Goal: Task Accomplishment & Management: Use online tool/utility

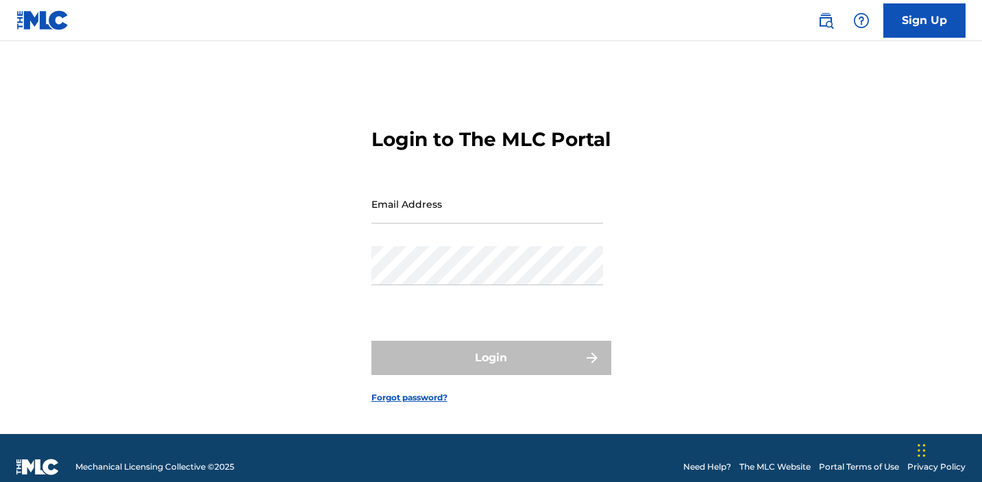
click at [412, 219] on input "Email Address" at bounding box center [487, 203] width 232 height 39
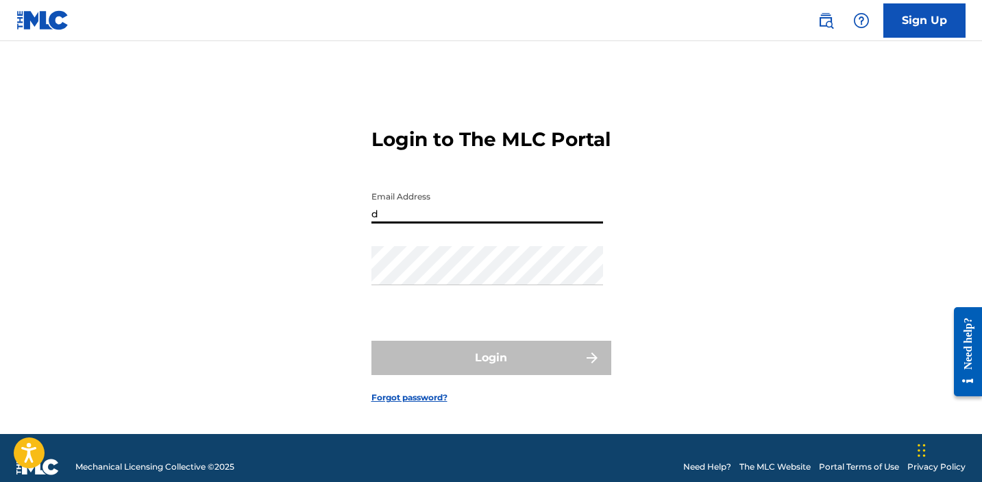
type input "[EMAIL_ADDRESS][DOMAIN_NAME]"
click at [449, 223] on input "[EMAIL_ADDRESS][DOMAIN_NAME]" at bounding box center [487, 203] width 232 height 39
click at [400, 246] on div "Email Address [EMAIL_ADDRESS][DOMAIN_NAME]" at bounding box center [487, 215] width 232 height 62
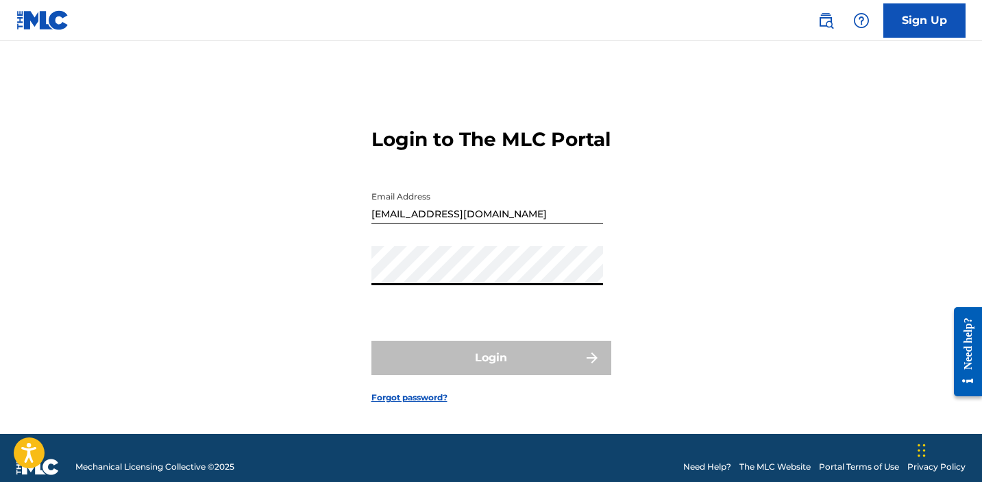
click at [455, 223] on input "[EMAIL_ADDRESS][DOMAIN_NAME]" at bounding box center [487, 203] width 232 height 39
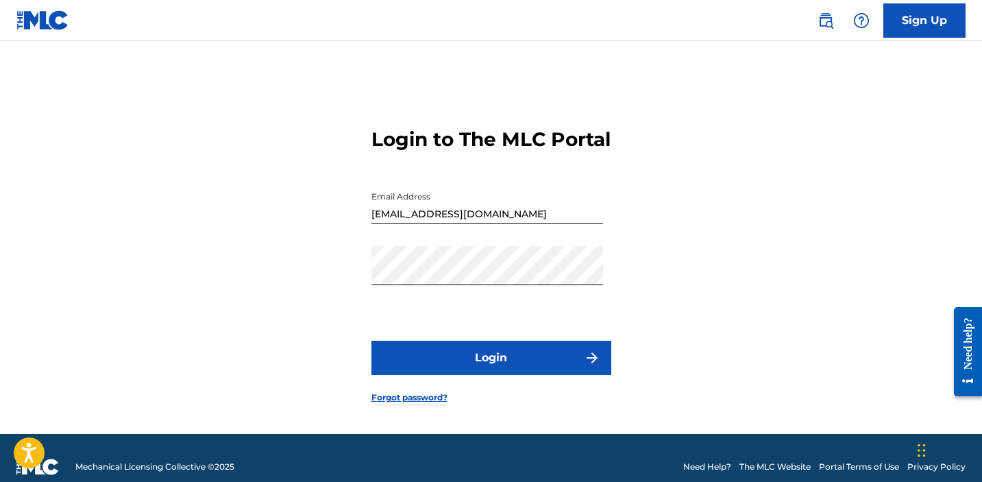
click at [479, 375] on button "Login" at bounding box center [491, 357] width 240 height 34
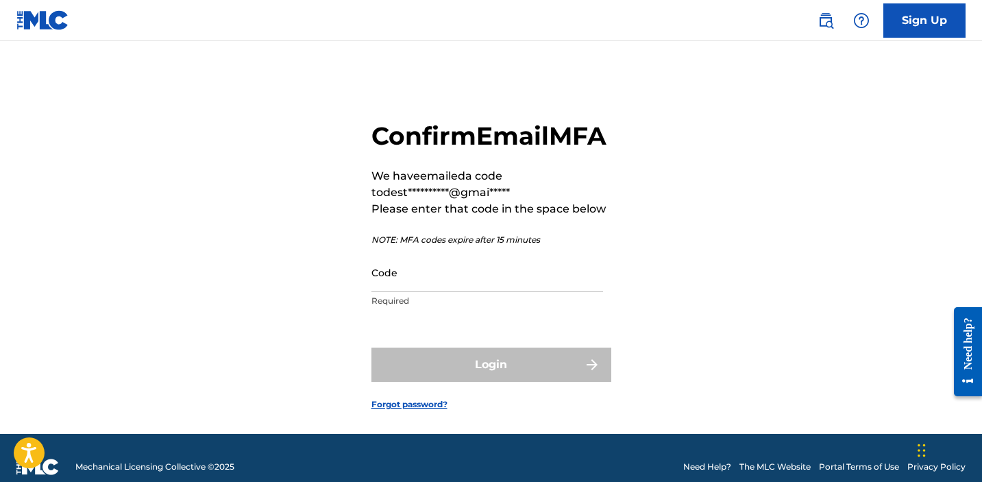
click at [410, 292] on input "Code" at bounding box center [487, 272] width 232 height 39
paste input "303859"
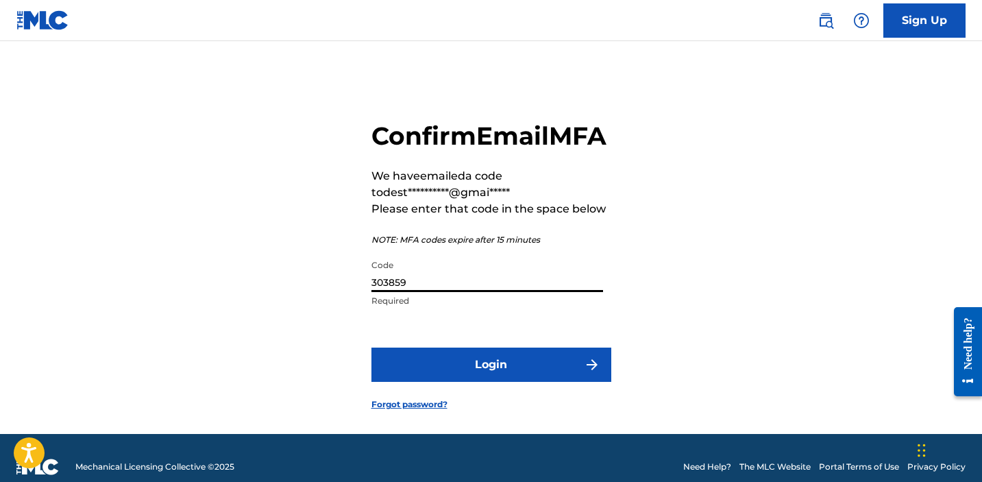
type input "303859"
click at [451, 382] on button "Login" at bounding box center [491, 364] width 240 height 34
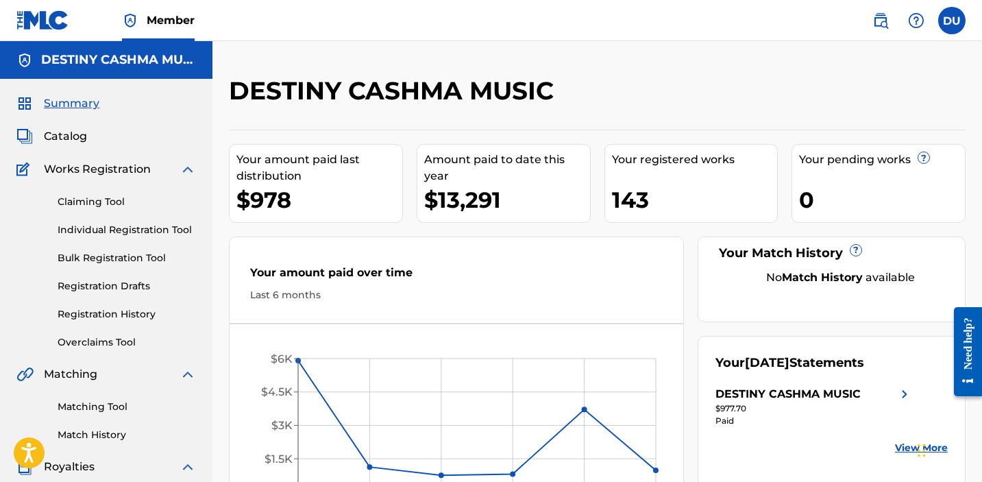
click at [84, 204] on link "Claiming Tool" at bounding box center [127, 202] width 138 height 14
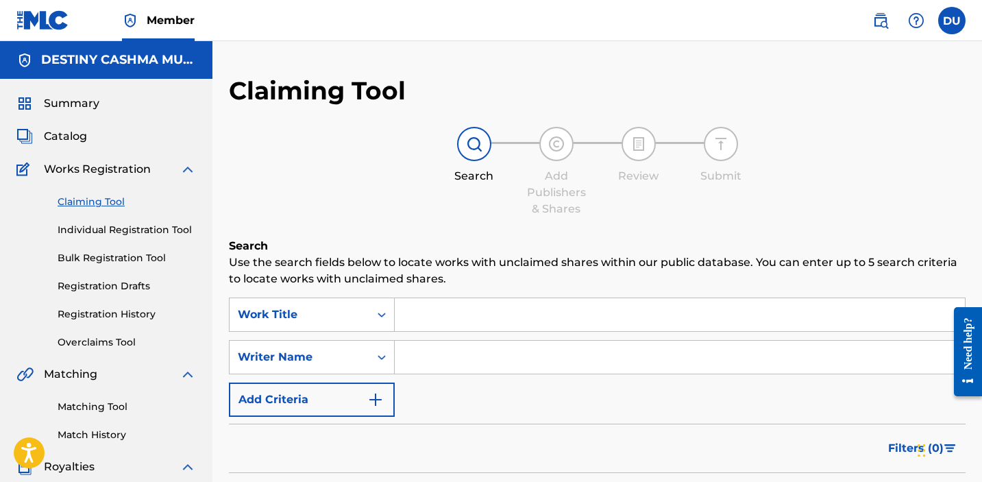
click at [438, 361] on input "Search Form" at bounding box center [680, 356] width 570 height 33
type input "destiny [PERSON_NAME]"
click at [440, 314] on input "Search Form" at bounding box center [680, 314] width 570 height 33
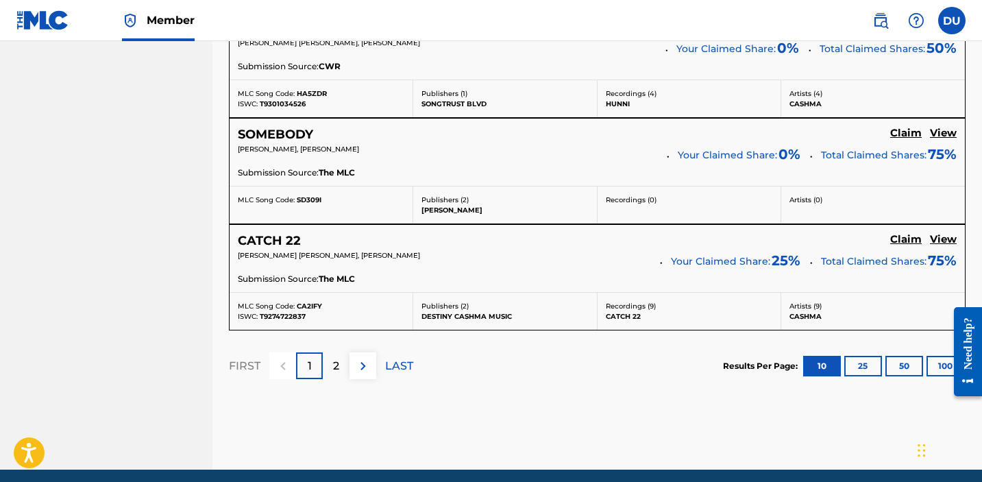
scroll to position [1323, 0]
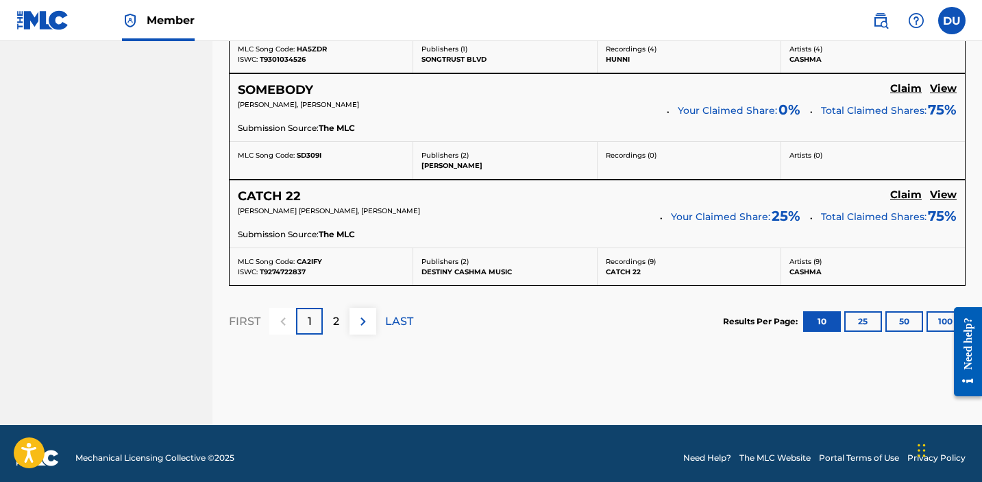
click at [396, 319] on p "LAST" at bounding box center [399, 321] width 28 height 16
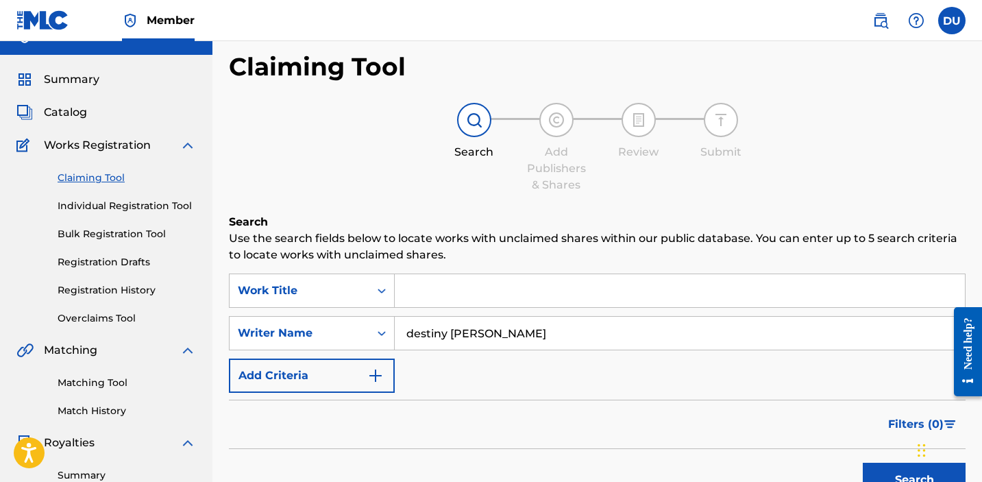
scroll to position [0, 0]
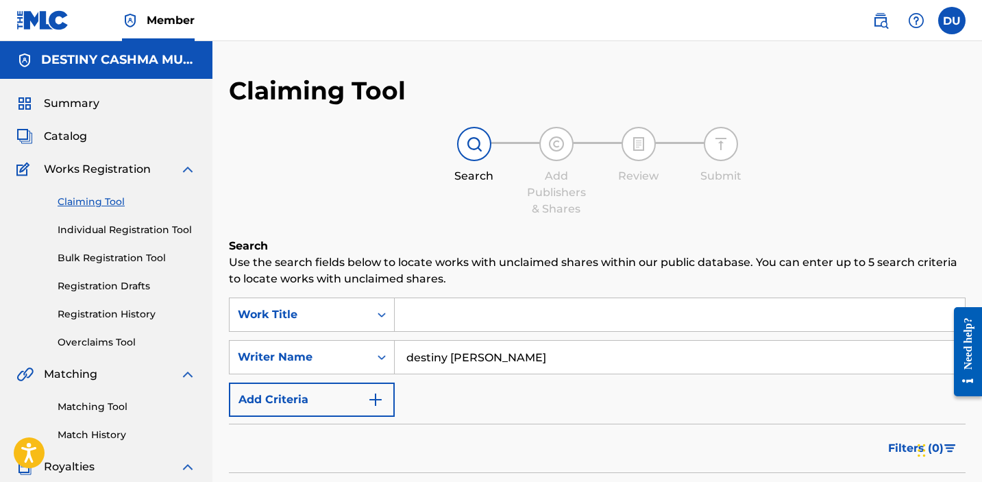
click at [110, 311] on link "Registration History" at bounding box center [127, 314] width 138 height 14
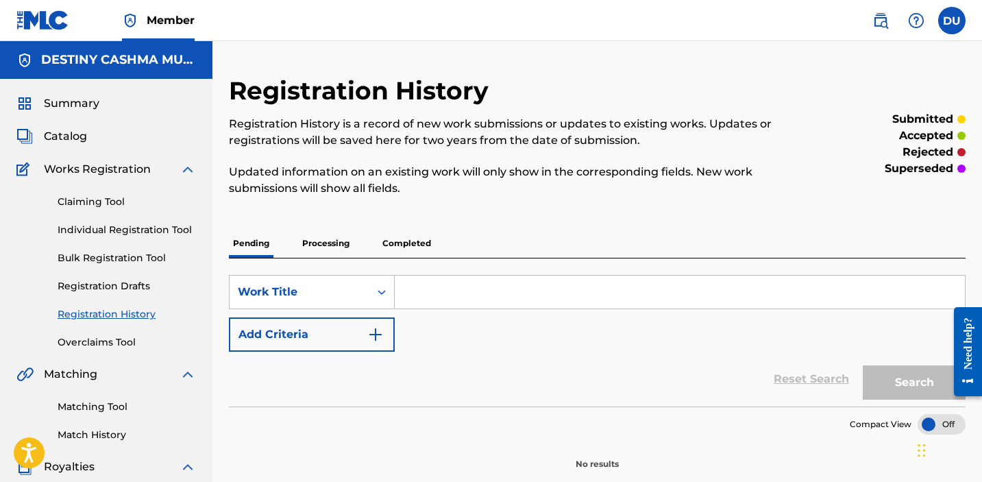
click at [329, 245] on p "Processing" at bounding box center [325, 243] width 55 height 29
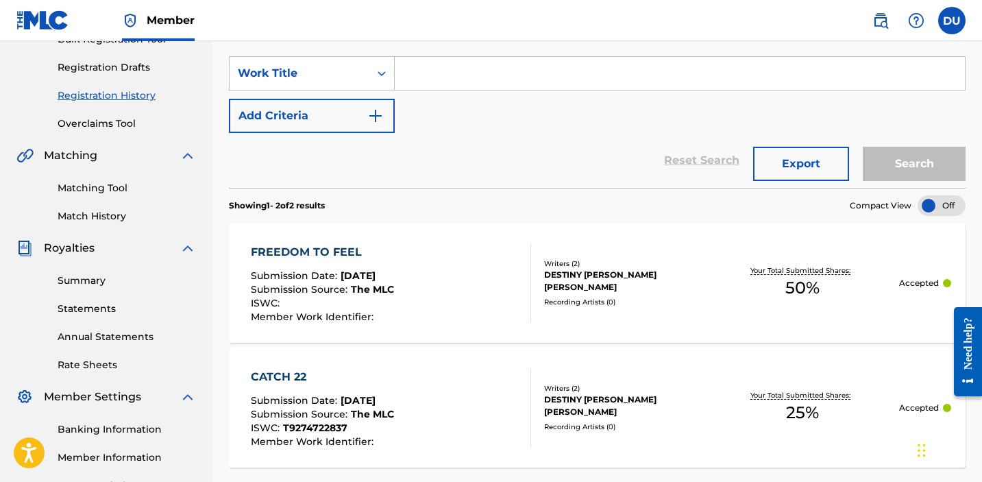
scroll to position [160, 0]
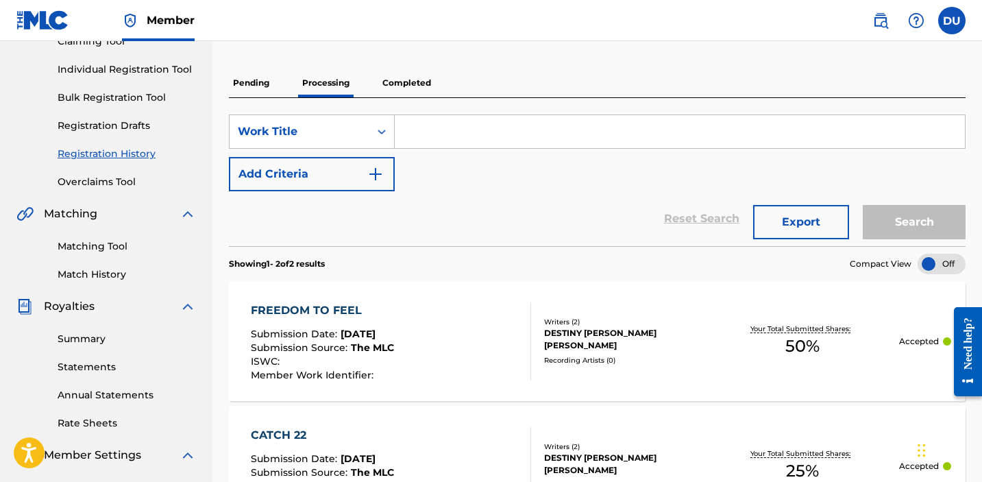
click at [403, 82] on p "Completed" at bounding box center [406, 82] width 57 height 29
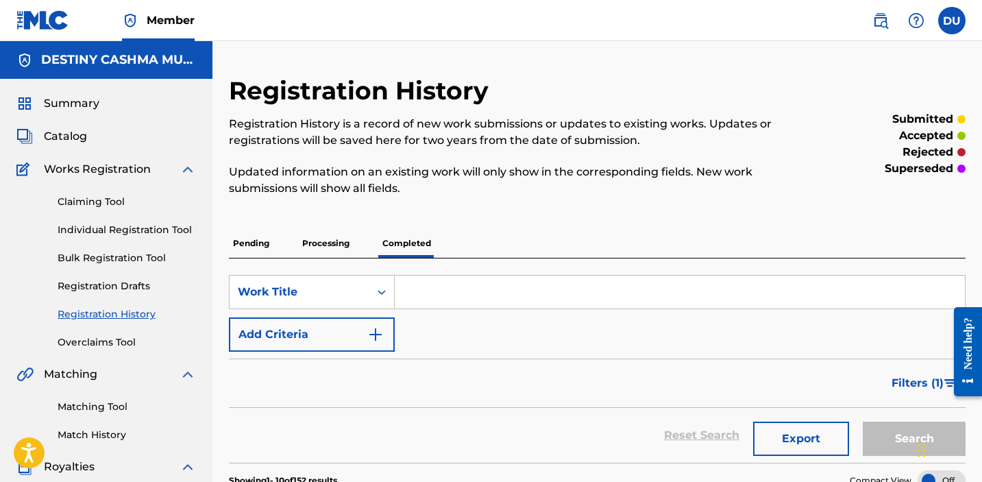
click at [86, 200] on link "Claiming Tool" at bounding box center [127, 202] width 138 height 14
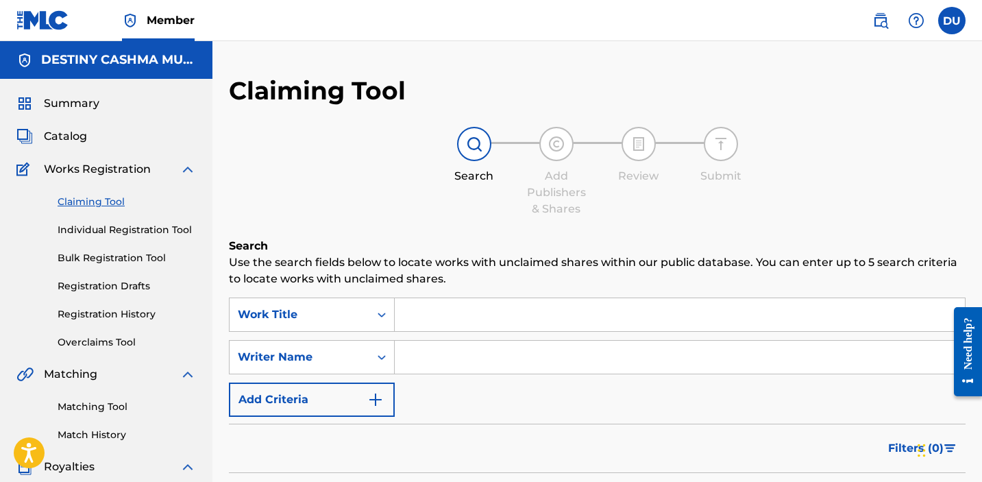
click at [442, 308] on input "Search Form" at bounding box center [680, 314] width 570 height 33
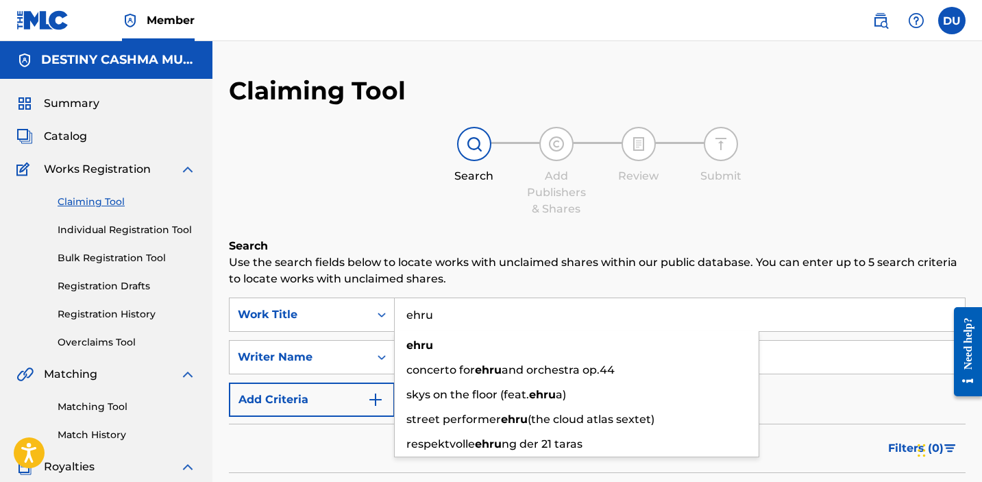
type input "ehru"
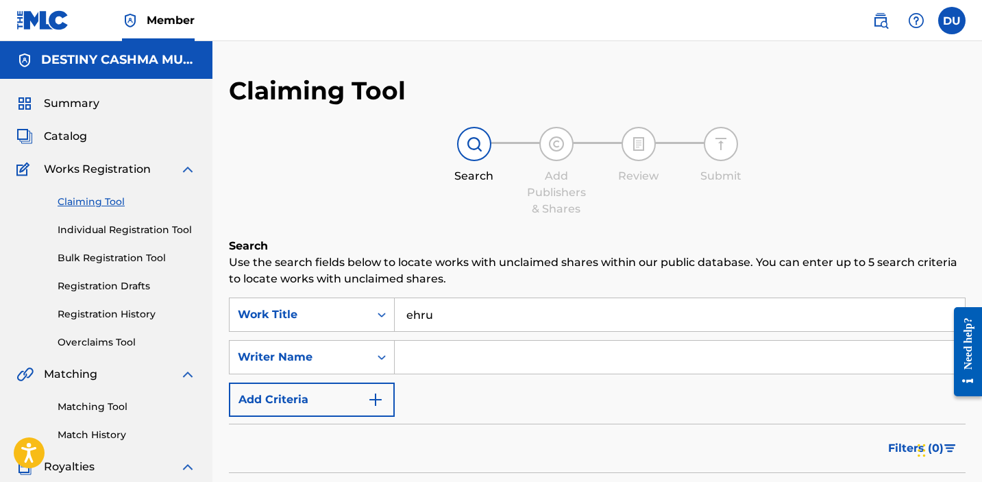
click at [322, 231] on div "Claiming Tool Search Add Publishers & Shares Review Submit Search Use the searc…" at bounding box center [597, 335] width 736 height 521
click at [434, 349] on input "Search Form" at bounding box center [680, 356] width 570 height 33
type input "destiny [PERSON_NAME]"
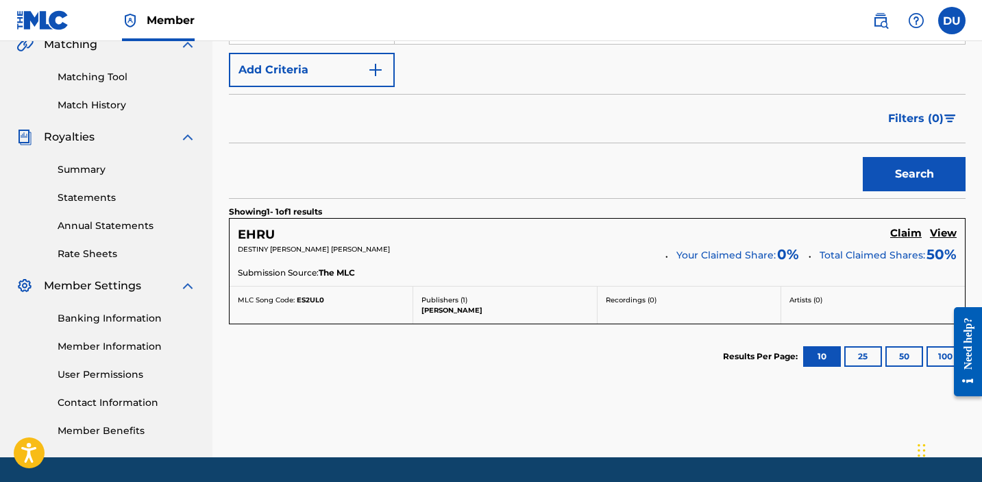
scroll to position [371, 0]
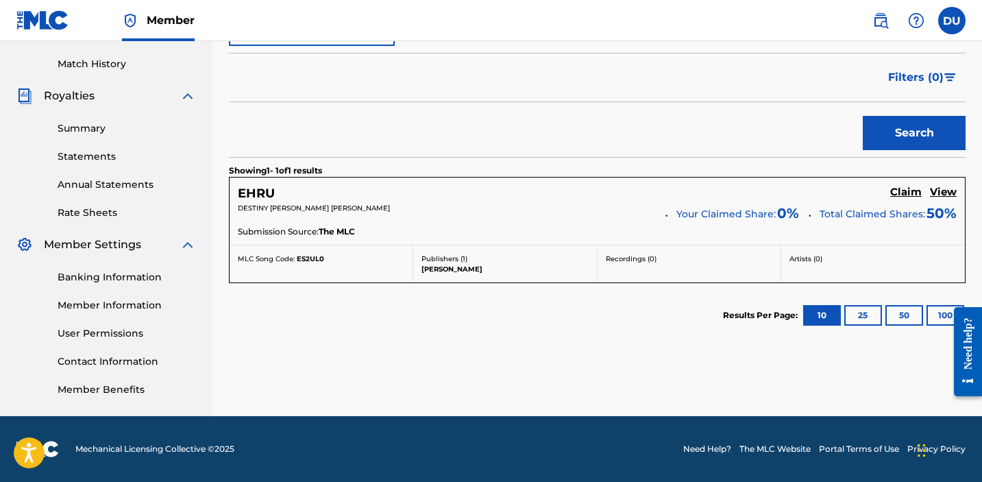
click at [902, 189] on h5 "Claim" at bounding box center [906, 192] width 32 height 13
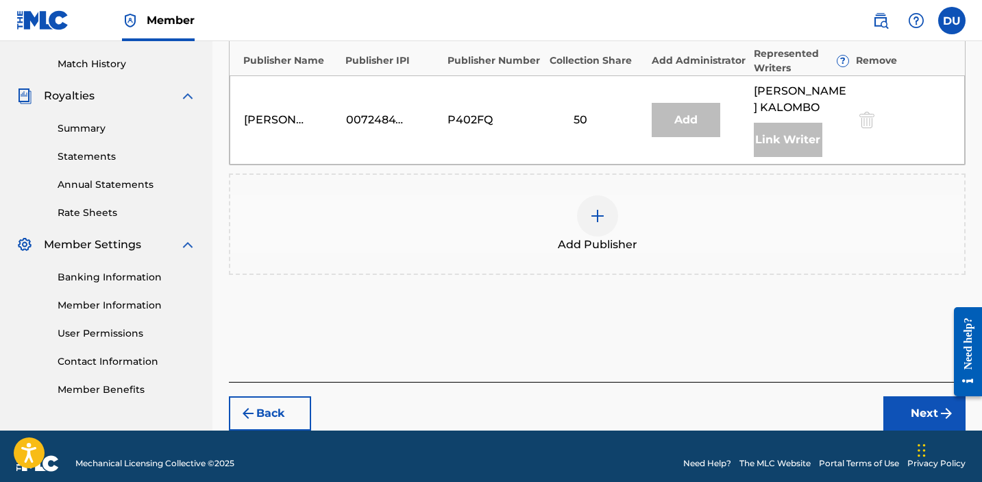
click at [591, 206] on div at bounding box center [597, 215] width 41 height 41
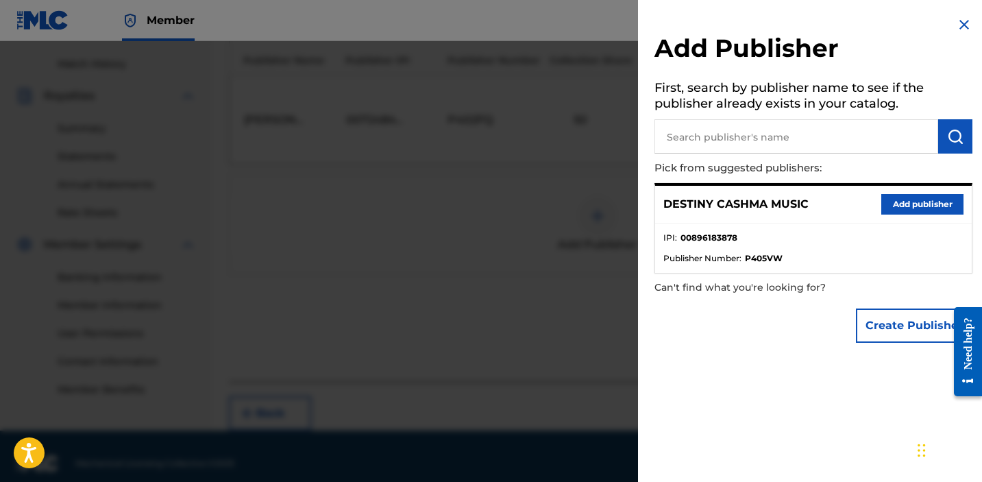
click at [907, 210] on button "Add publisher" at bounding box center [922, 204] width 82 height 21
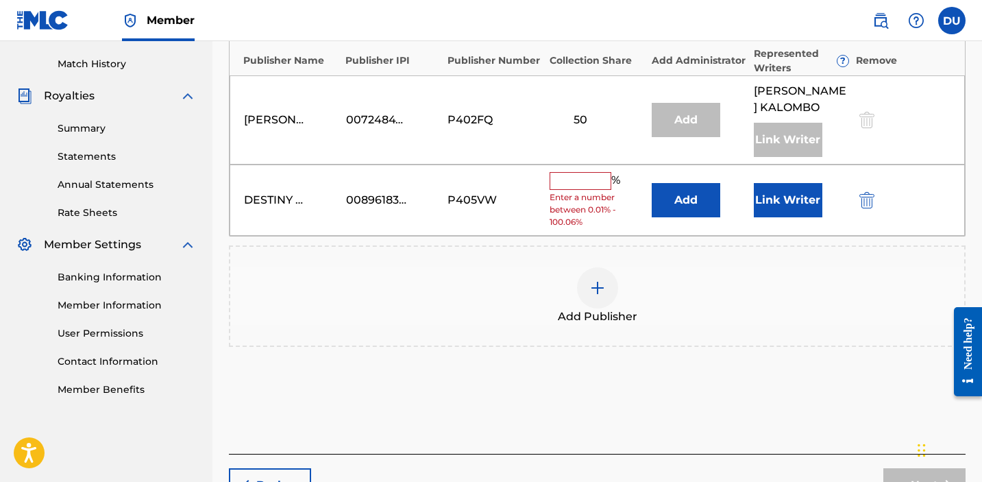
click at [581, 177] on input "text" at bounding box center [580, 181] width 62 height 18
type input "50"
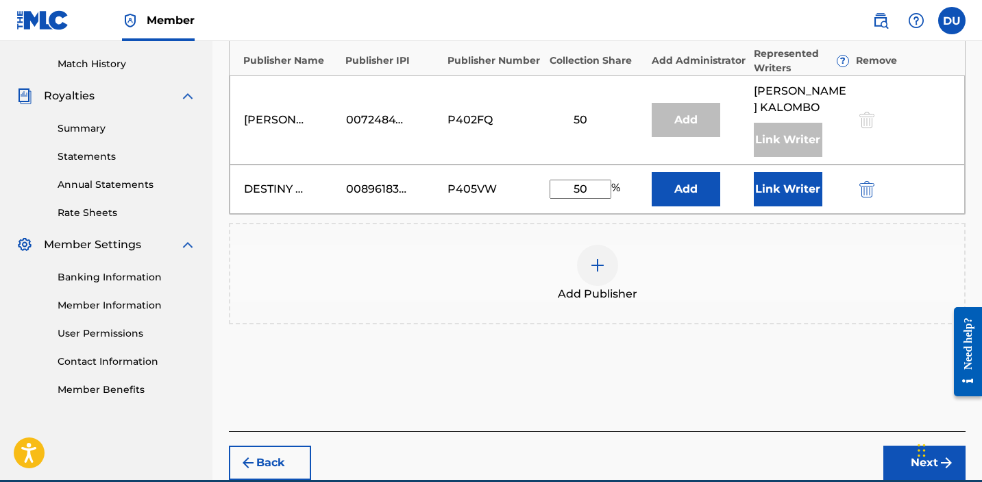
click at [775, 198] on button "Link Writer" at bounding box center [787, 189] width 68 height 34
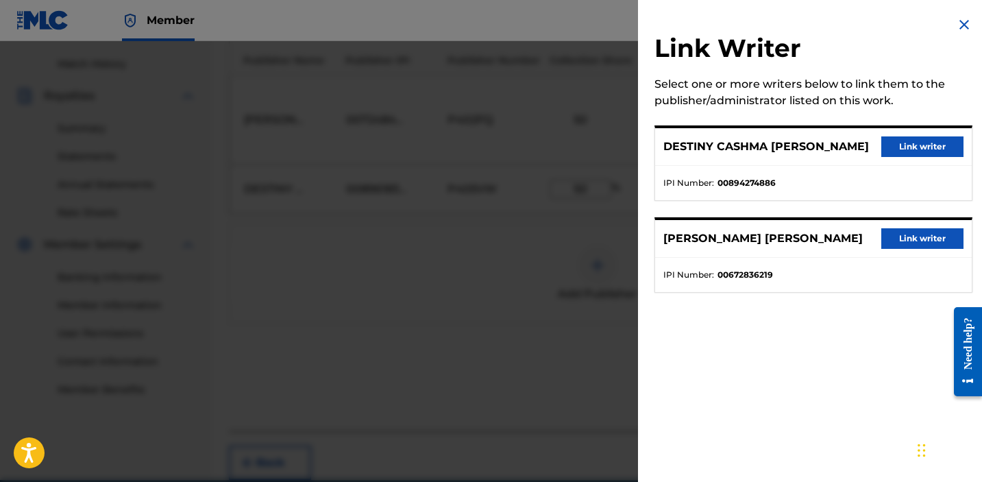
click at [907, 153] on button "Link writer" at bounding box center [922, 146] width 82 height 21
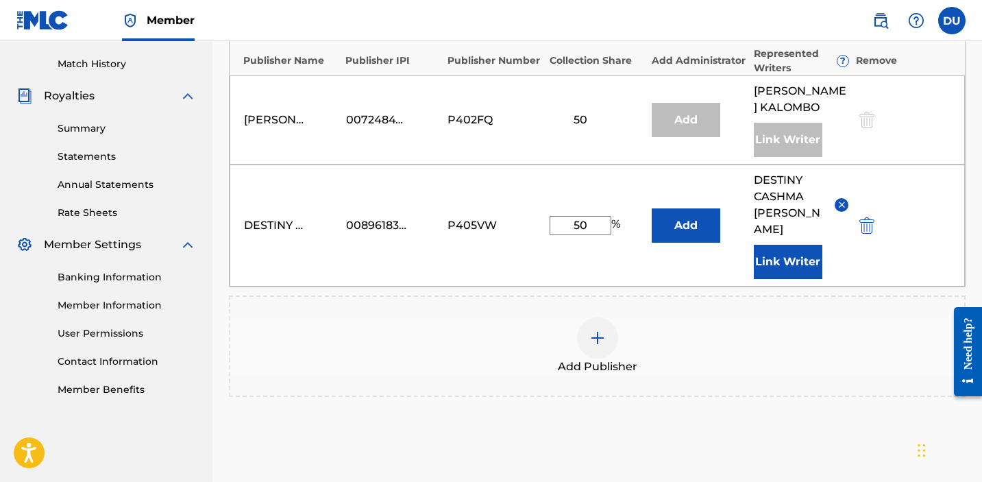
scroll to position [507, 0]
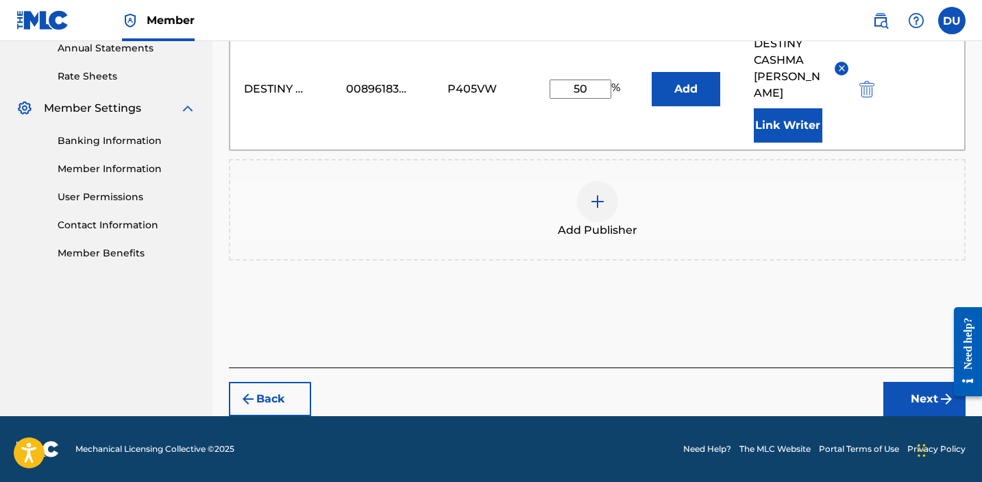
click at [945, 401] on div at bounding box center [962, 352] width 38 height 110
click at [895, 383] on button "Next" at bounding box center [924, 399] width 82 height 34
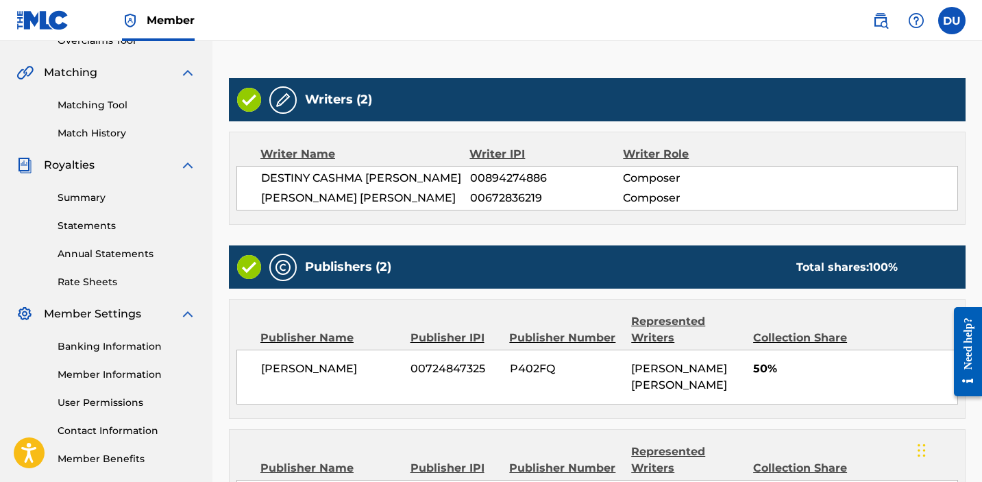
scroll to position [501, 0]
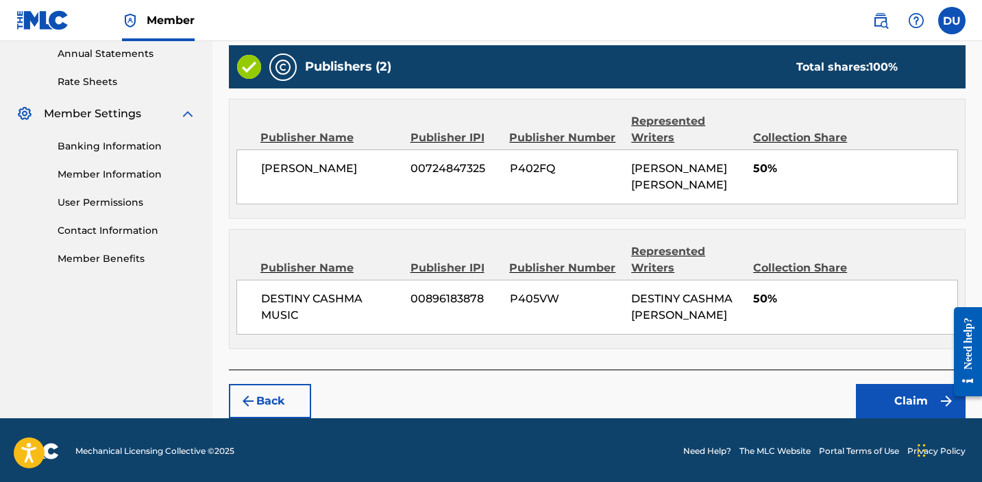
click at [902, 410] on button "Claim" at bounding box center [911, 401] width 110 height 34
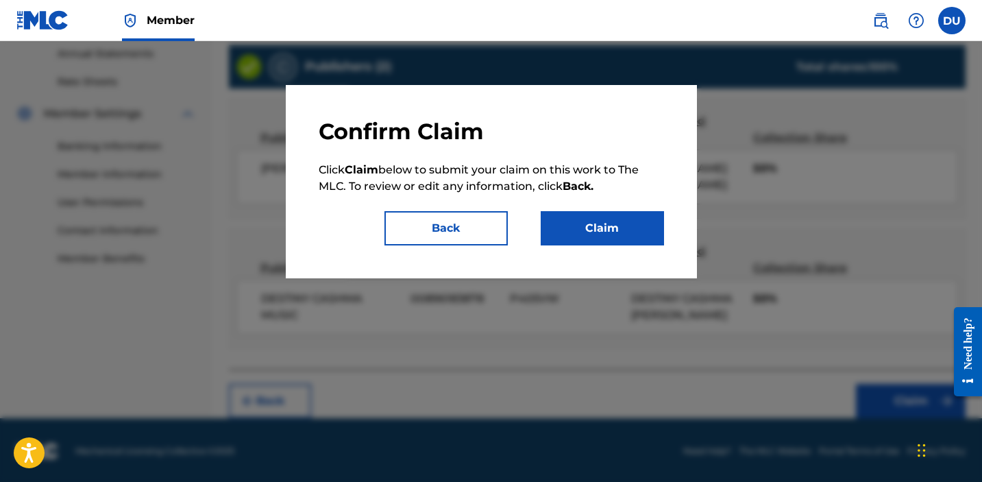
click at [627, 234] on button "Claim" at bounding box center [601, 228] width 123 height 34
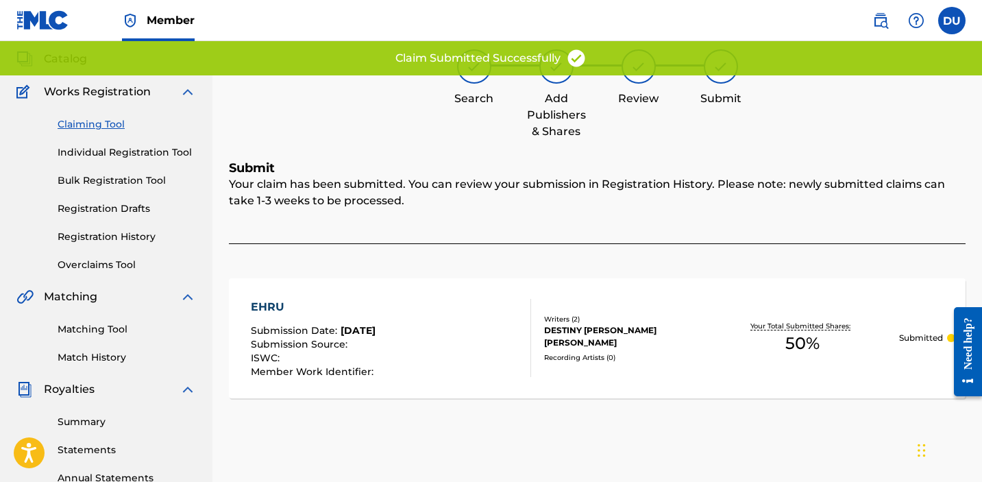
scroll to position [0, 0]
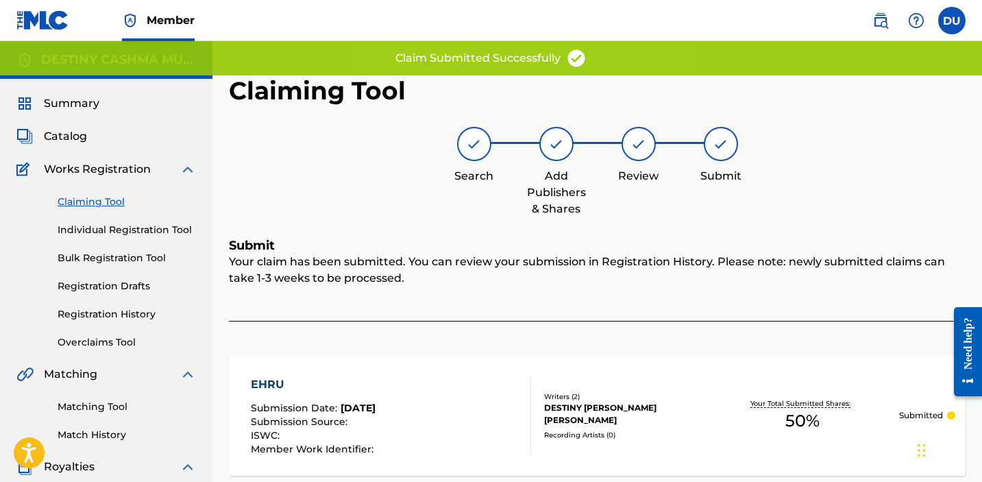
click at [101, 199] on link "Claiming Tool" at bounding box center [127, 202] width 138 height 14
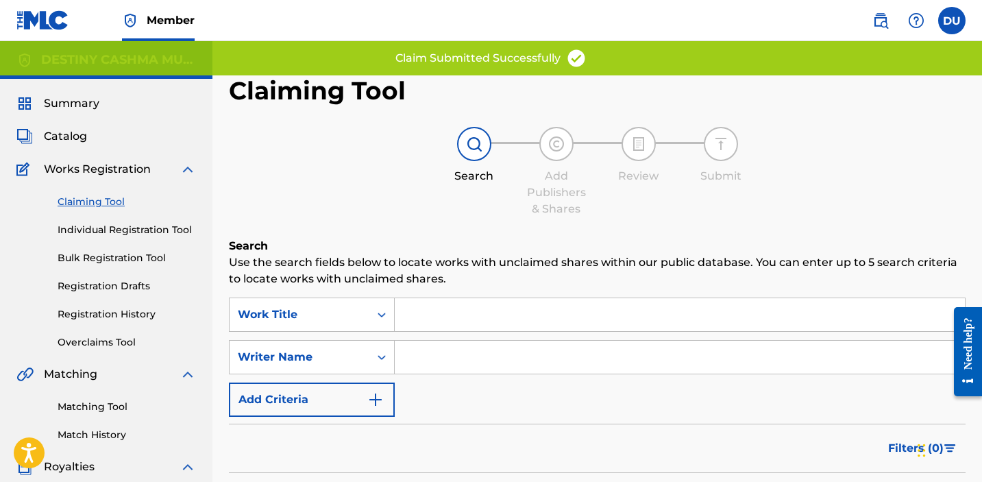
click at [434, 325] on input "Search Form" at bounding box center [680, 314] width 570 height 33
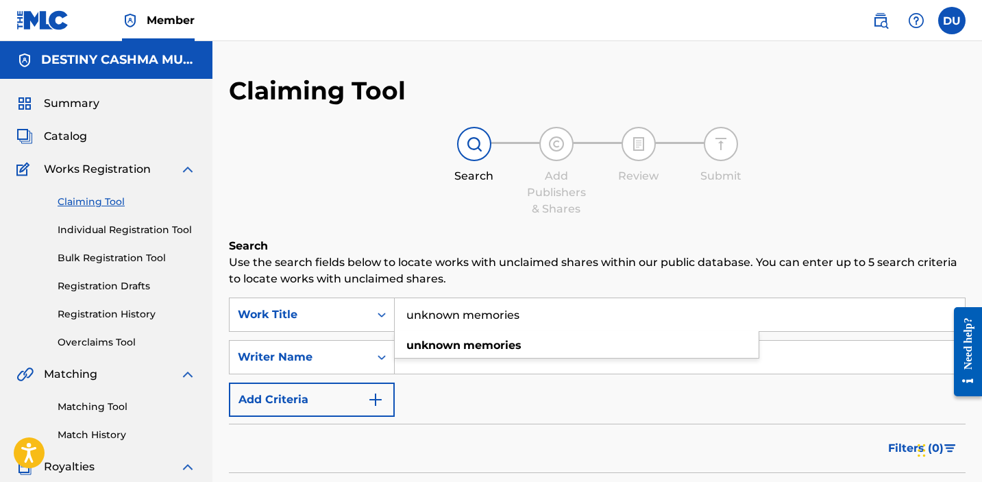
type input "unknown memories"
click at [395, 386] on div "SearchWithCriteria55e3267d-8835-4984-871d-1fb6cab0292e Work Title unknown memor…" at bounding box center [597, 356] width 736 height 119
click at [409, 355] on input "Search Form" at bounding box center [680, 356] width 570 height 33
type input "destiny [PERSON_NAME]"
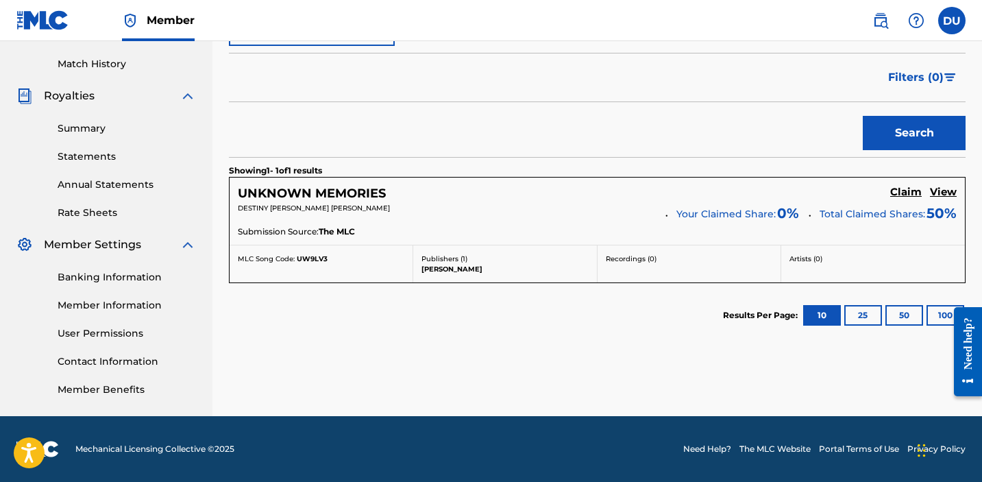
scroll to position [371, 0]
click at [908, 194] on h5 "Claim" at bounding box center [906, 192] width 32 height 13
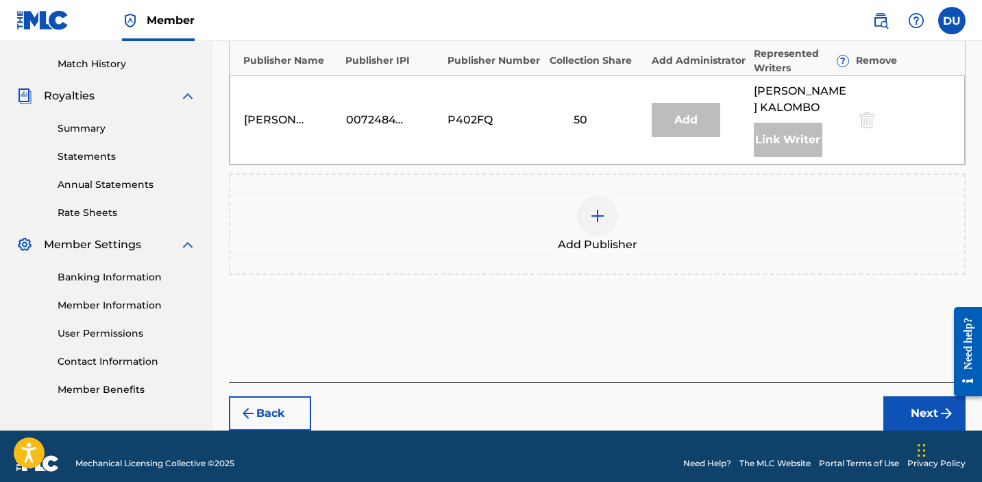
click at [605, 205] on div at bounding box center [597, 215] width 41 height 41
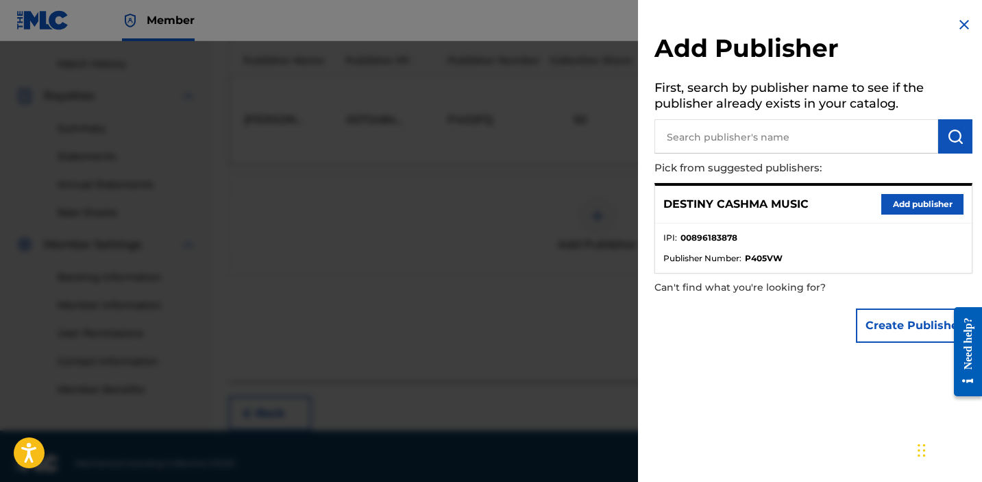
click at [918, 198] on button "Add publisher" at bounding box center [922, 204] width 82 height 21
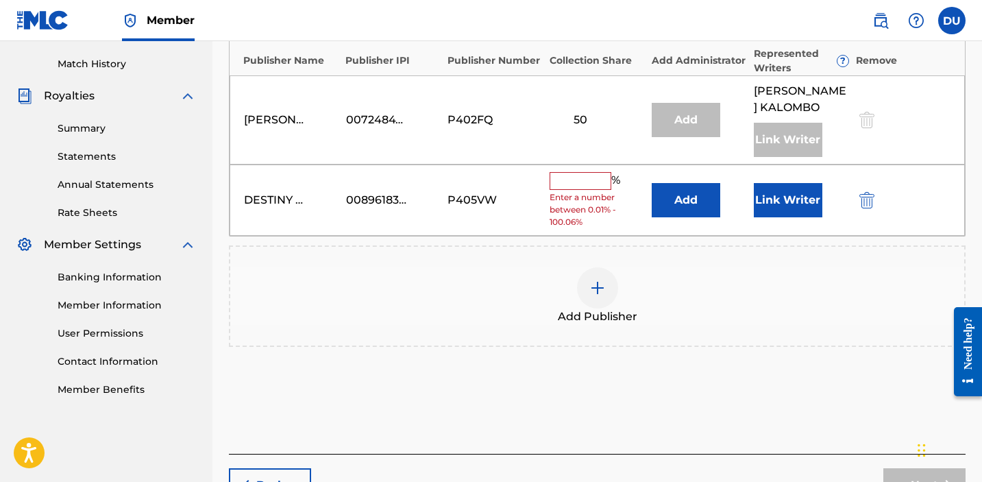
click at [795, 195] on button "Link Writer" at bounding box center [787, 200] width 68 height 34
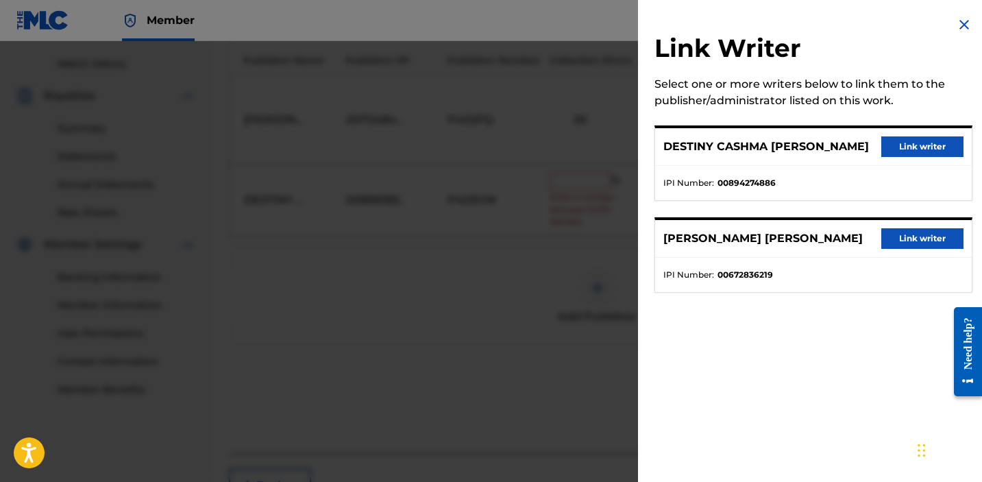
click at [923, 148] on button "Link writer" at bounding box center [922, 146] width 82 height 21
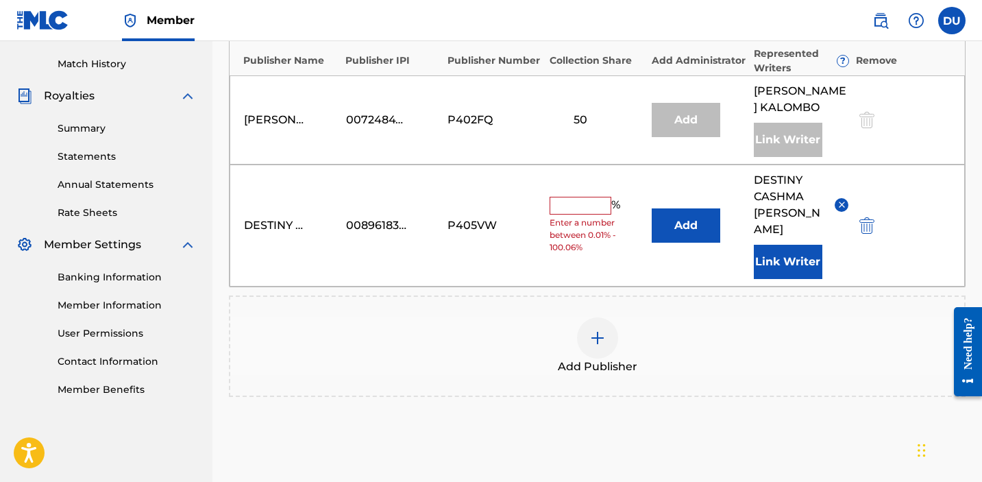
click at [575, 187] on div "DESTINY CASHMA MUSIC 00896183878 P405VW % Enter a number between 0.01% - 100.06…" at bounding box center [596, 225] width 735 height 122
click at [573, 195] on div "DESTINY CASHMA MUSIC 00896183878 P405VW % Enter a number between 0.01% - 100.06…" at bounding box center [596, 225] width 735 height 122
click at [569, 206] on input "text" at bounding box center [580, 206] width 62 height 18
type input "50"
click at [782, 264] on button "Link Writer" at bounding box center [787, 262] width 68 height 34
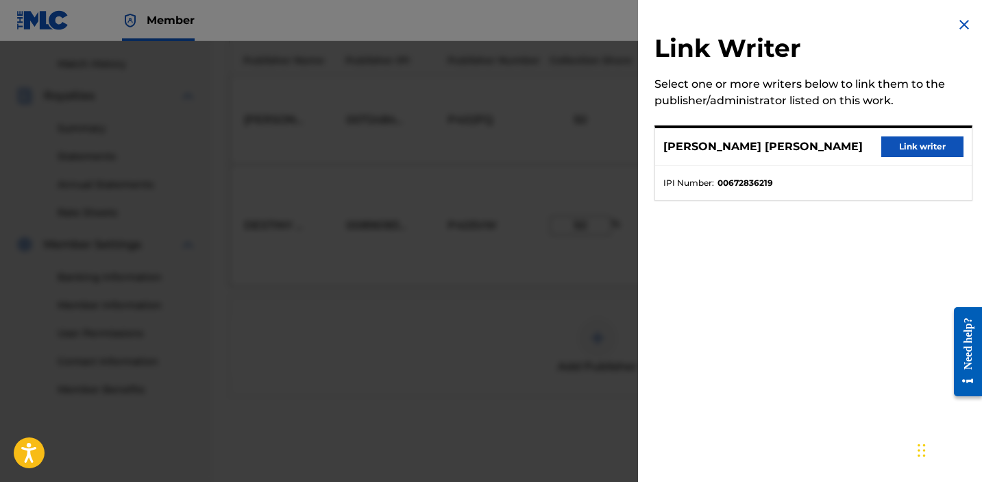
click at [562, 219] on div at bounding box center [491, 282] width 982 height 482
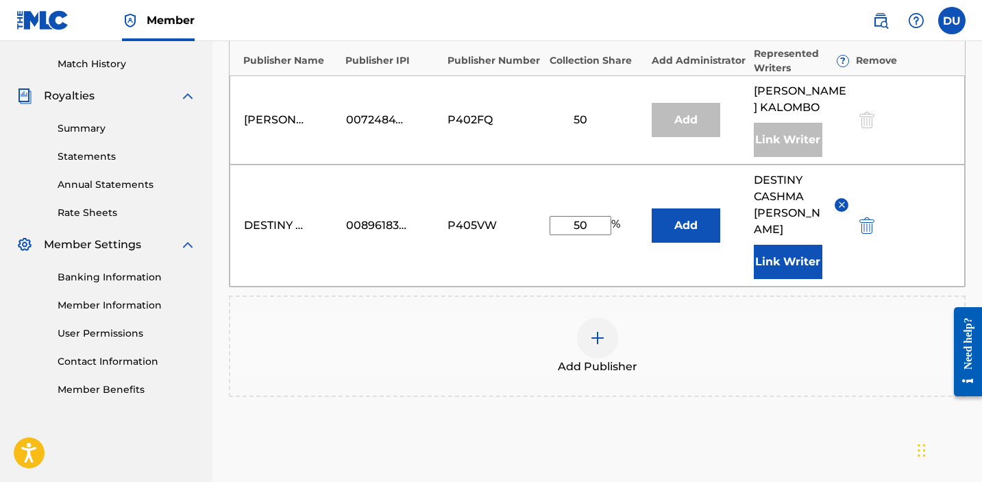
scroll to position [507, 0]
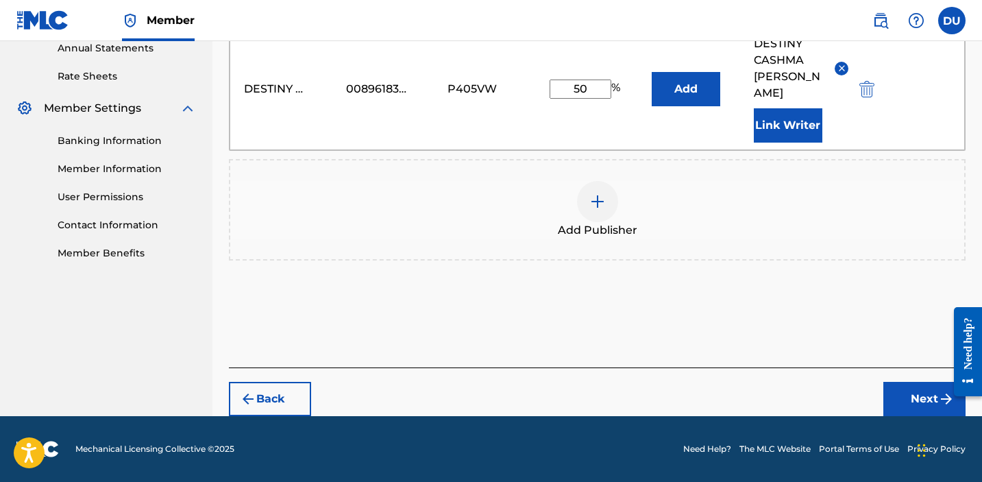
click at [906, 395] on button "Next" at bounding box center [924, 399] width 82 height 34
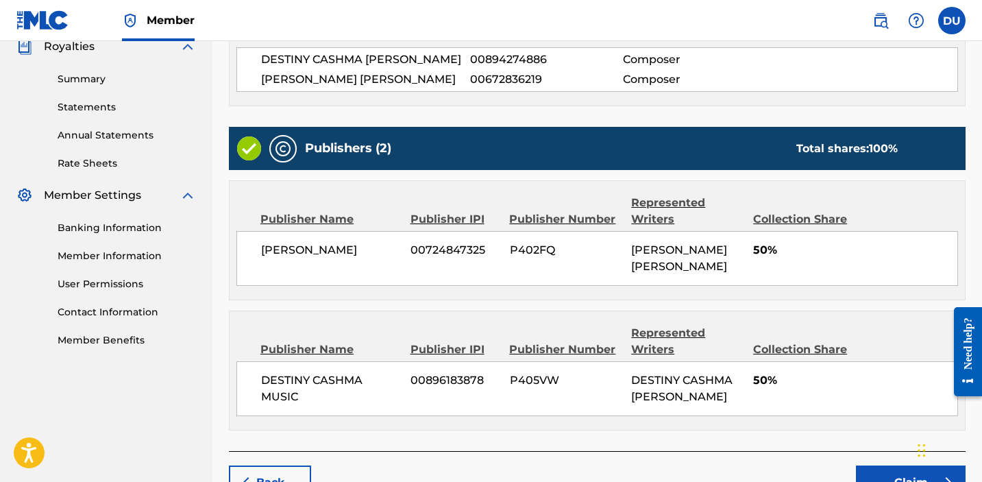
scroll to position [501, 0]
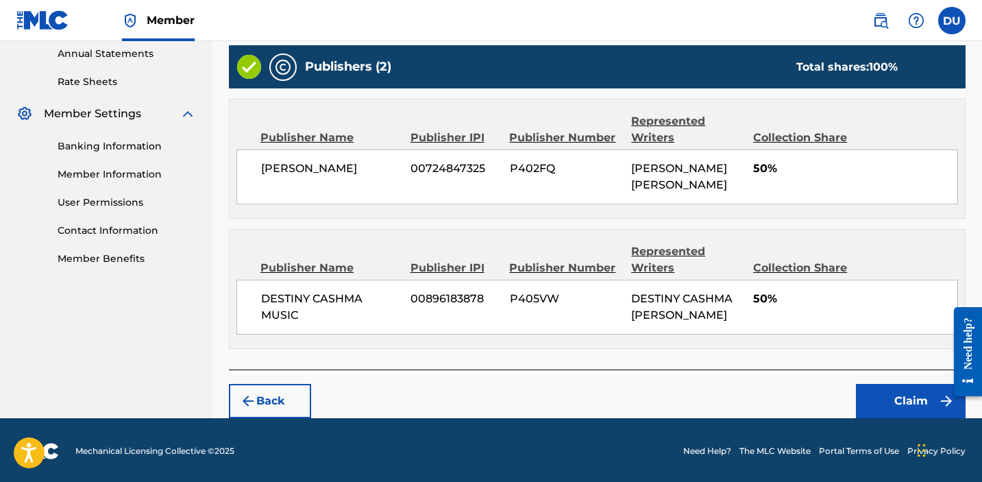
click at [899, 396] on button "Claim" at bounding box center [911, 401] width 110 height 34
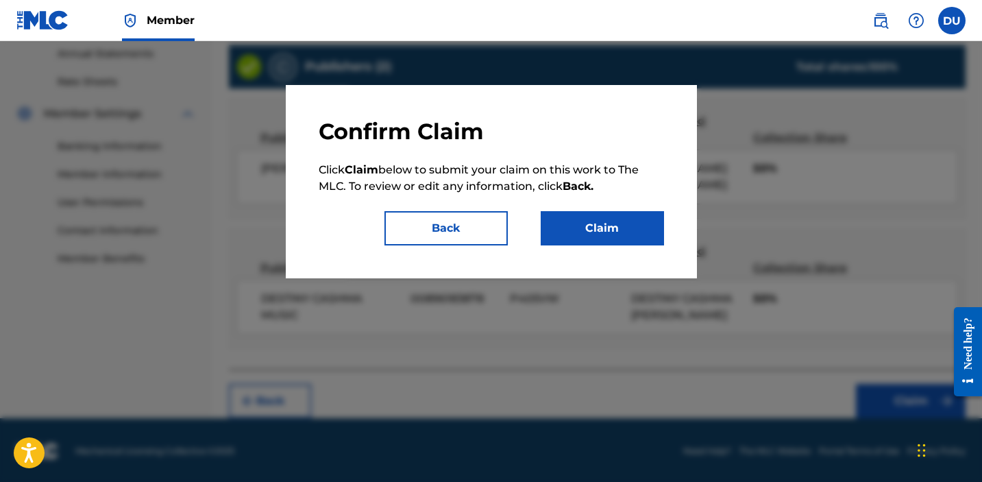
click at [579, 221] on button "Claim" at bounding box center [601, 228] width 123 height 34
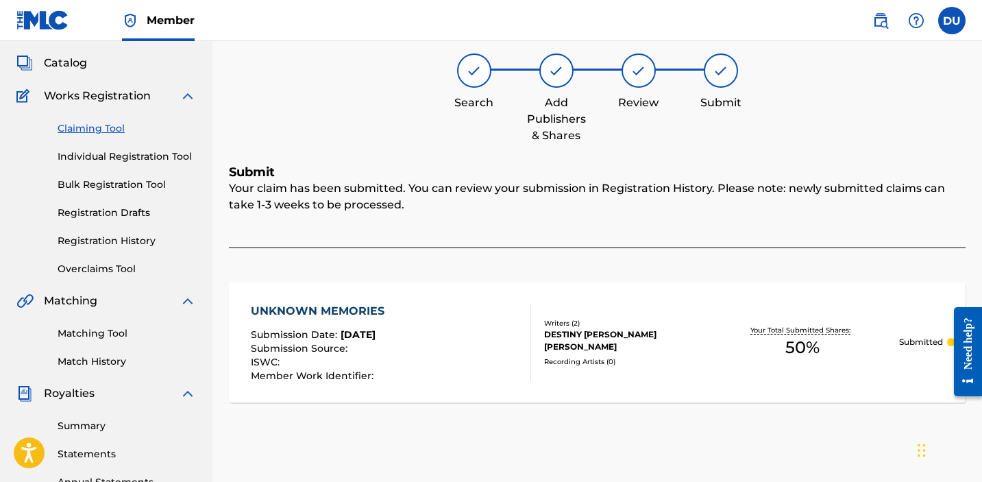
scroll to position [75, 0]
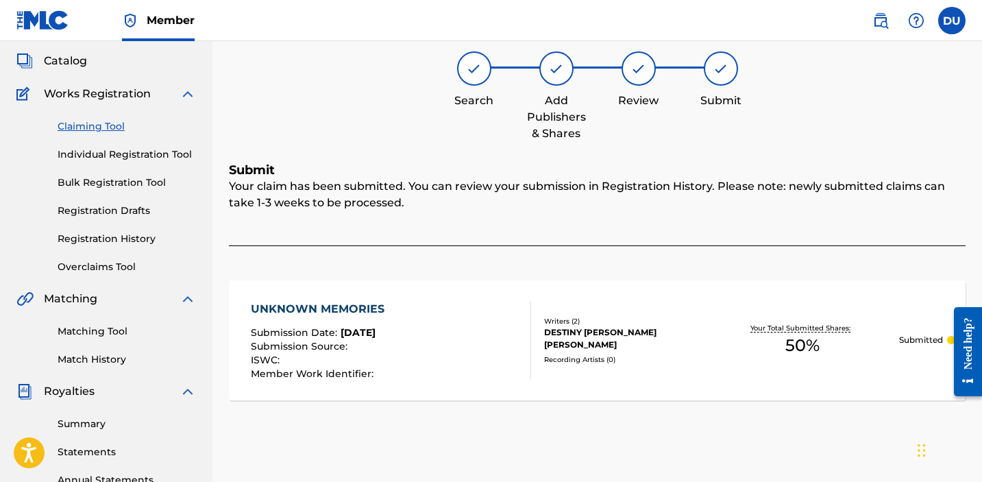
click at [86, 127] on link "Claiming Tool" at bounding box center [127, 126] width 138 height 14
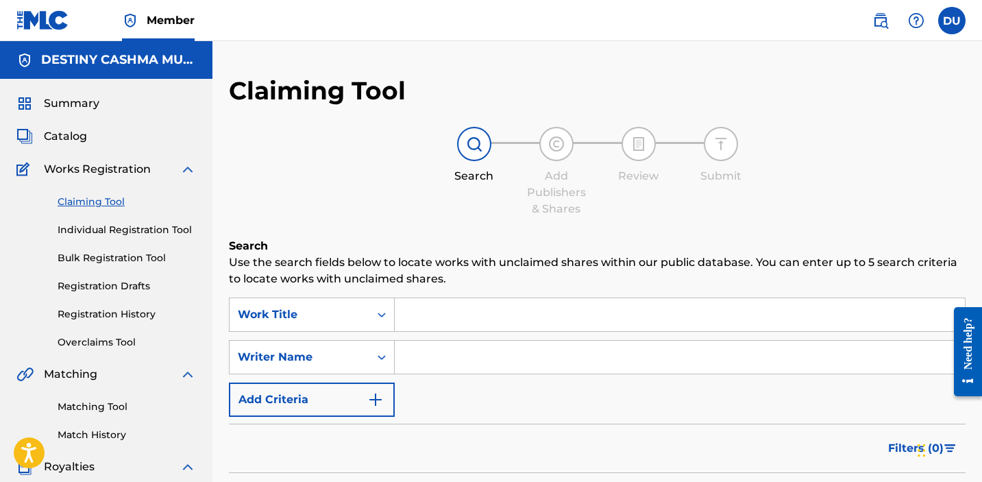
click at [457, 312] on input "Search Form" at bounding box center [680, 314] width 570 height 33
click at [456, 313] on input "Search Form" at bounding box center [680, 314] width 570 height 33
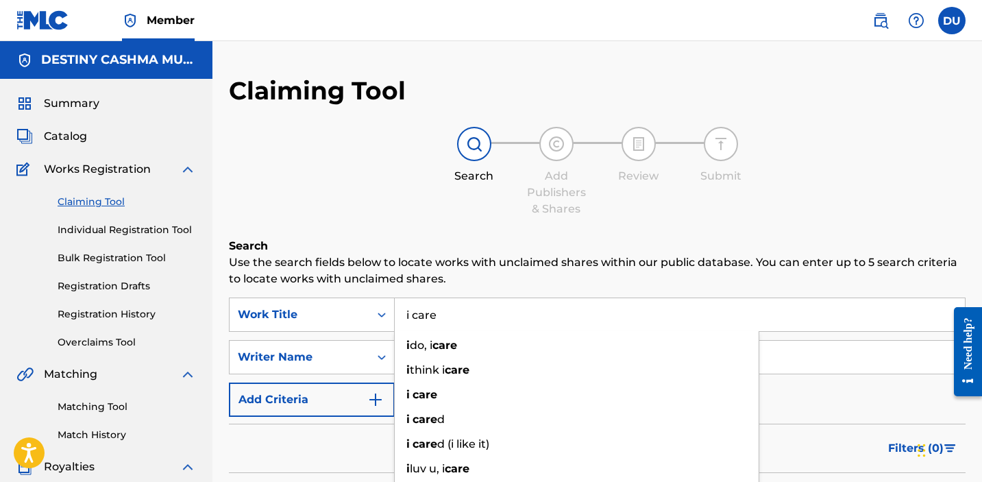
type input "i care"
click at [340, 162] on div "Search Add Publishers & Shares Review Submit" at bounding box center [597, 172] width 736 height 90
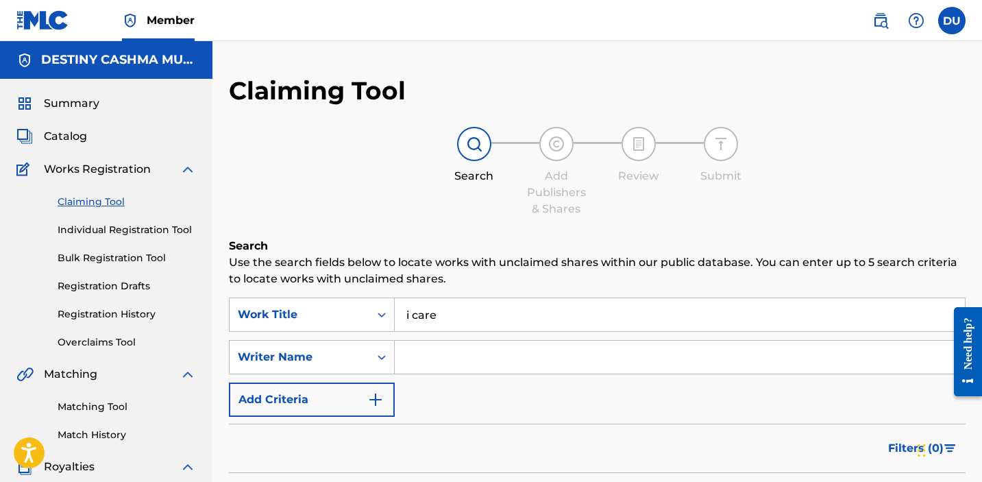
click at [484, 356] on input "Search Form" at bounding box center [680, 356] width 570 height 33
type input "destiny [PERSON_NAME]"
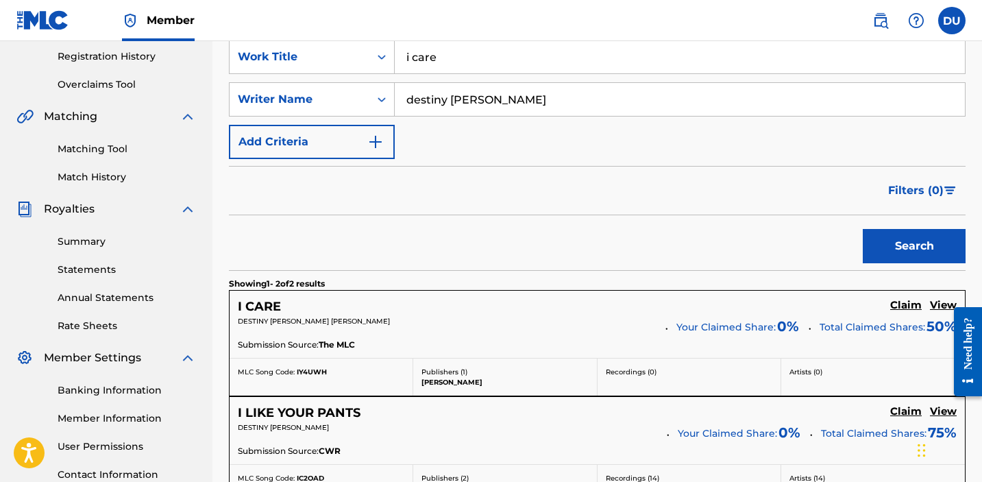
scroll to position [297, 0]
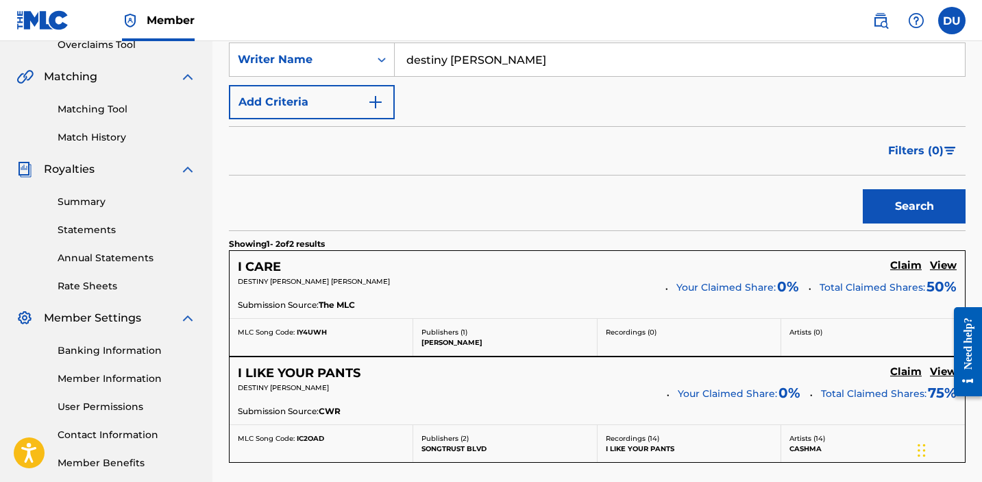
click at [907, 269] on h5 "Claim" at bounding box center [906, 265] width 32 height 13
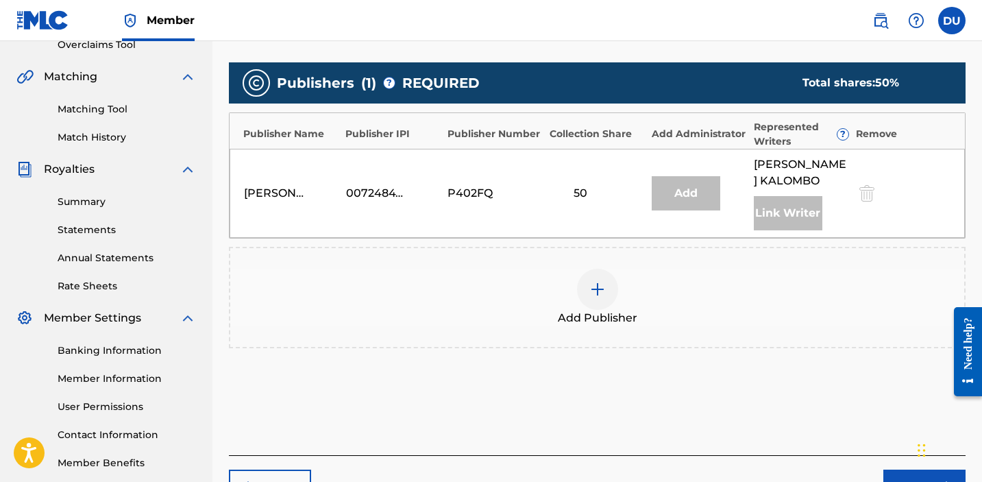
click at [580, 306] on div "Add Publisher" at bounding box center [597, 298] width 734 height 58
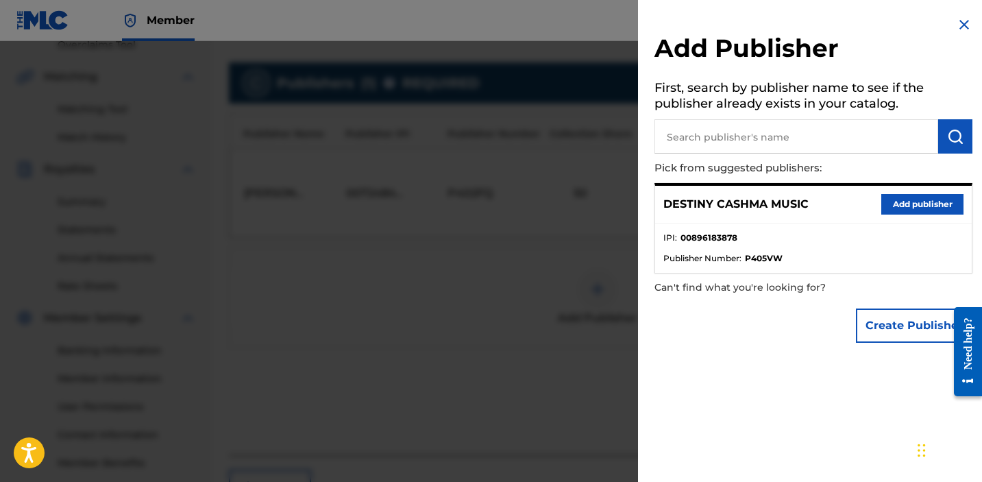
click at [927, 207] on button "Add publisher" at bounding box center [922, 204] width 82 height 21
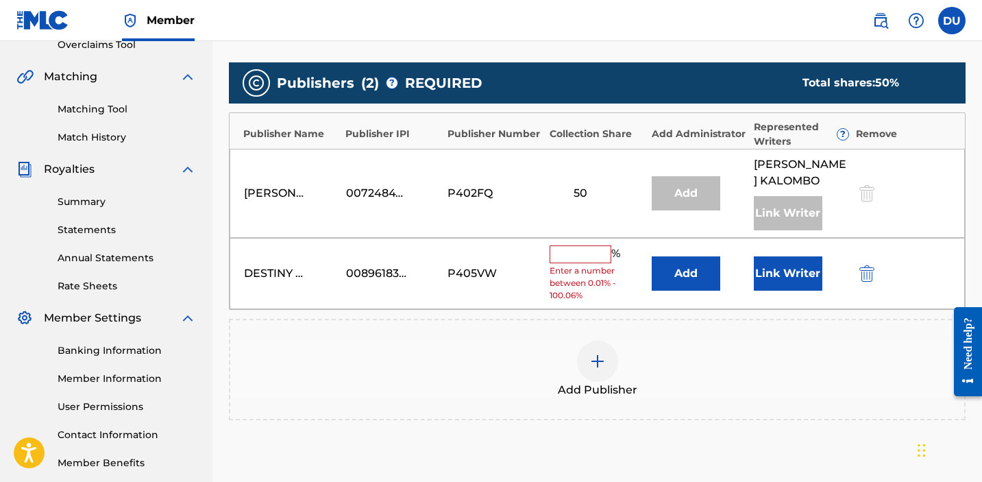
click at [577, 258] on input "text" at bounding box center [580, 254] width 62 height 18
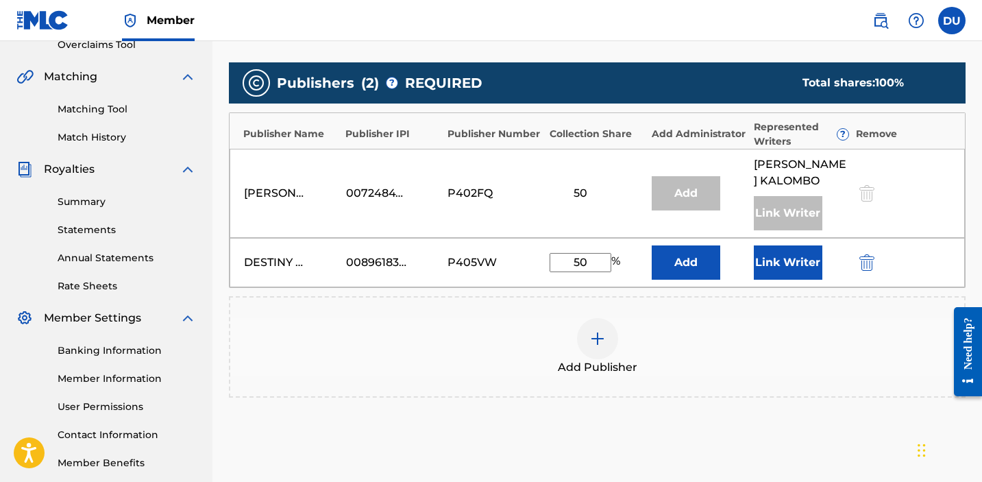
type input "50"
click at [797, 266] on button "Link Writer" at bounding box center [787, 262] width 68 height 34
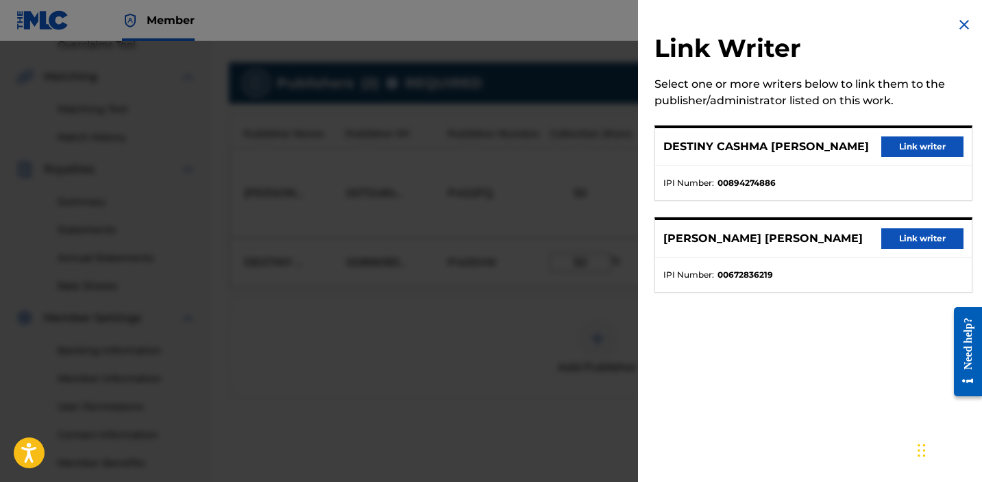
click at [917, 155] on button "Link writer" at bounding box center [922, 146] width 82 height 21
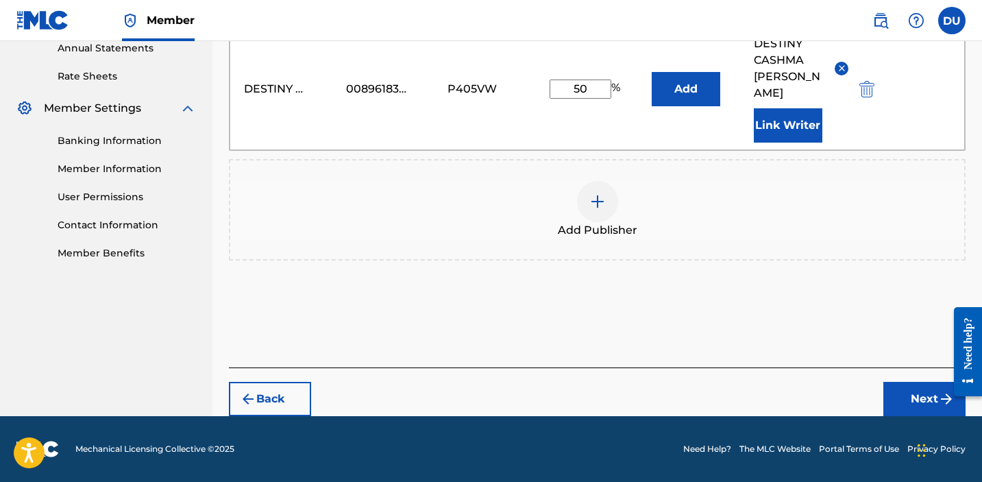
click at [923, 388] on button "Next" at bounding box center [924, 399] width 82 height 34
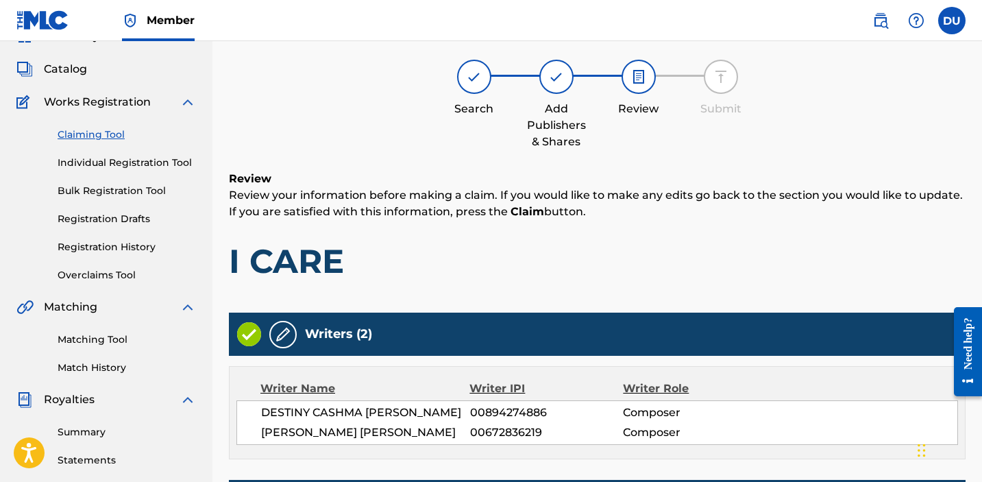
scroll to position [501, 0]
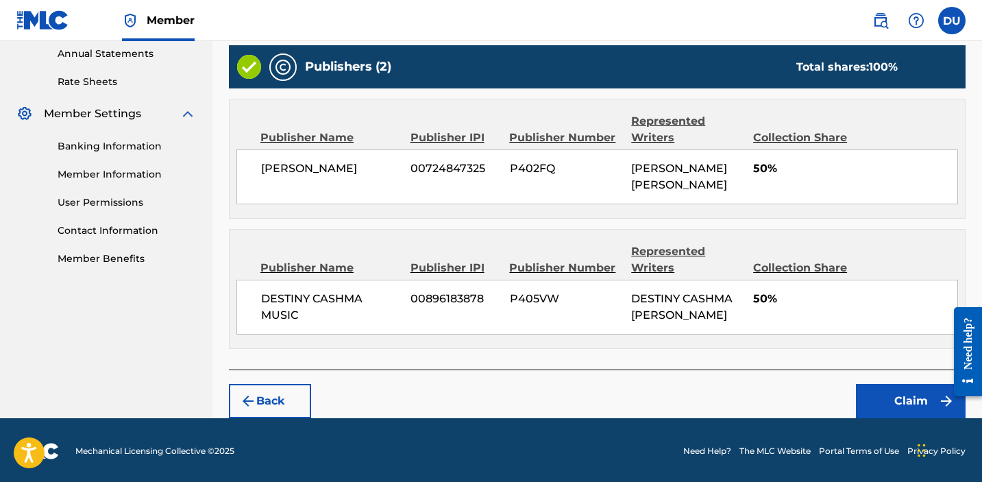
click at [877, 399] on button "Claim" at bounding box center [911, 401] width 110 height 34
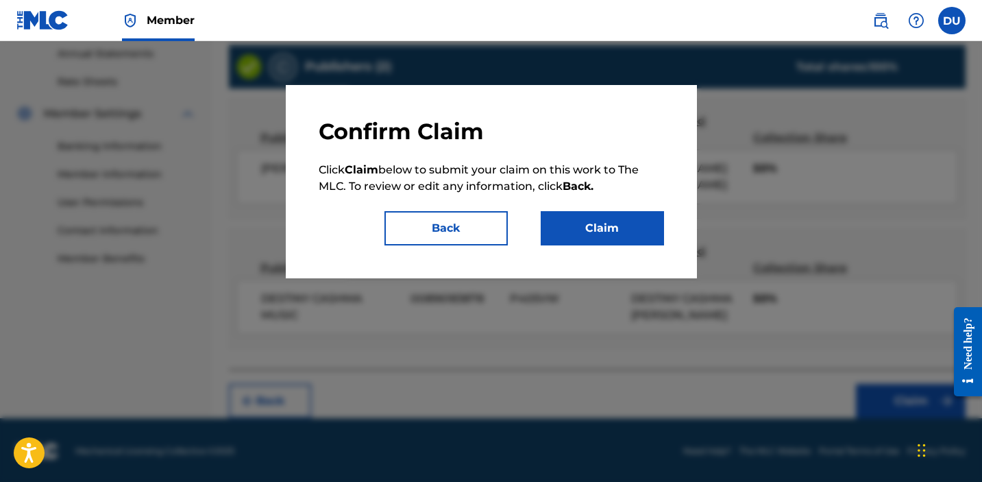
click at [606, 233] on button "Claim" at bounding box center [601, 228] width 123 height 34
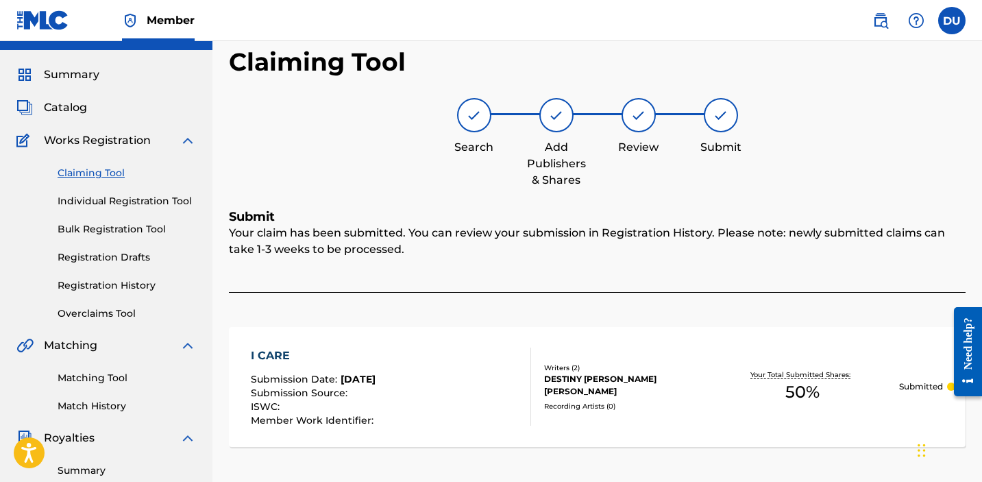
scroll to position [0, 0]
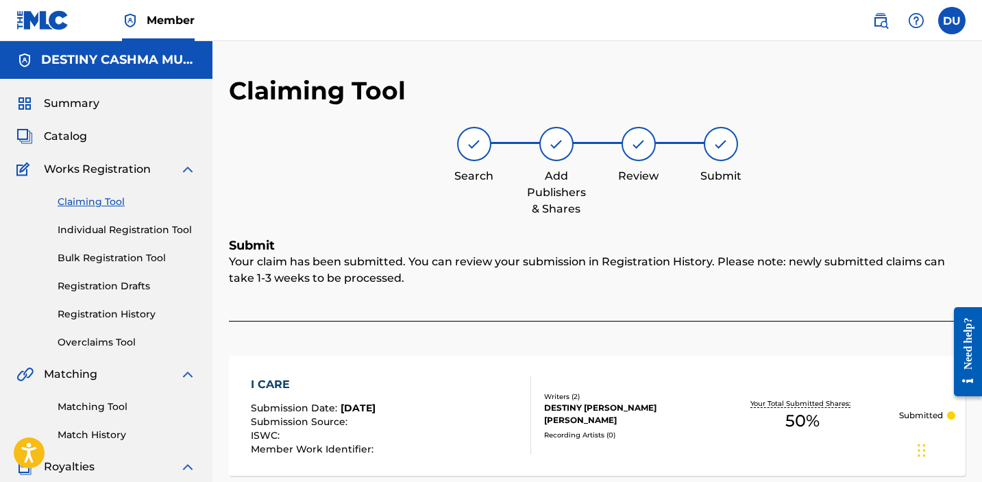
click at [79, 207] on link "Claiming Tool" at bounding box center [127, 202] width 138 height 14
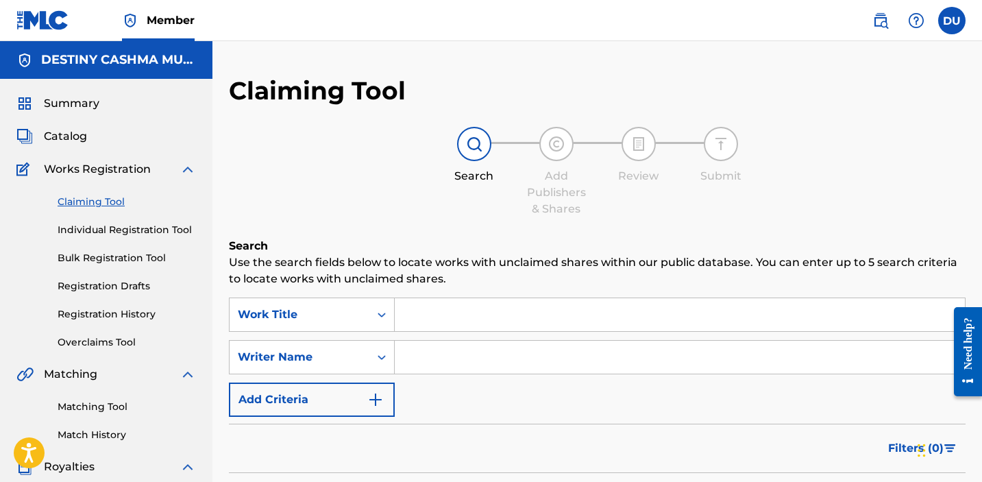
click at [420, 314] on input "Search Form" at bounding box center [680, 314] width 570 height 33
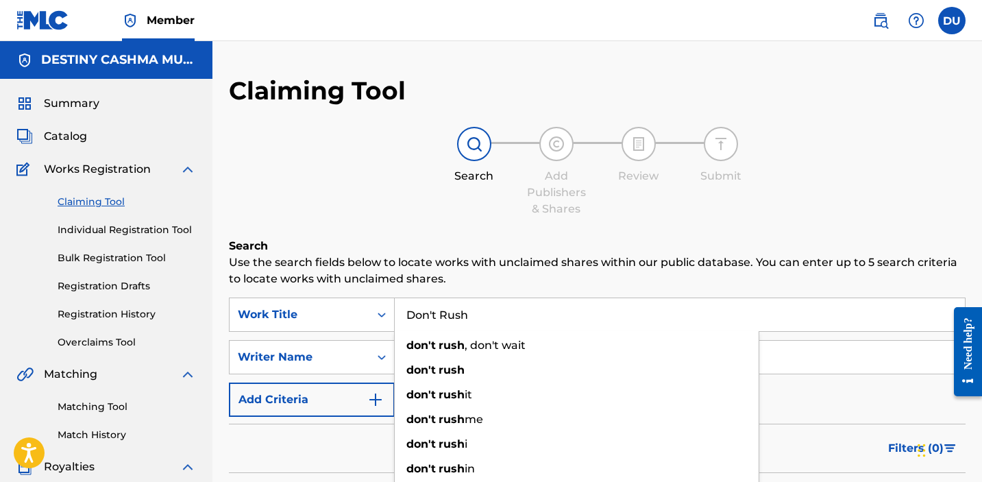
type input "Don't Rush"
click at [358, 275] on p "Use the search fields below to locate works with unclaimed shares within our pu…" at bounding box center [597, 270] width 736 height 33
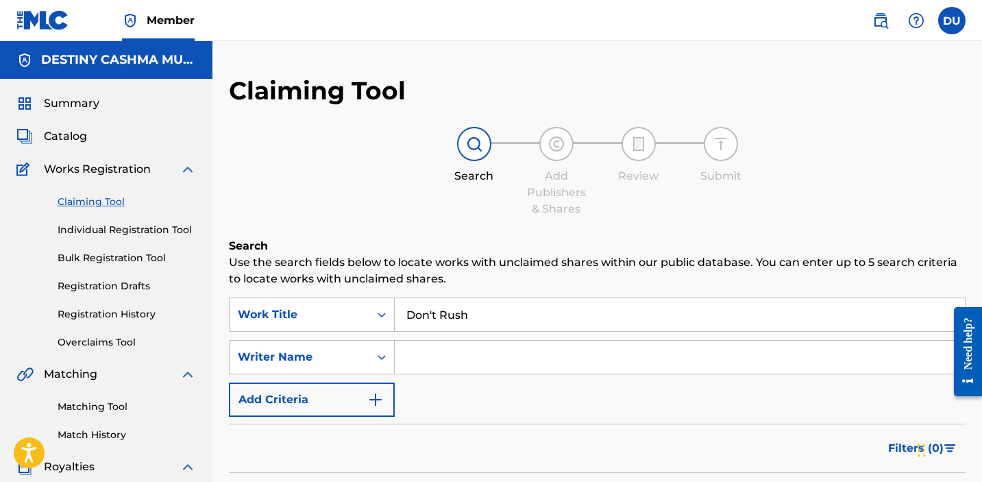
click at [409, 345] on input "Search Form" at bounding box center [680, 356] width 570 height 33
type input "destiny [PERSON_NAME]"
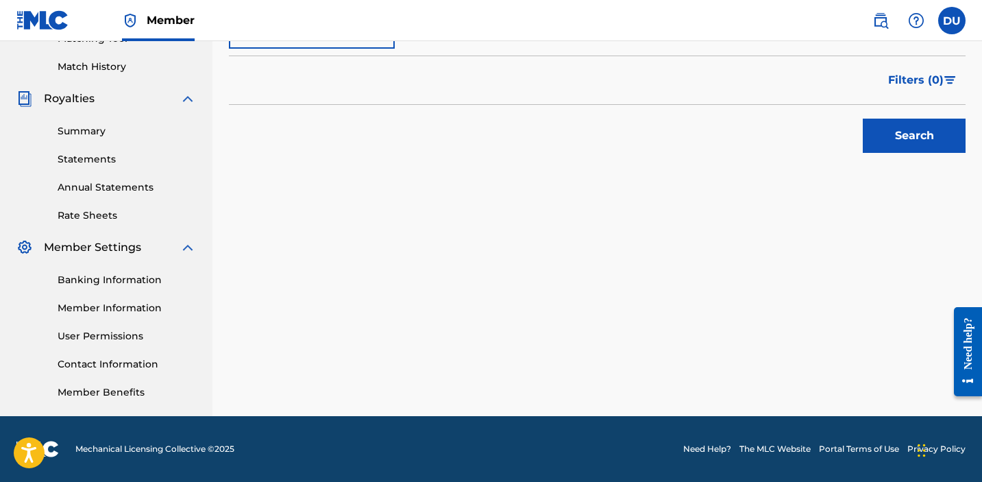
click at [906, 133] on button "Search" at bounding box center [913, 136] width 103 height 34
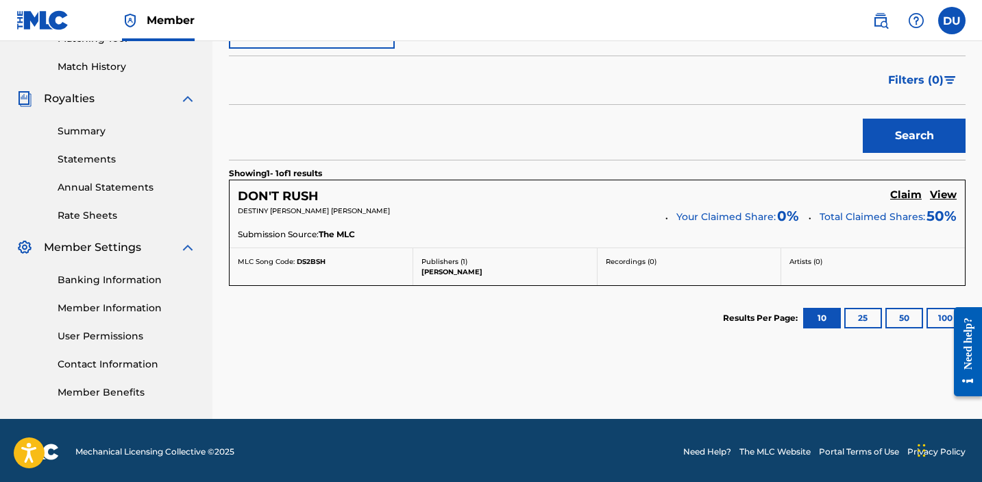
click at [902, 195] on h5 "Claim" at bounding box center [906, 194] width 32 height 13
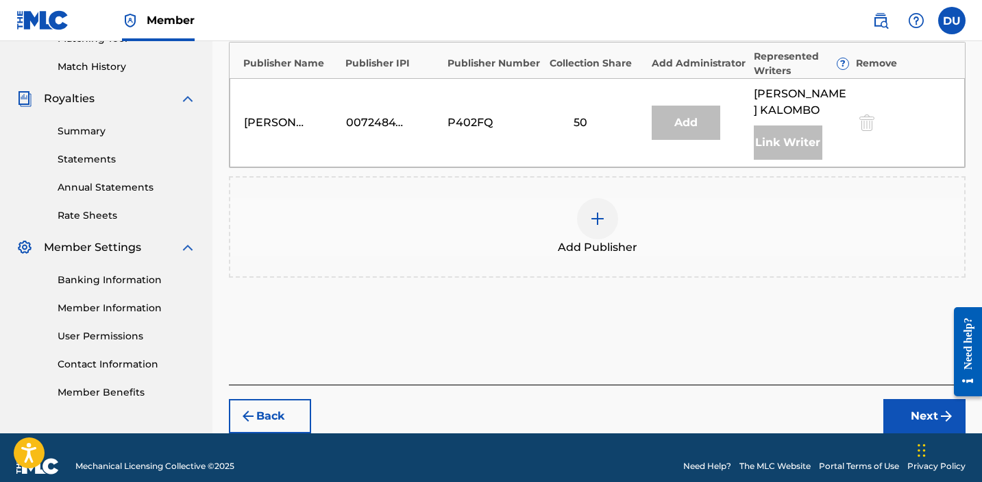
click at [624, 207] on div "Add Publisher" at bounding box center [597, 227] width 734 height 58
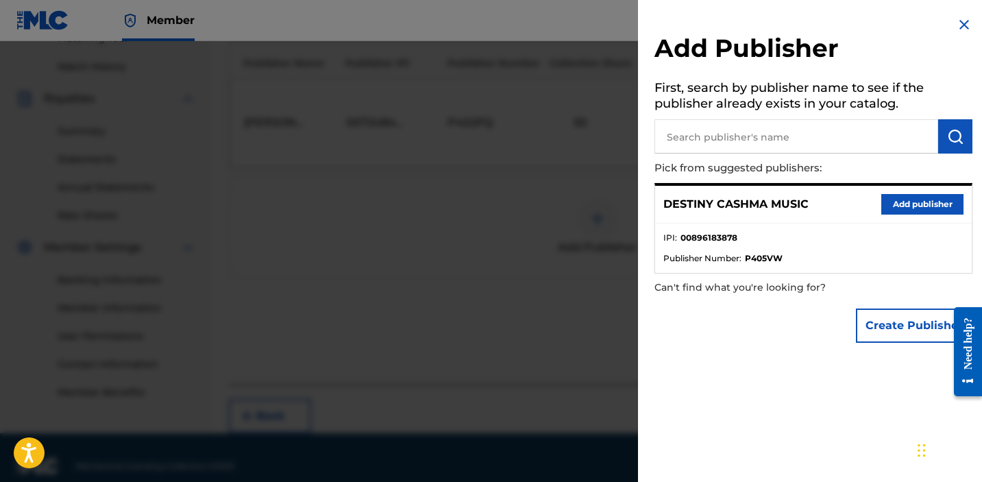
click at [931, 206] on button "Add publisher" at bounding box center [922, 204] width 82 height 21
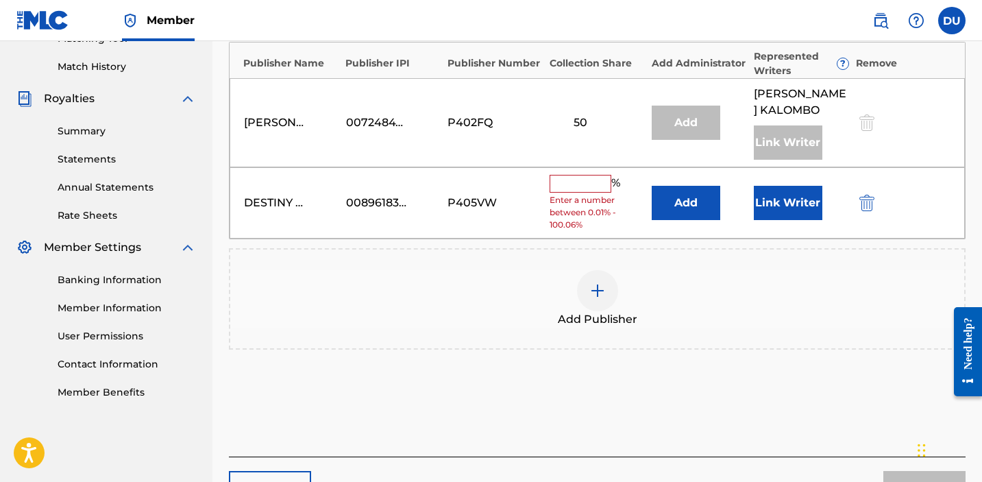
click at [572, 185] on input "text" at bounding box center [580, 184] width 62 height 18
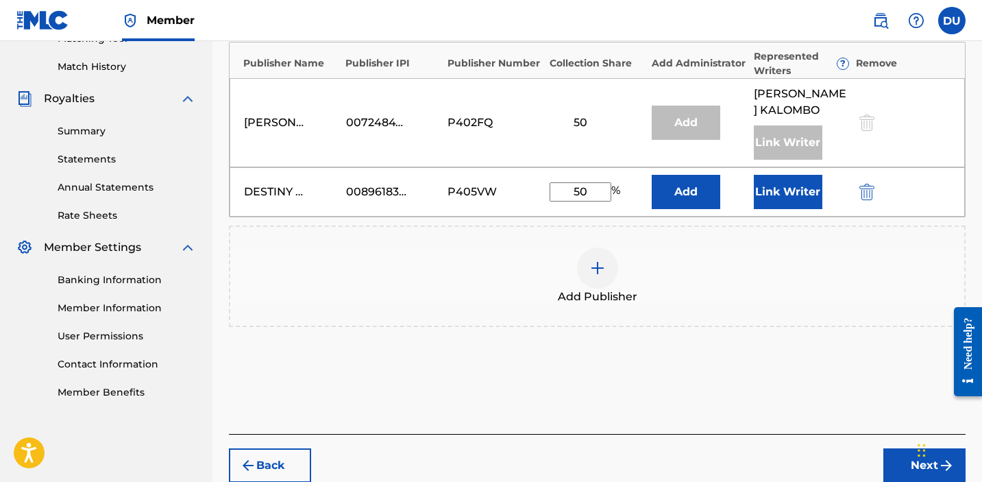
type input "50"
click at [777, 196] on button "Link Writer" at bounding box center [787, 192] width 68 height 34
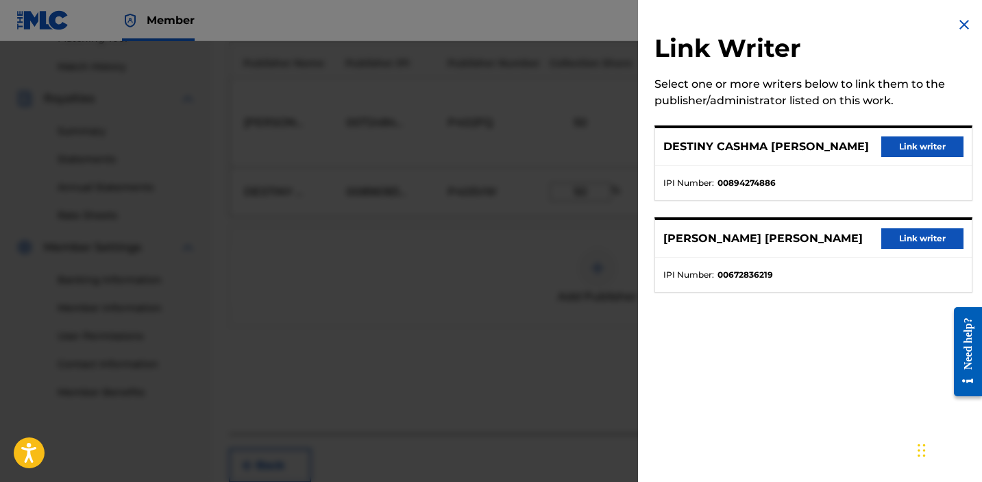
click at [918, 143] on button "Link writer" at bounding box center [922, 146] width 82 height 21
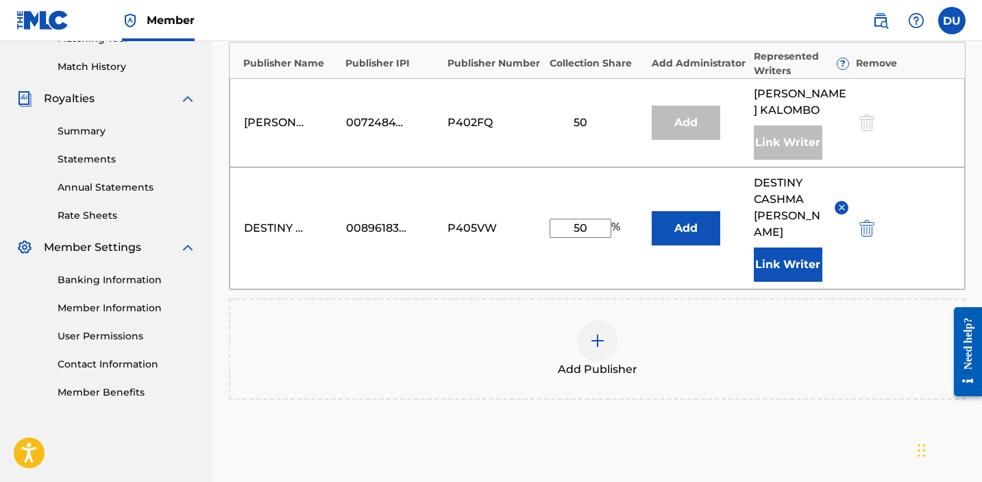
scroll to position [507, 0]
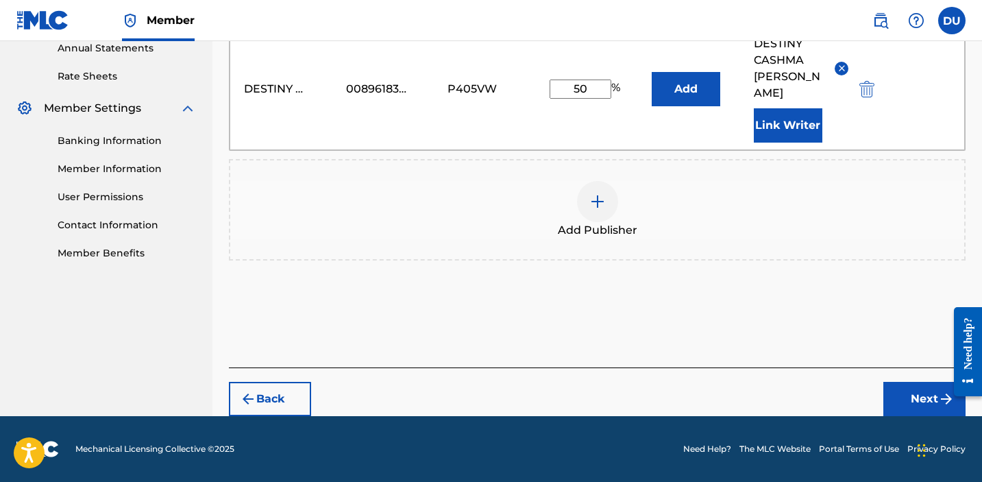
click at [942, 406] on img "submit" at bounding box center [946, 398] width 16 height 16
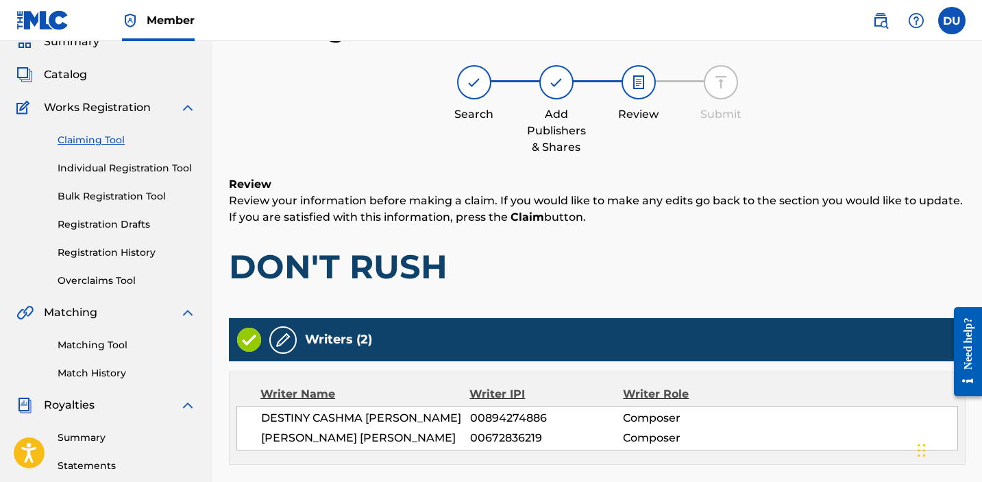
scroll to position [501, 0]
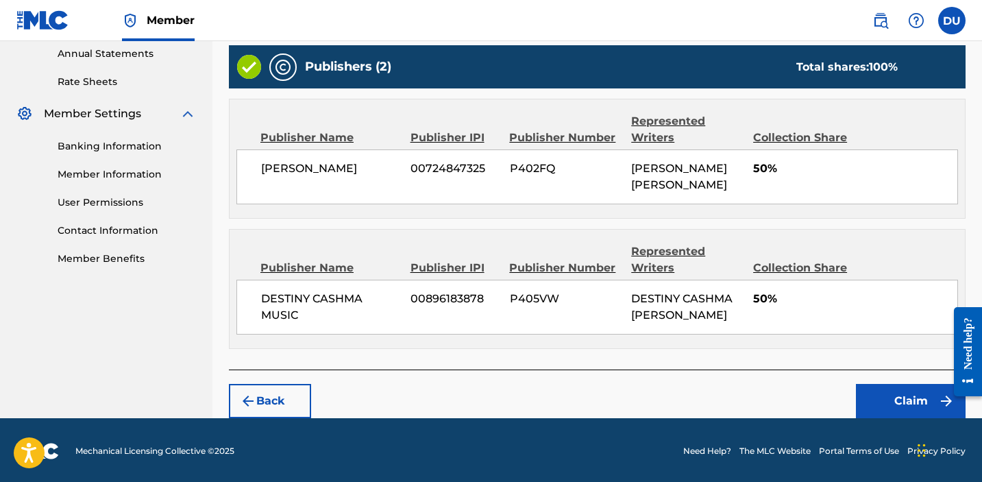
click at [882, 392] on button "Claim" at bounding box center [911, 401] width 110 height 34
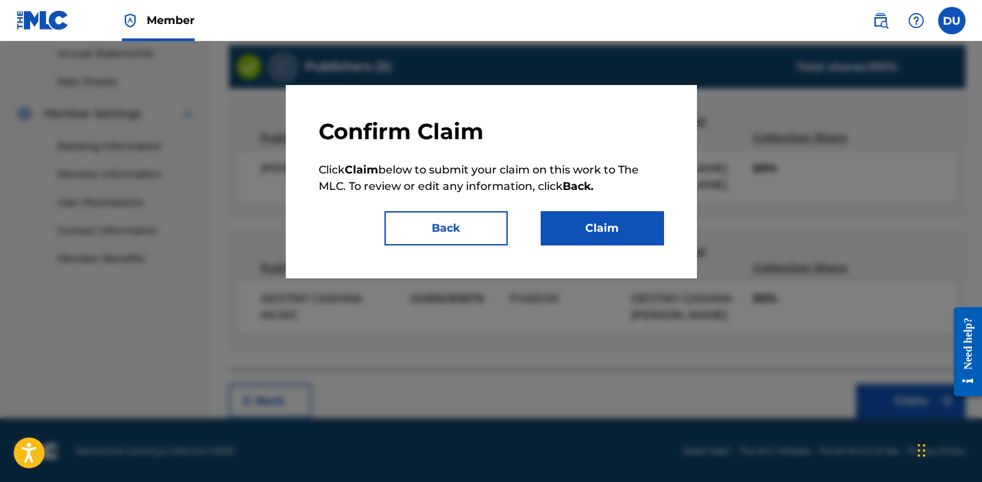
click at [584, 217] on button "Claim" at bounding box center [601, 228] width 123 height 34
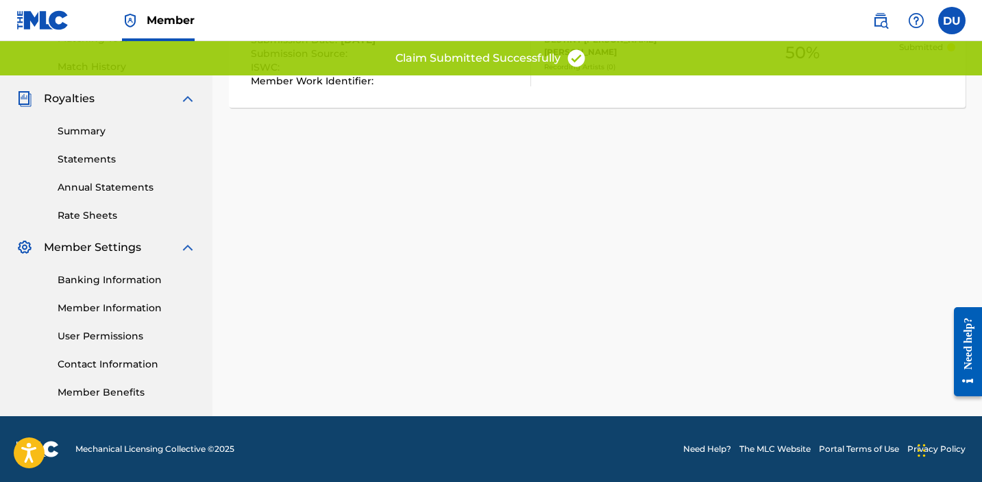
scroll to position [26, 0]
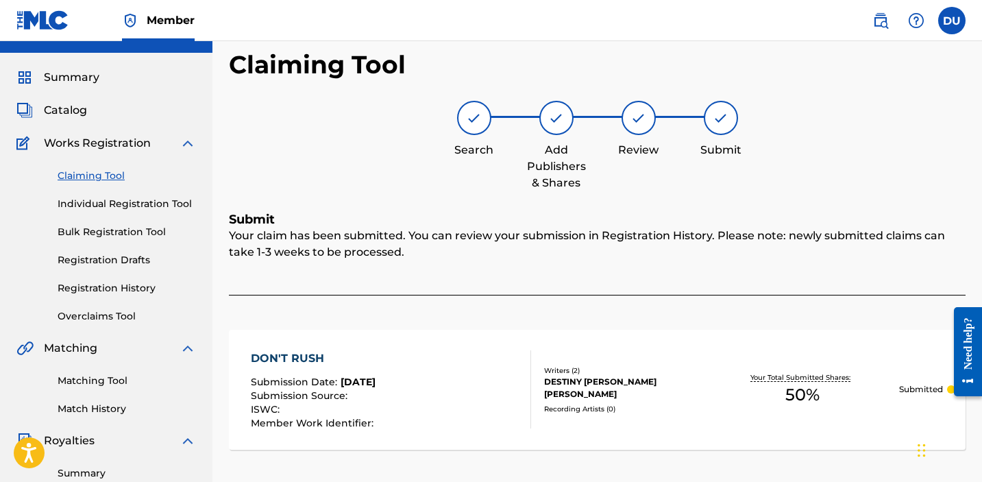
click at [96, 173] on link "Claiming Tool" at bounding box center [127, 176] width 138 height 14
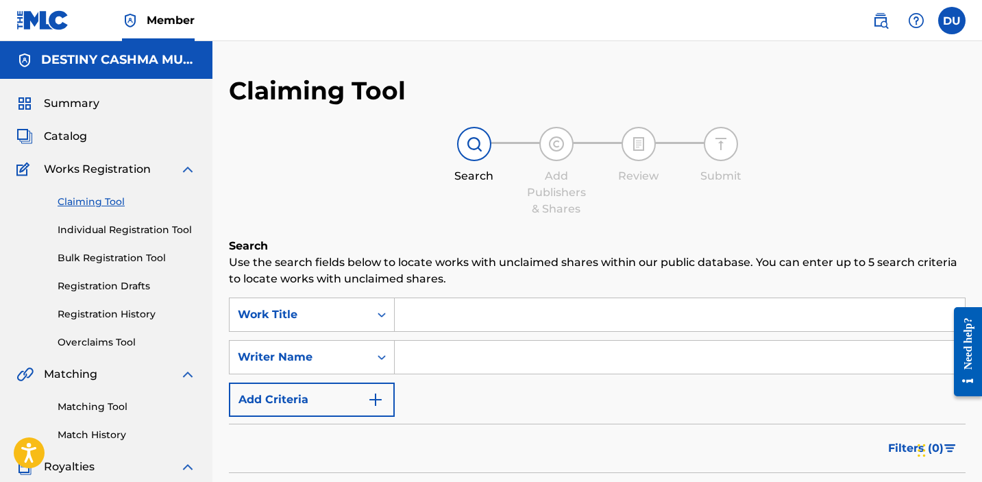
click at [444, 323] on input "Search Form" at bounding box center [680, 314] width 570 height 33
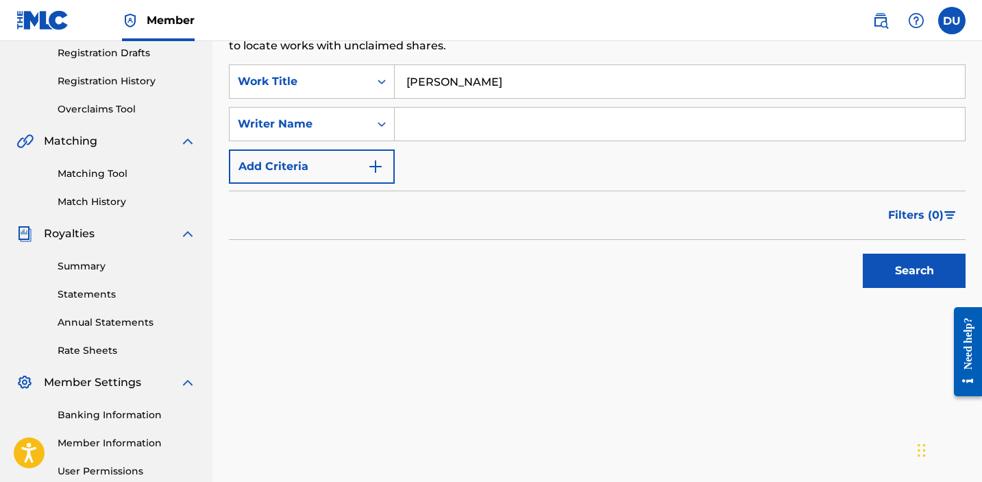
scroll to position [245, 0]
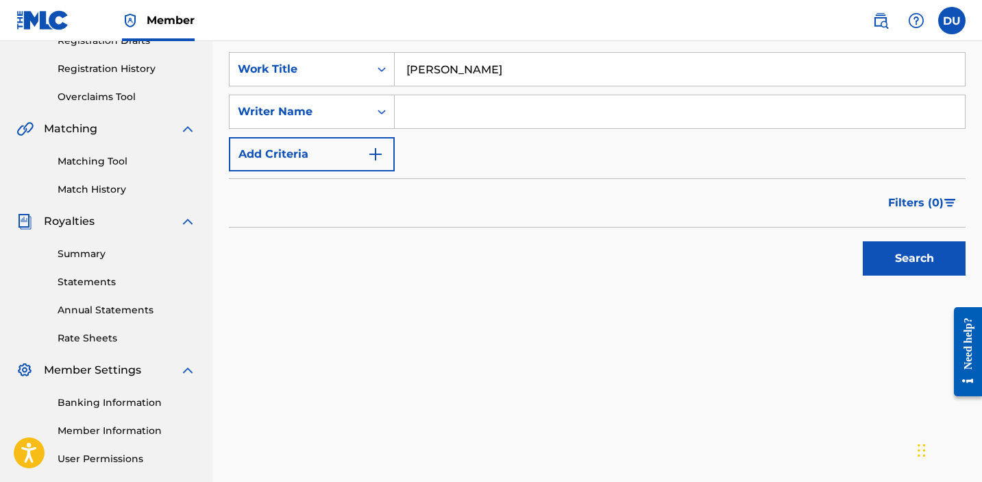
type input "[PERSON_NAME]"
click at [428, 99] on input "Search Form" at bounding box center [680, 111] width 570 height 33
type input "destiny [PERSON_NAME]"
click at [862, 241] on button "Search" at bounding box center [913, 258] width 103 height 34
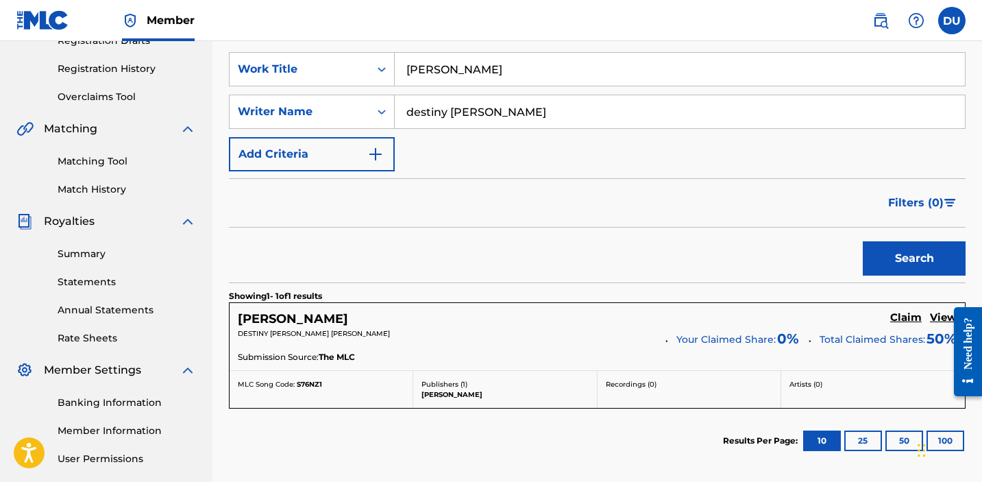
click at [909, 317] on h5 "Claim" at bounding box center [906, 317] width 32 height 13
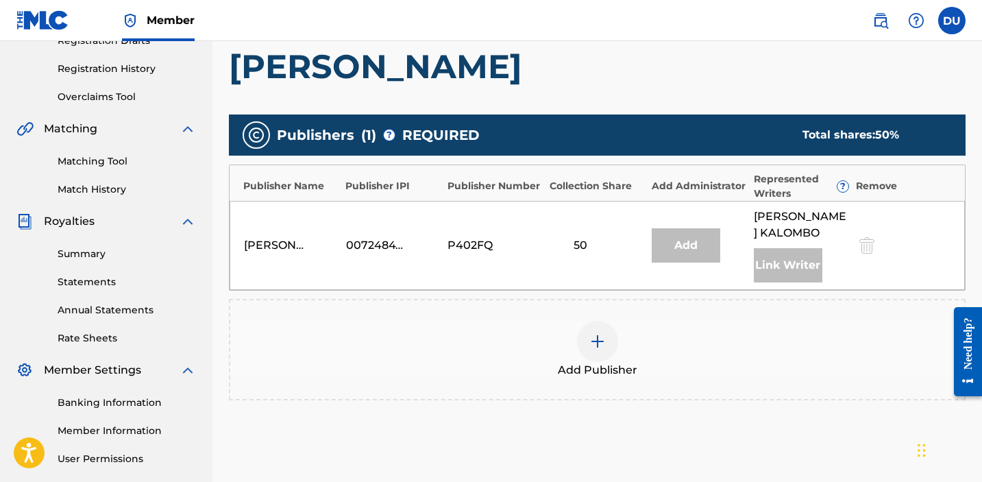
click at [600, 351] on div at bounding box center [597, 341] width 41 height 41
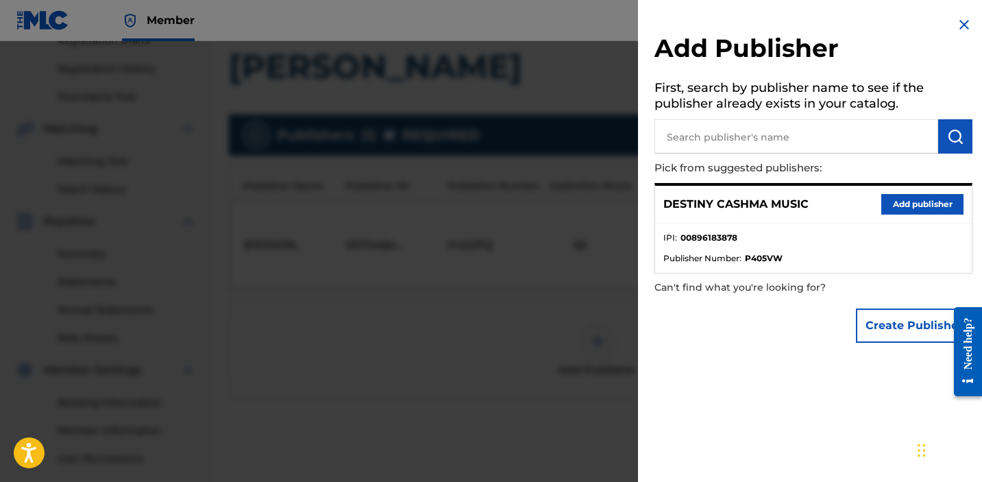
click at [920, 203] on button "Add publisher" at bounding box center [922, 204] width 82 height 21
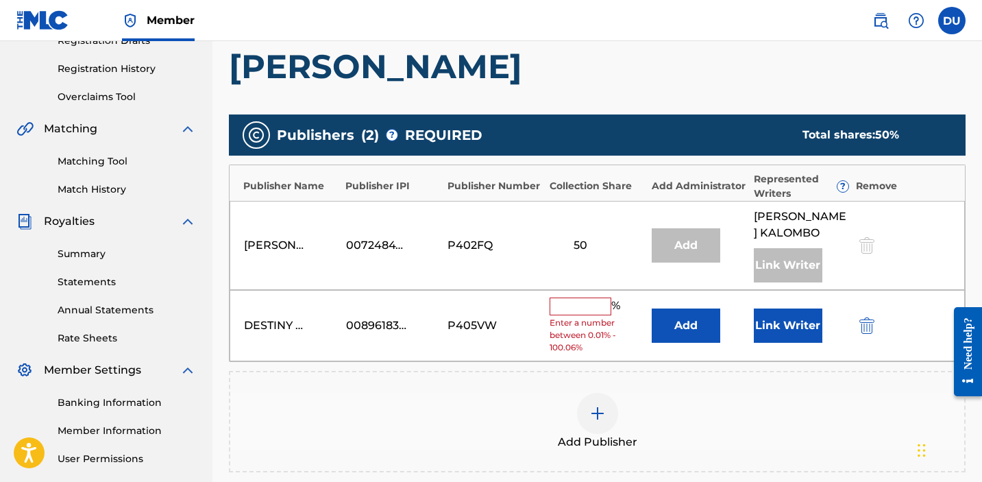
click at [584, 306] on input "text" at bounding box center [580, 306] width 62 height 18
type input "50"
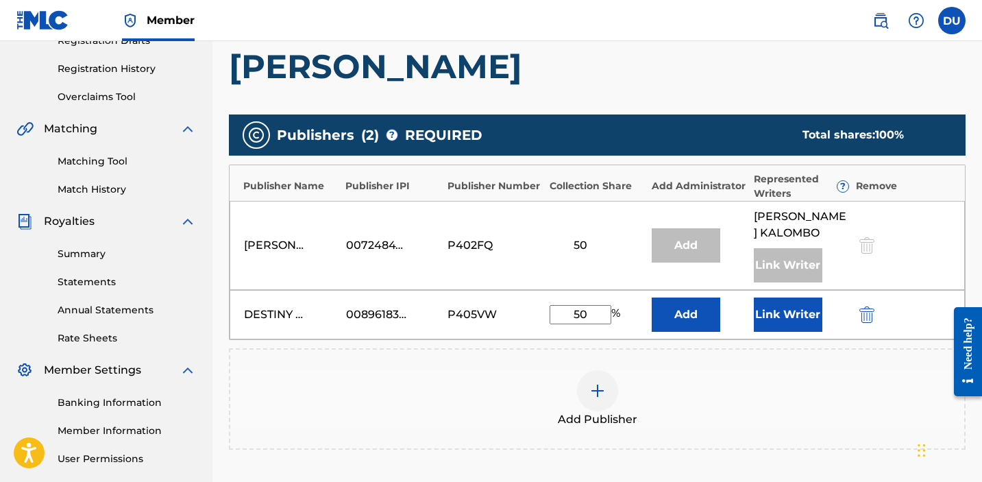
click at [783, 309] on button "Link Writer" at bounding box center [787, 314] width 68 height 34
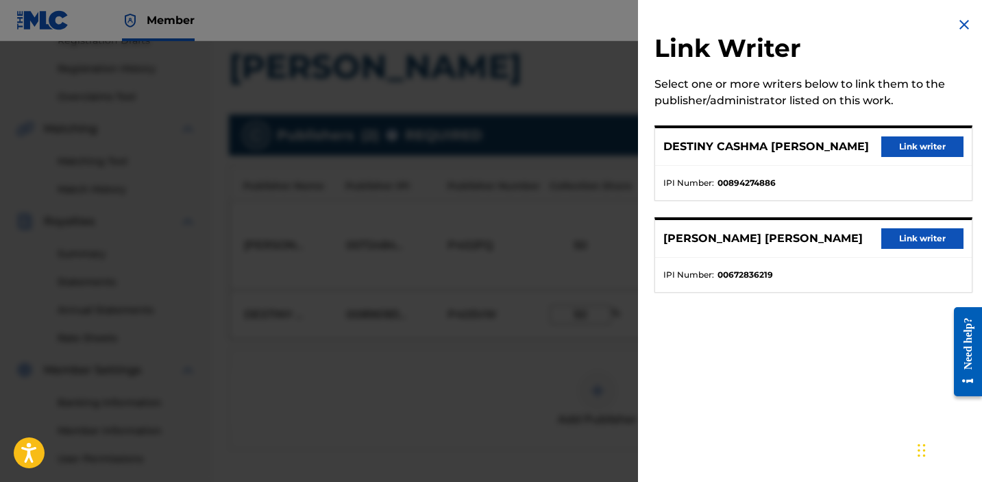
click at [903, 133] on div "DESTINY CASHMA [PERSON_NAME] Link writer" at bounding box center [813, 147] width 316 height 38
click at [903, 142] on button "Link writer" at bounding box center [922, 146] width 82 height 21
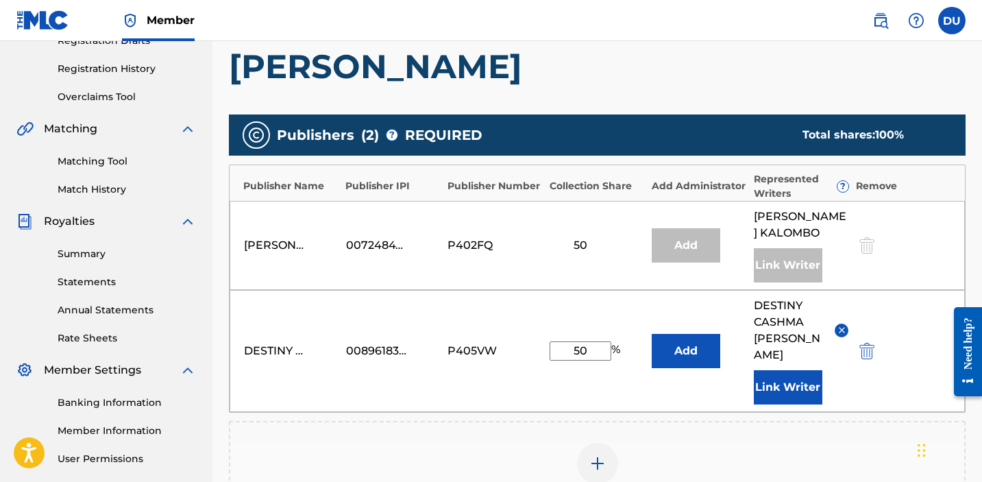
scroll to position [507, 0]
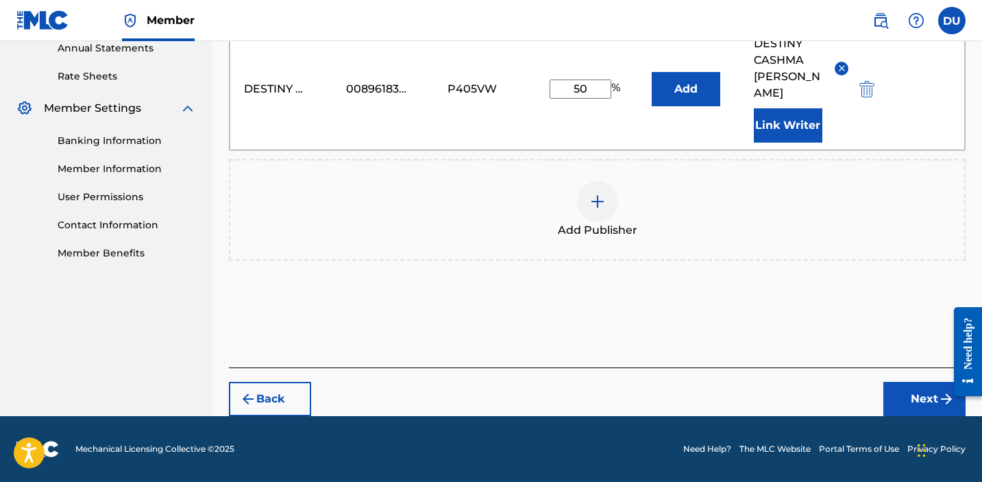
click at [912, 398] on button "Next" at bounding box center [924, 399] width 82 height 34
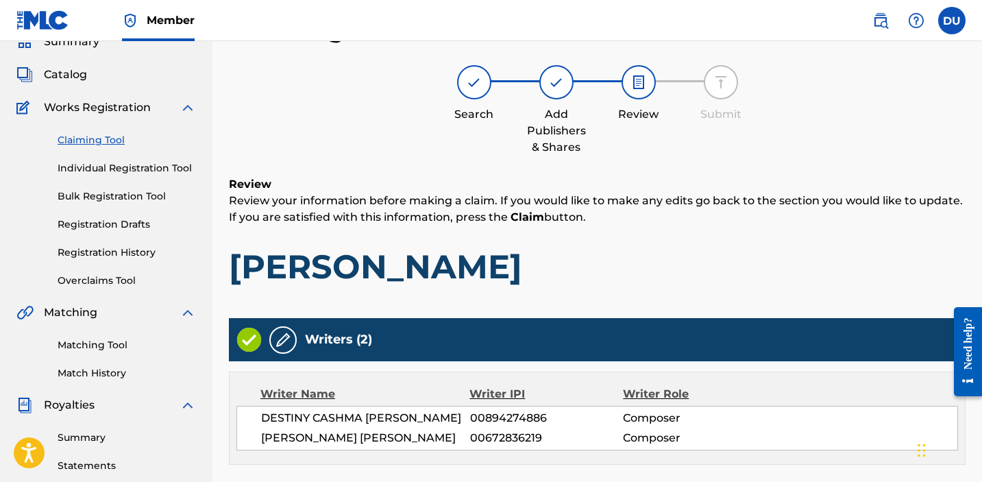
scroll to position [501, 0]
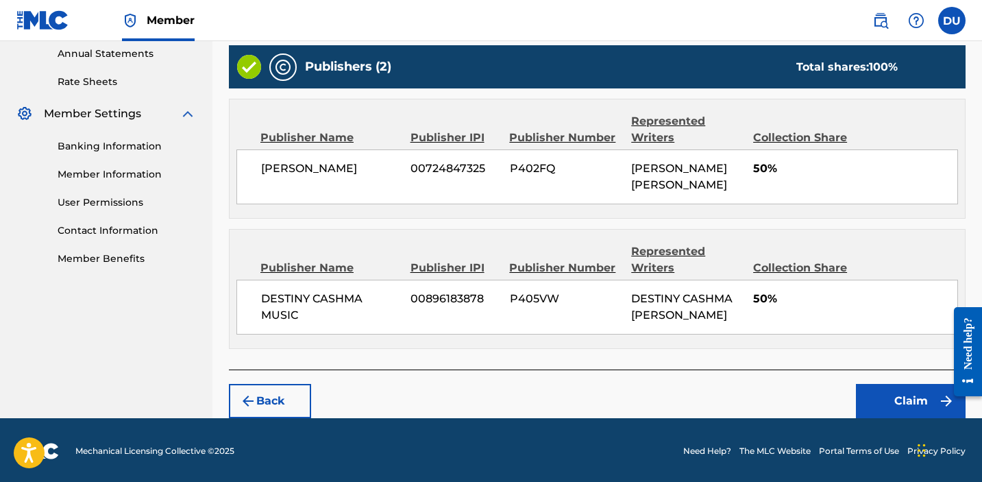
click at [893, 390] on button "Claim" at bounding box center [911, 401] width 110 height 34
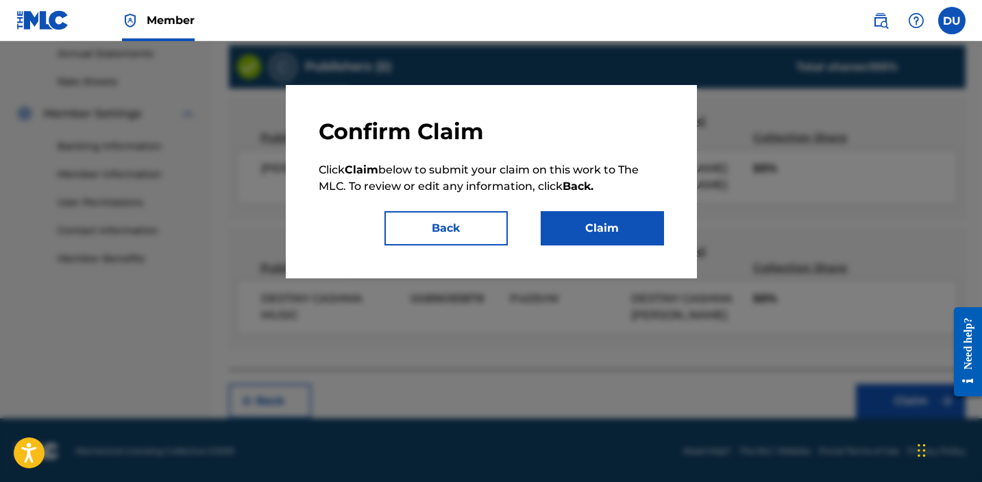
click at [593, 228] on button "Claim" at bounding box center [601, 228] width 123 height 34
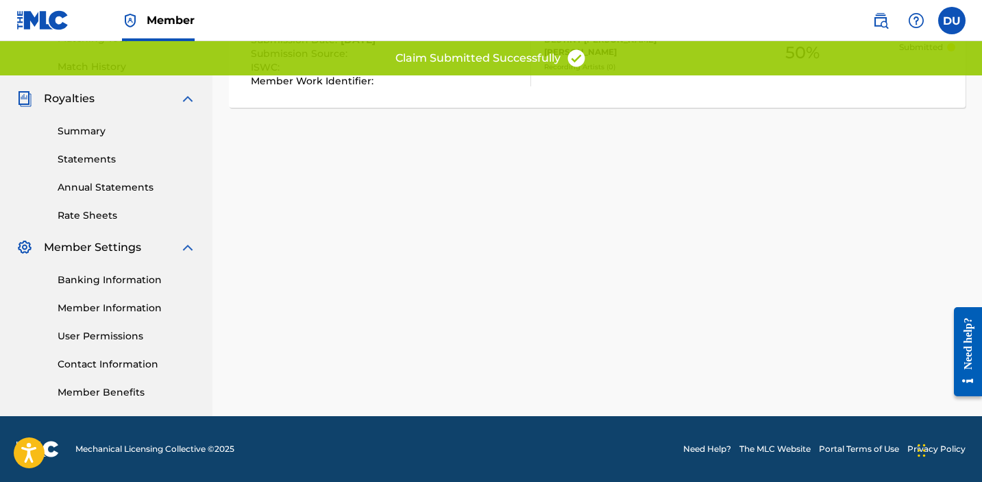
scroll to position [0, 0]
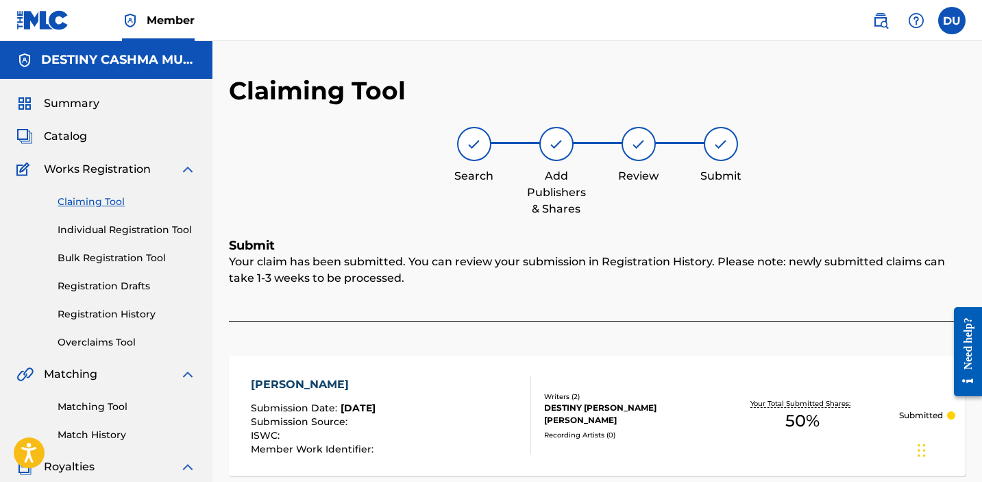
click at [99, 201] on link "Claiming Tool" at bounding box center [127, 202] width 138 height 14
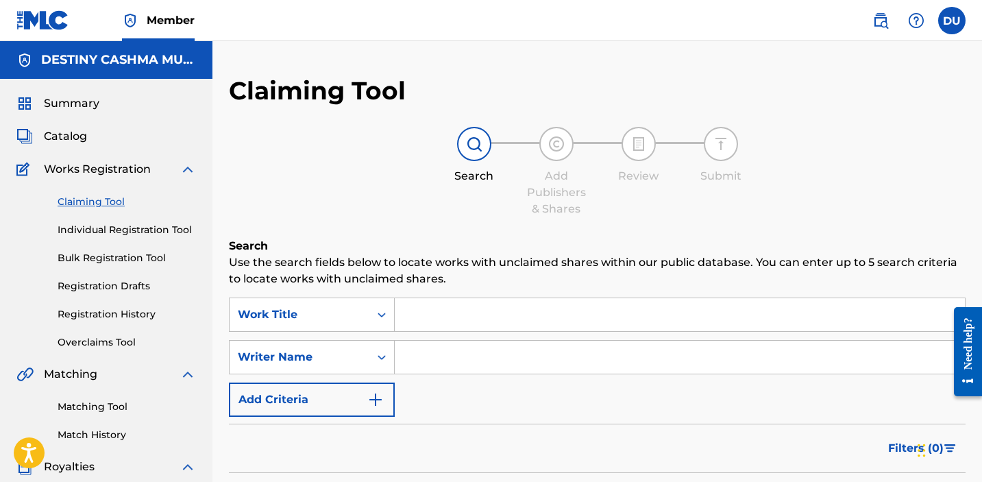
click at [466, 345] on input "Search Form" at bounding box center [680, 356] width 570 height 33
type input "destiny [PERSON_NAME]"
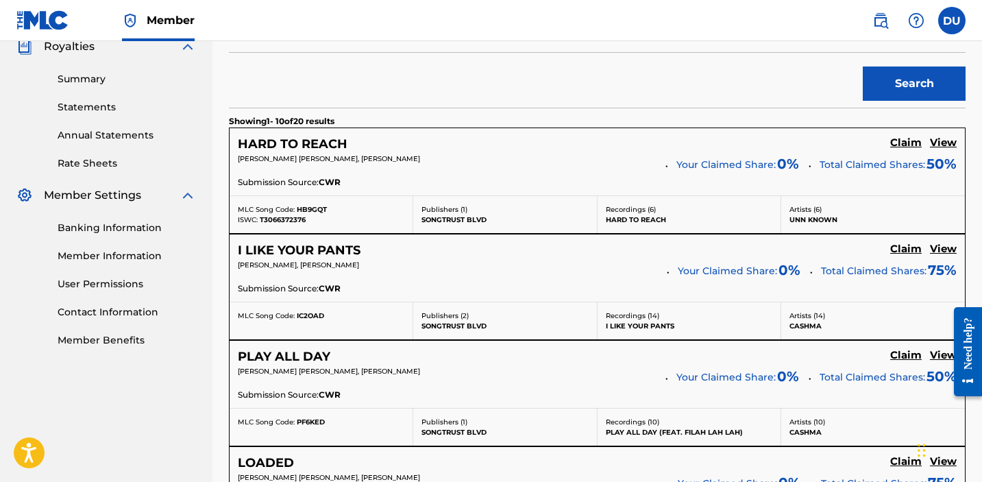
scroll to position [511, 0]
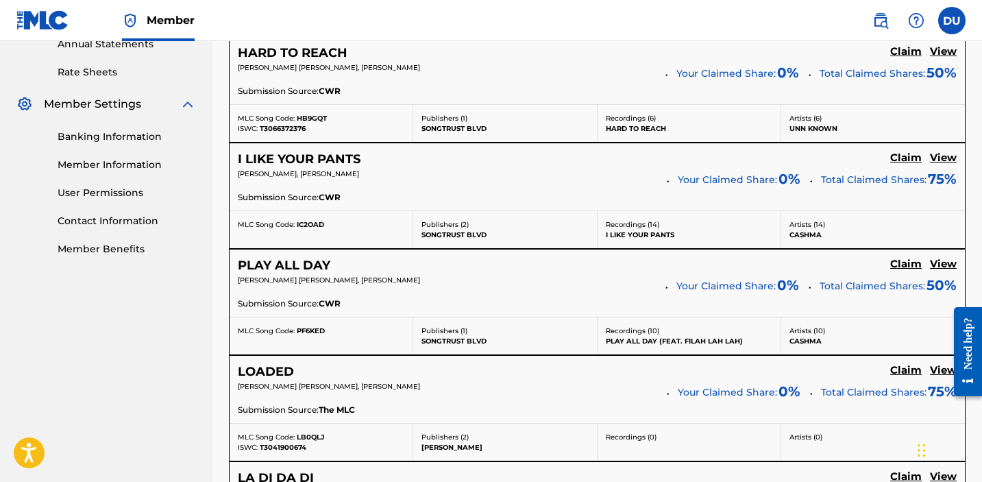
click at [902, 58] on h5 "Claim" at bounding box center [906, 51] width 32 height 13
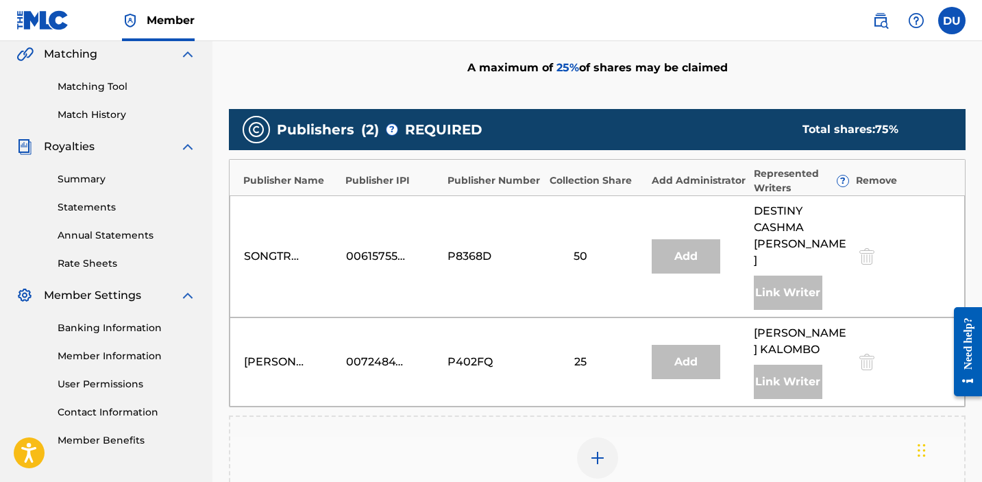
scroll to position [321, 0]
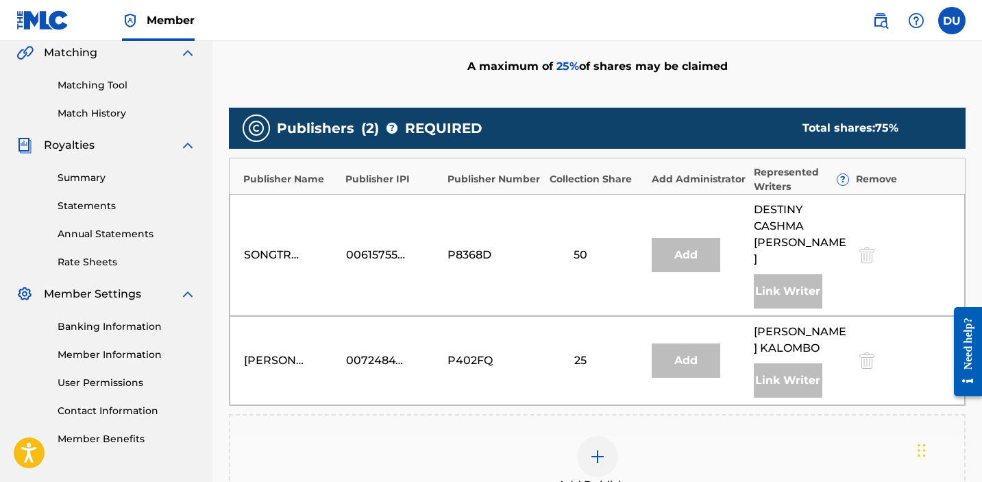
click at [595, 448] on img at bounding box center [597, 456] width 16 height 16
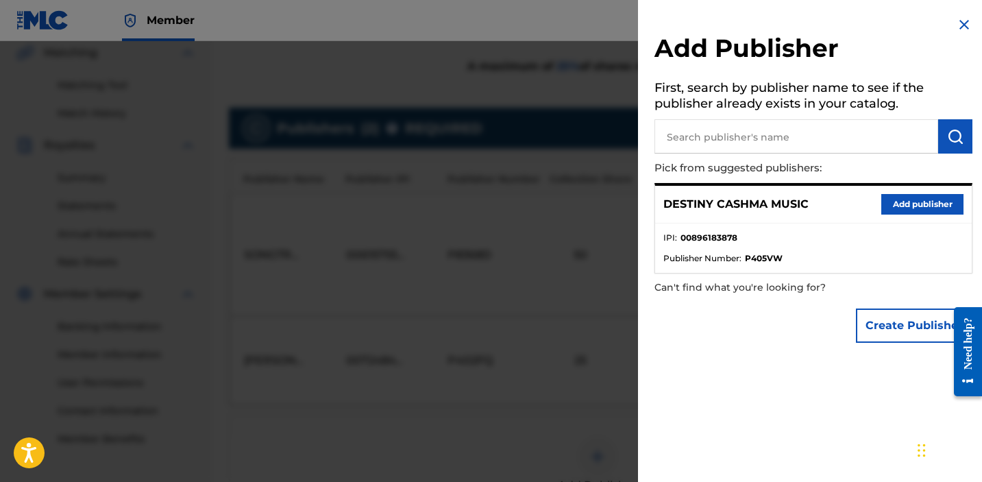
click at [904, 207] on button "Add publisher" at bounding box center [922, 204] width 82 height 21
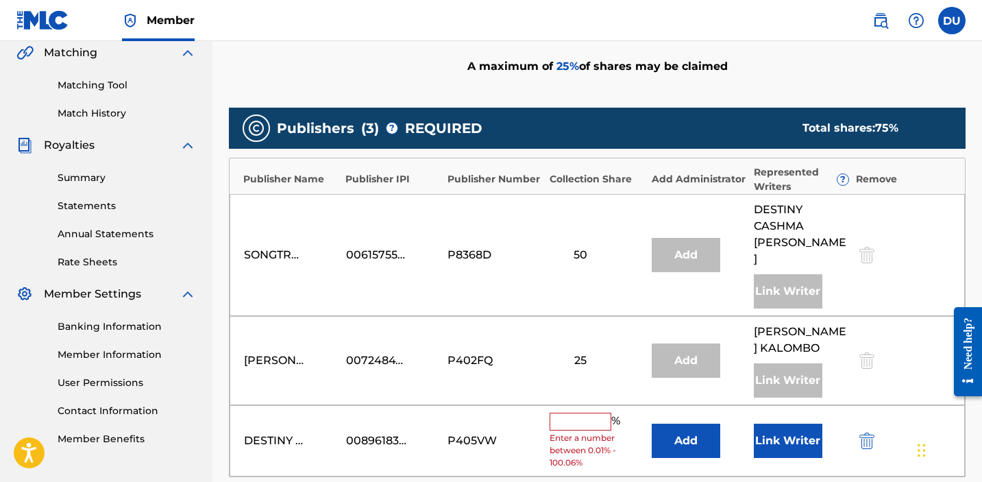
click at [596, 412] on input "text" at bounding box center [580, 421] width 62 height 18
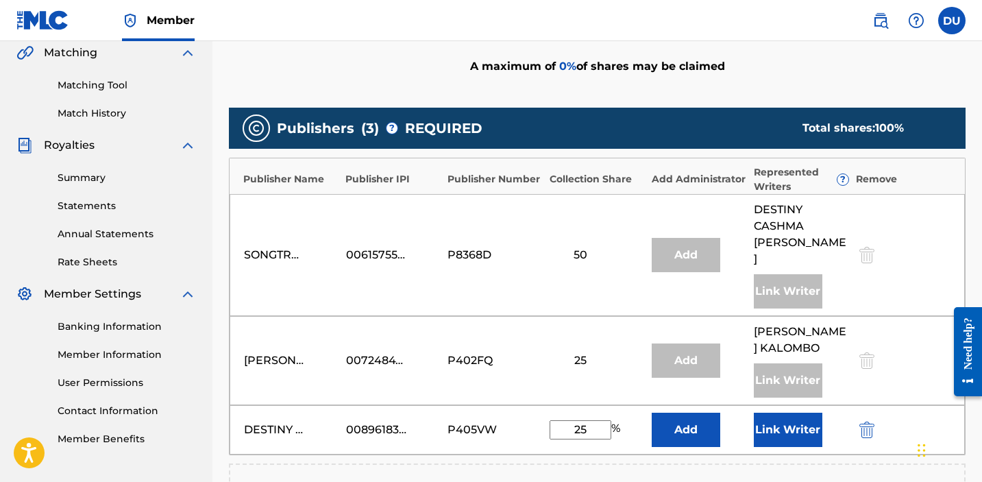
type input "25"
click at [784, 412] on button "Link Writer" at bounding box center [787, 429] width 68 height 34
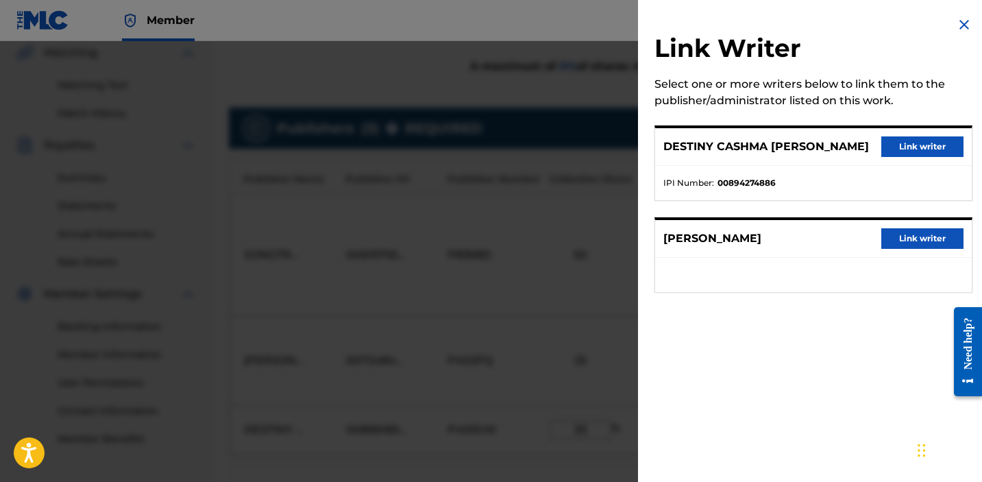
click at [914, 140] on button "Link writer" at bounding box center [922, 146] width 82 height 21
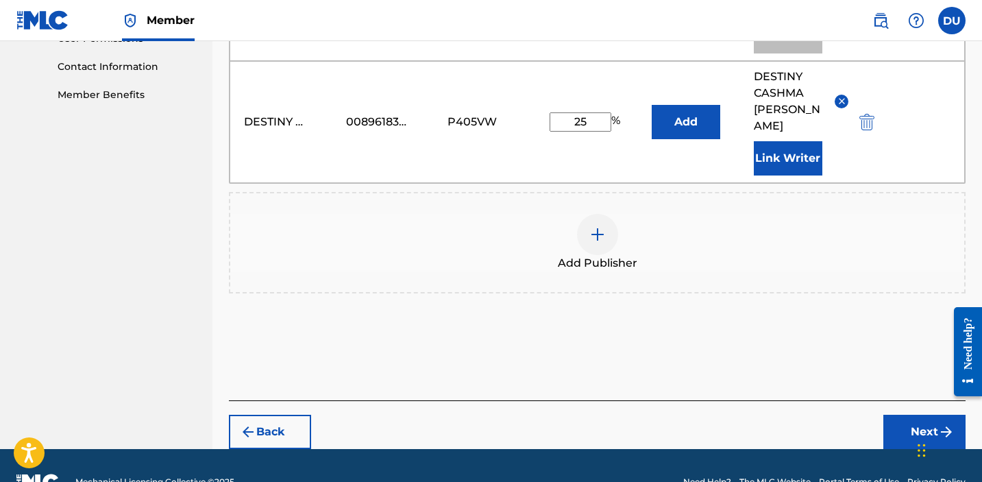
click at [921, 414] on button "Next" at bounding box center [924, 431] width 82 height 34
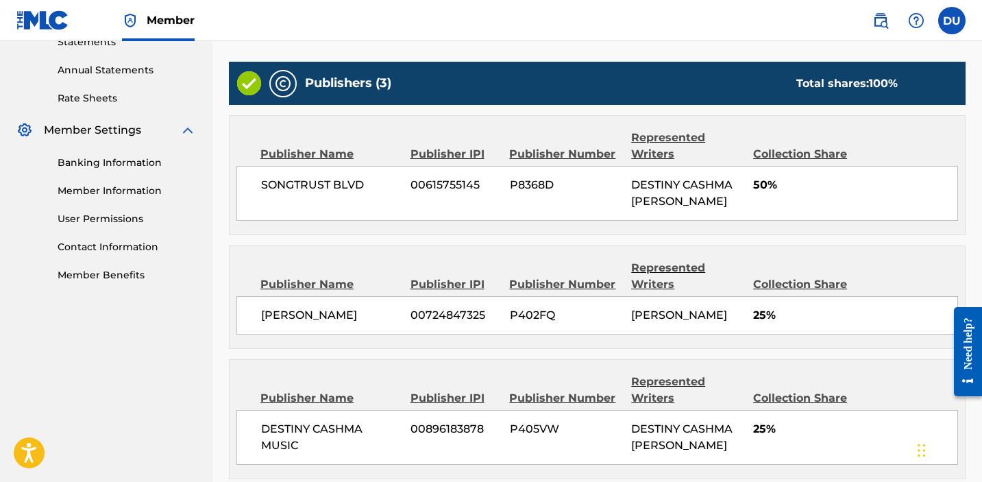
scroll to position [614, 0]
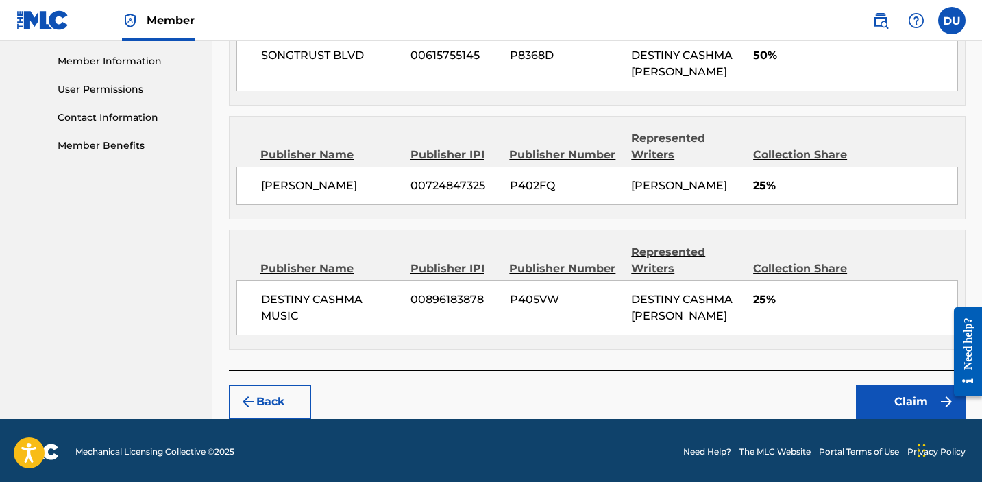
click at [886, 395] on button "Claim" at bounding box center [911, 401] width 110 height 34
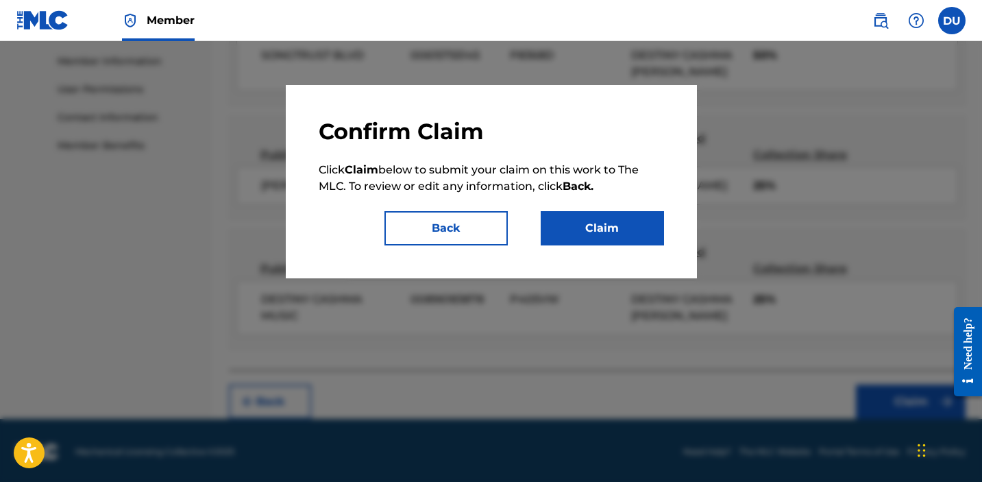
click at [581, 232] on button "Claim" at bounding box center [601, 228] width 123 height 34
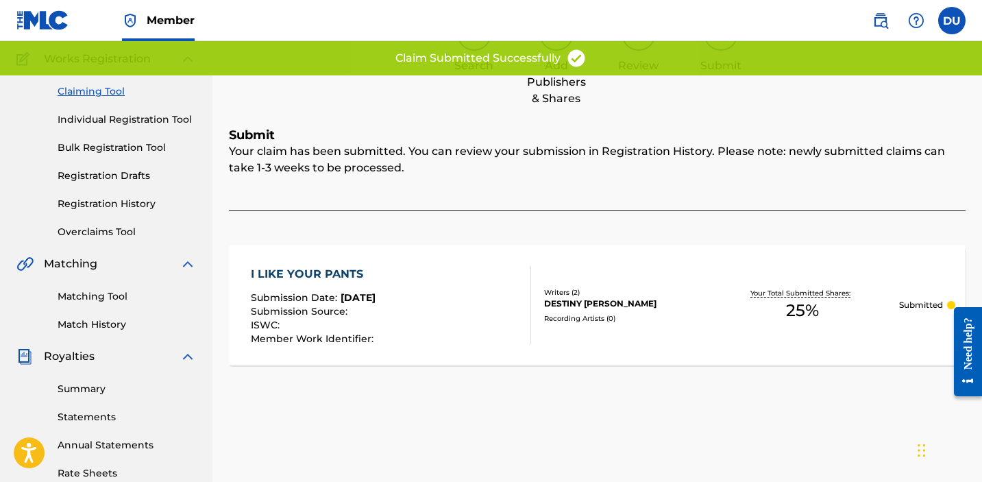
scroll to position [0, 0]
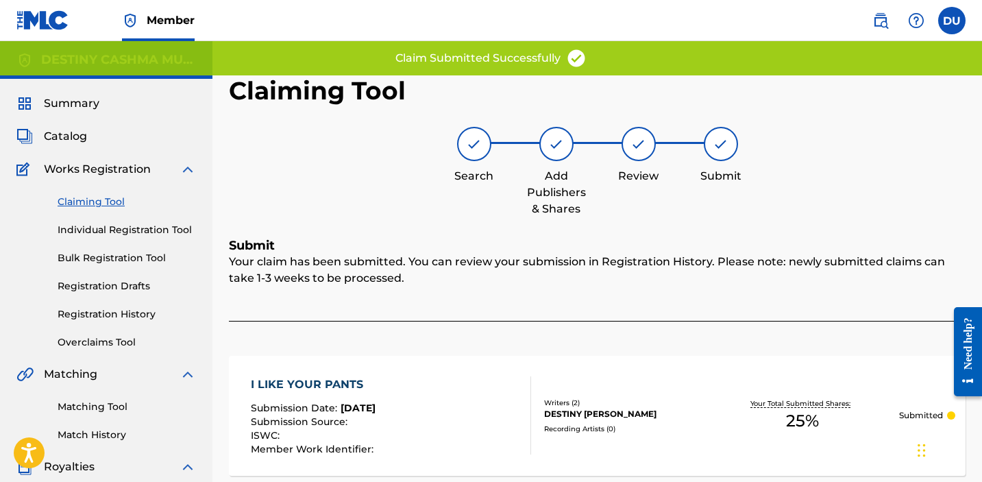
click at [103, 204] on link "Claiming Tool" at bounding box center [127, 202] width 138 height 14
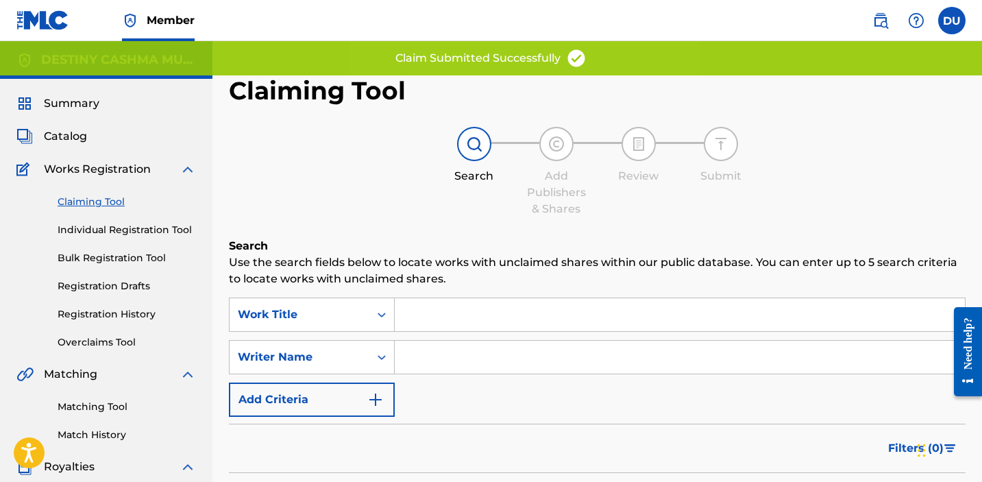
click at [434, 347] on input "Search Form" at bounding box center [680, 356] width 570 height 33
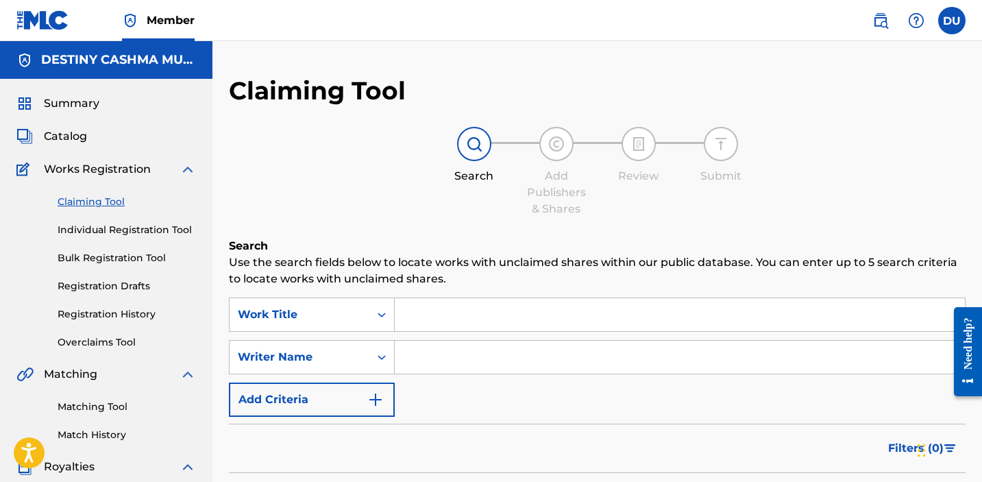
type input "destiny [PERSON_NAME]"
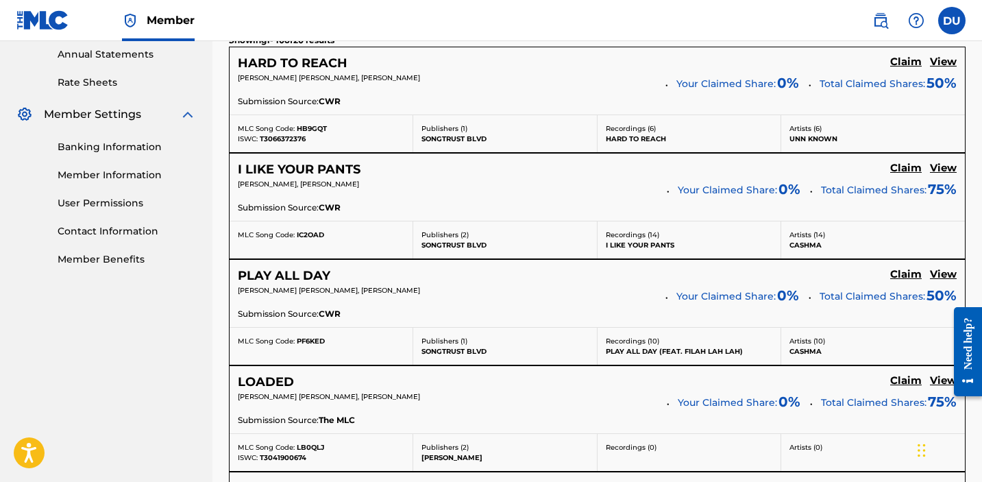
scroll to position [536, 0]
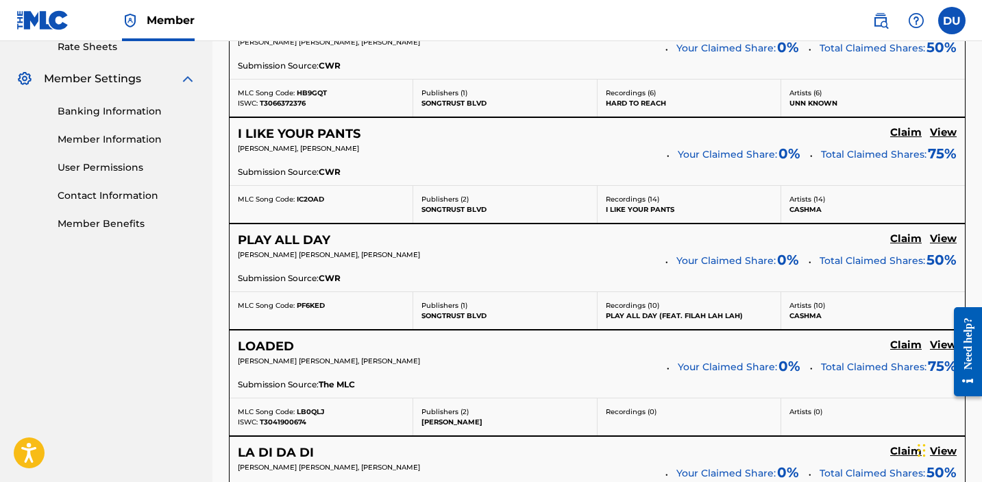
click at [905, 33] on h5 "Claim" at bounding box center [906, 26] width 32 height 13
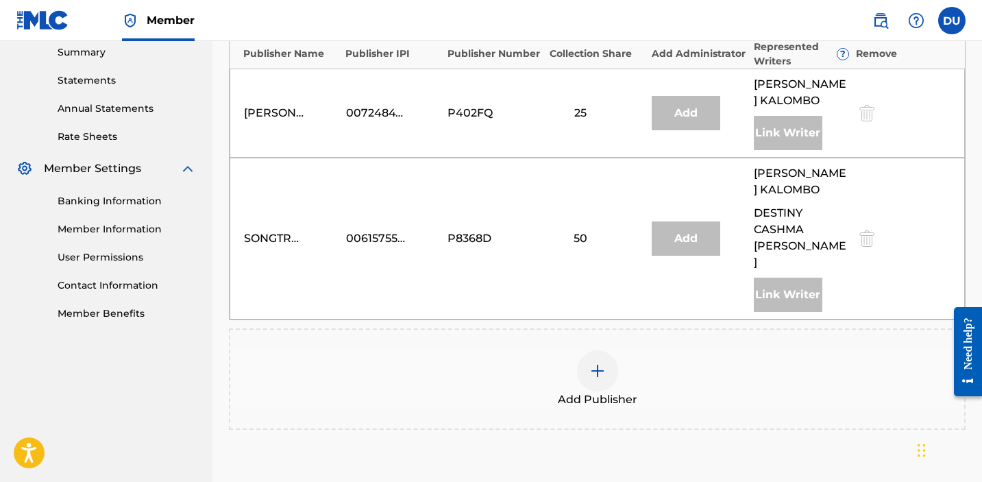
scroll to position [408, 0]
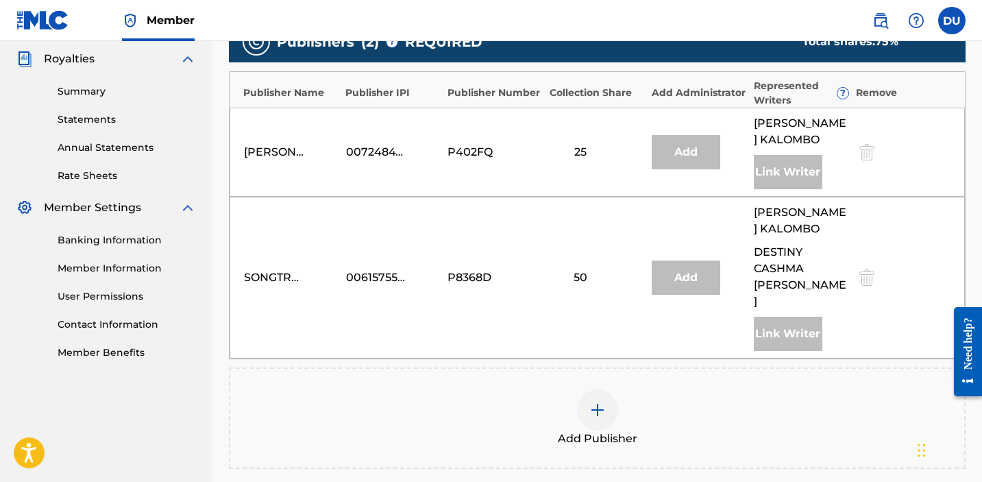
click at [601, 401] on img at bounding box center [597, 409] width 16 height 16
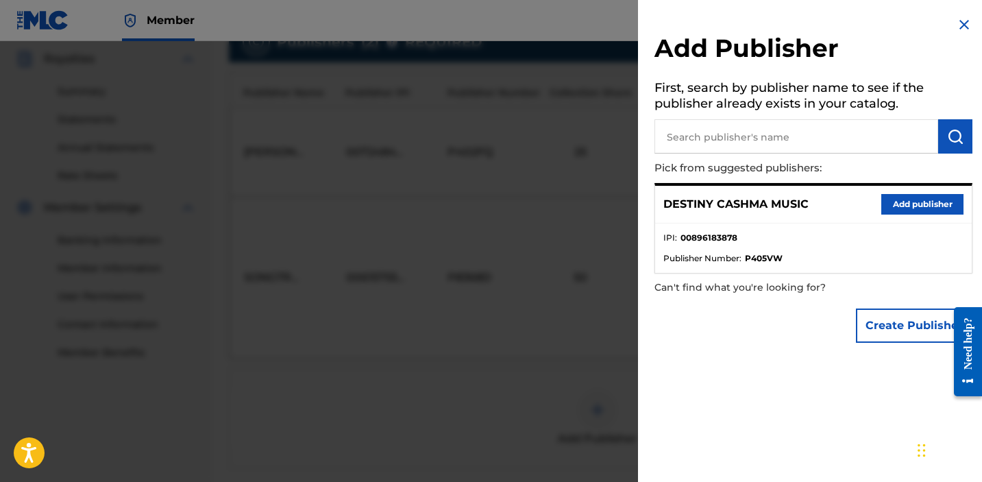
click at [897, 206] on button "Add publisher" at bounding box center [922, 204] width 82 height 21
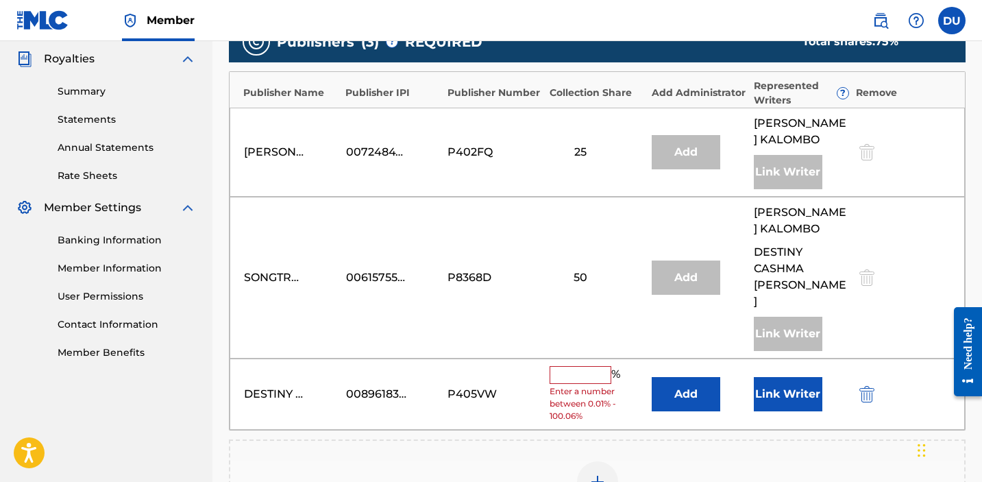
click at [578, 366] on input "text" at bounding box center [580, 375] width 62 height 18
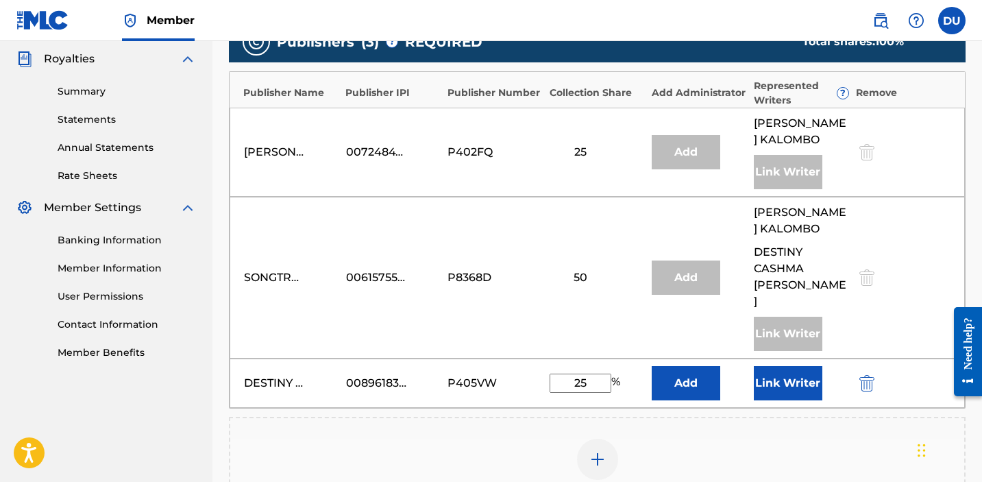
type input "25"
click at [786, 372] on button "Link Writer" at bounding box center [787, 383] width 68 height 34
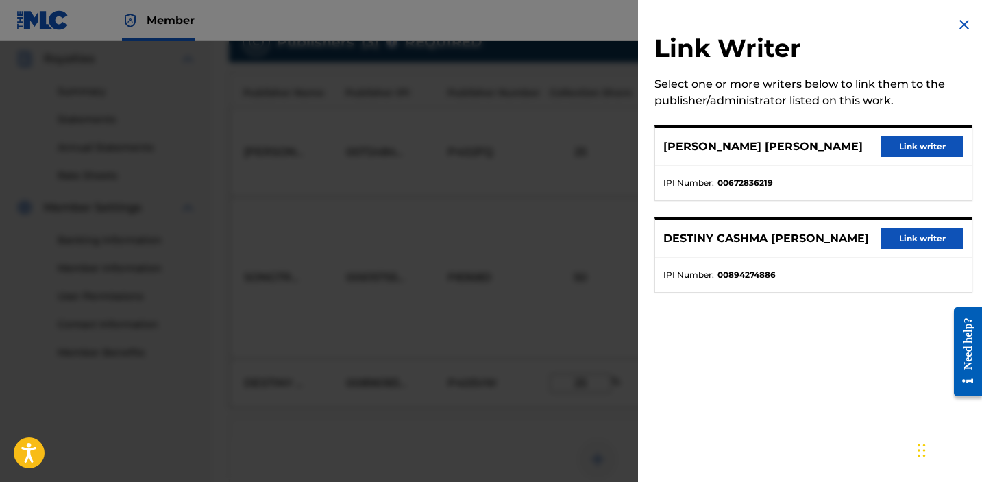
click at [900, 242] on button "Link writer" at bounding box center [922, 238] width 82 height 21
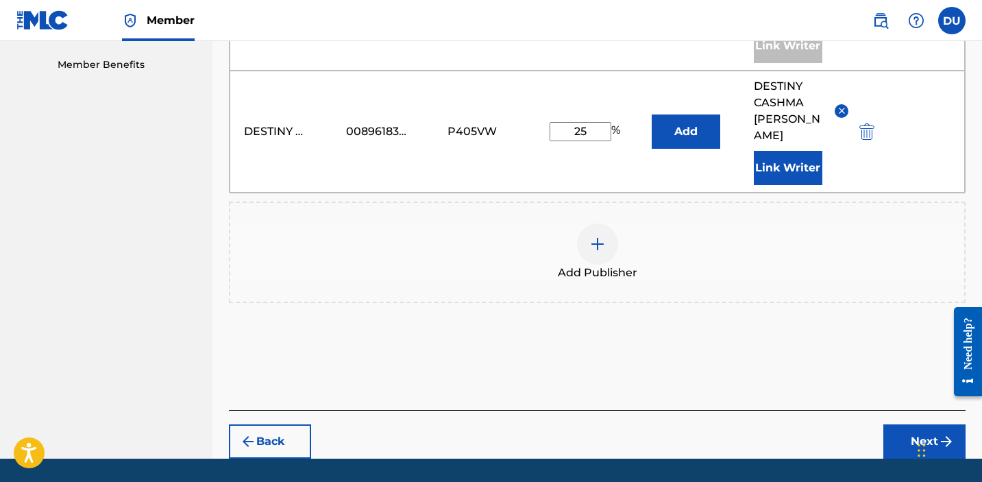
scroll to position [721, 0]
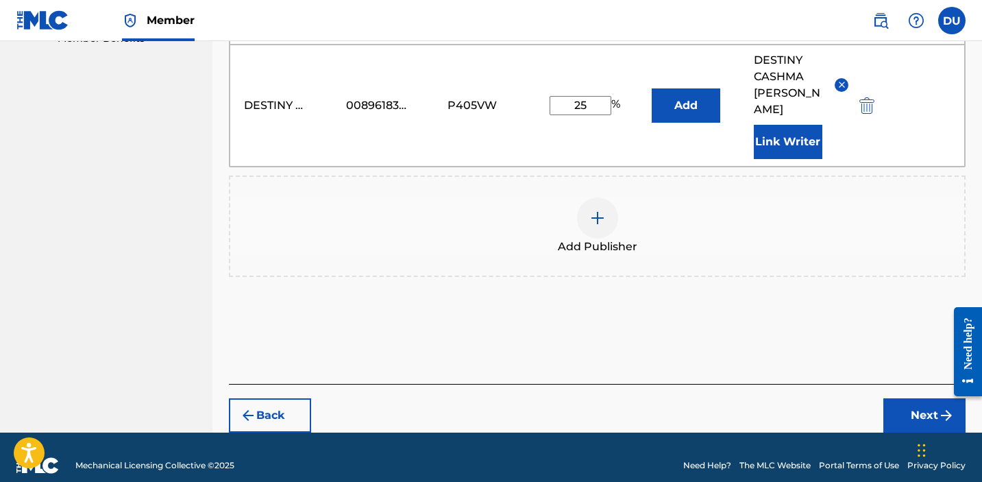
click at [913, 402] on button "Next" at bounding box center [924, 415] width 82 height 34
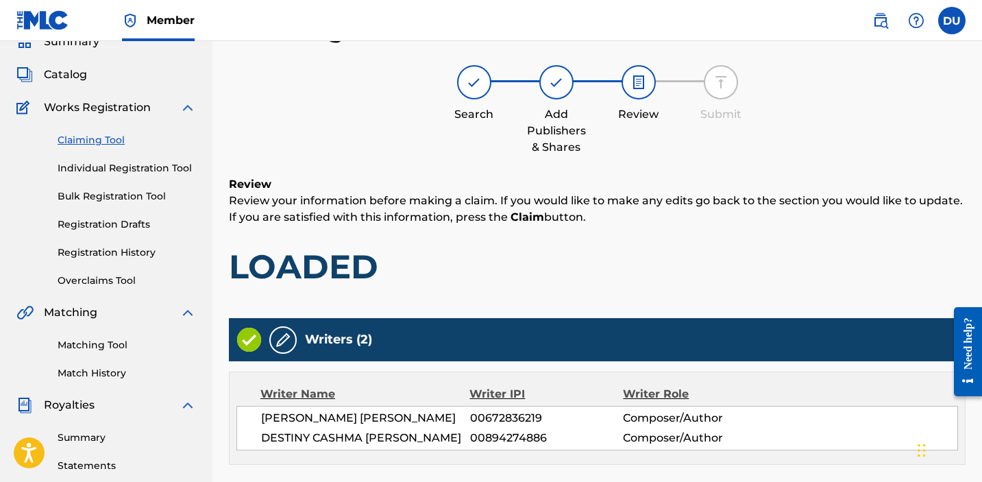
scroll to position [664, 0]
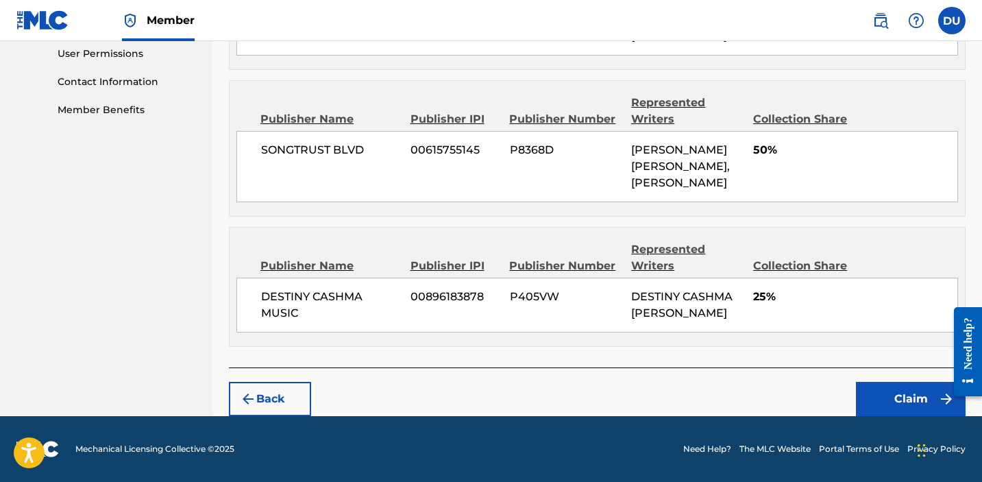
click at [893, 419] on footer "Mechanical Licensing Collective © 2025 Need Help? The MLC Website Portal Terms …" at bounding box center [491, 449] width 982 height 66
click at [890, 388] on button "Claim" at bounding box center [911, 399] width 110 height 34
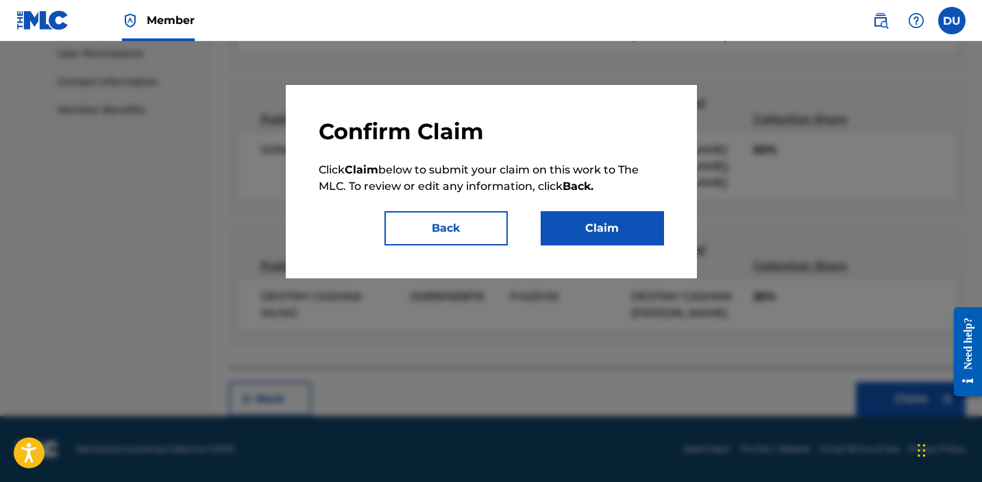
click at [611, 233] on button "Claim" at bounding box center [601, 228] width 123 height 34
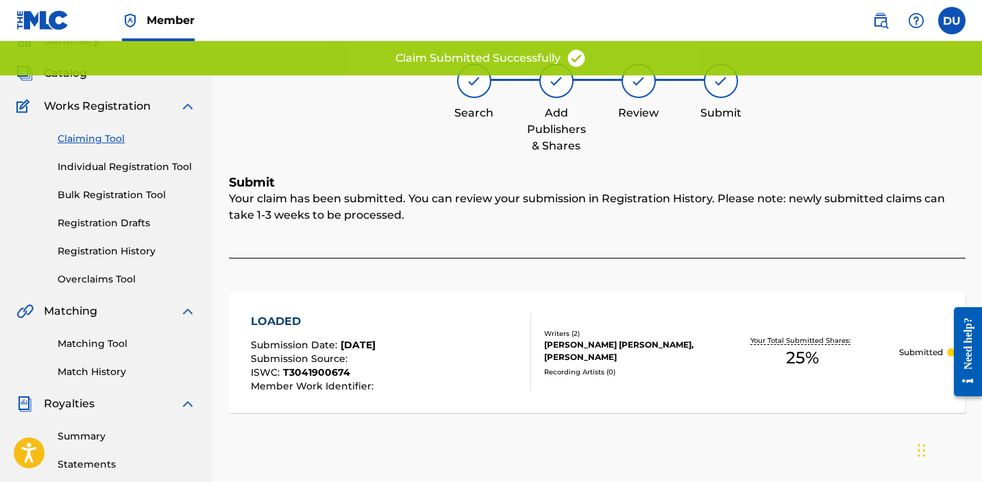
scroll to position [0, 0]
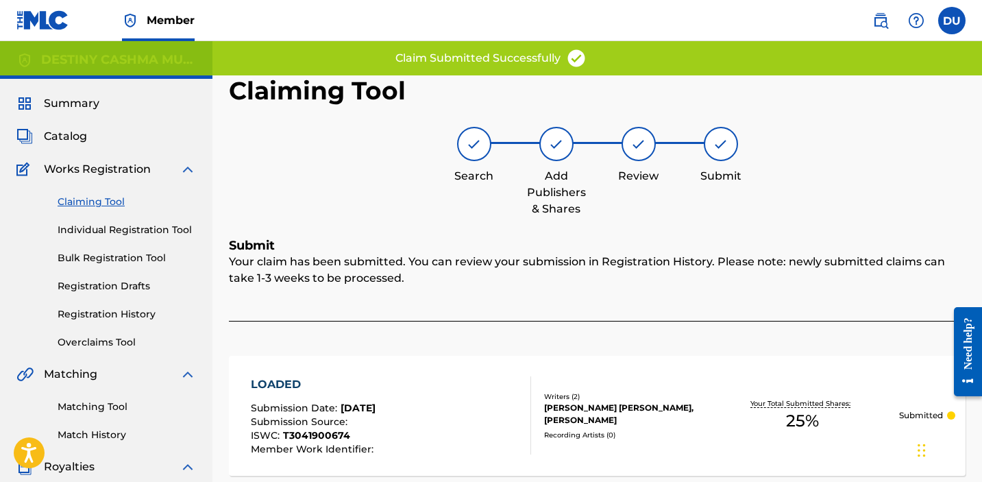
click at [90, 196] on link "Claiming Tool" at bounding box center [127, 202] width 138 height 14
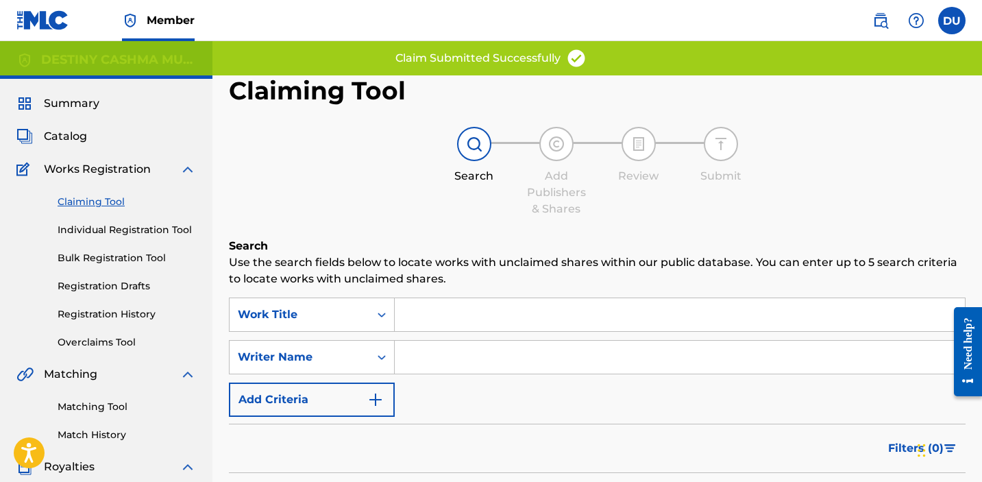
click at [452, 354] on input "Search Form" at bounding box center [680, 356] width 570 height 33
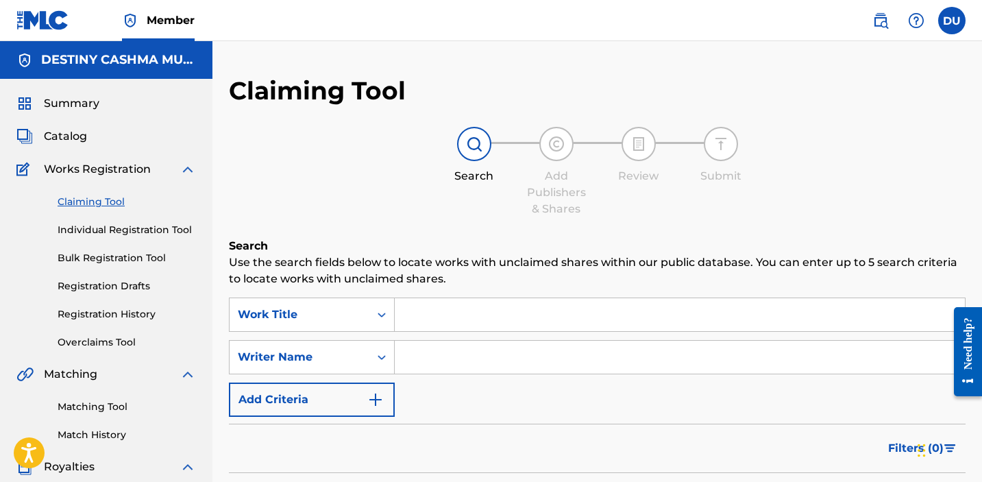
type input "destiny [PERSON_NAME]"
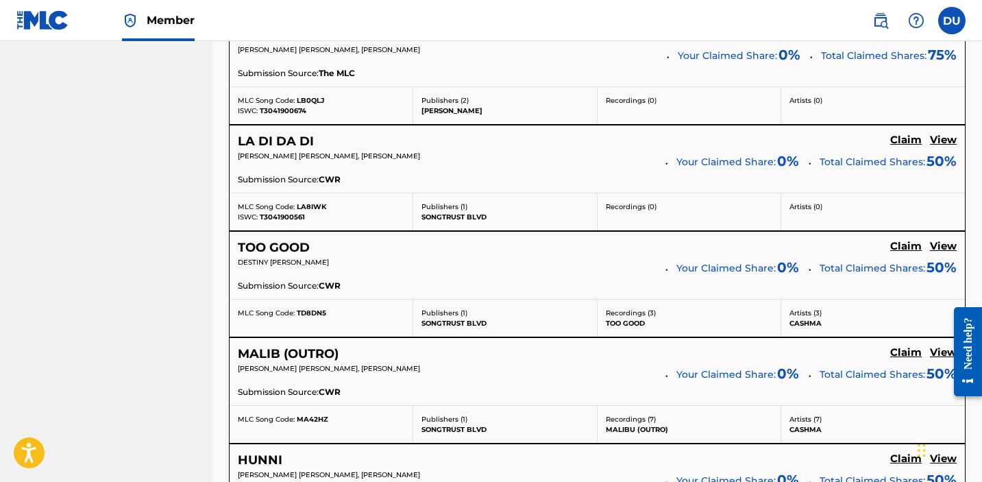
scroll to position [901, 0]
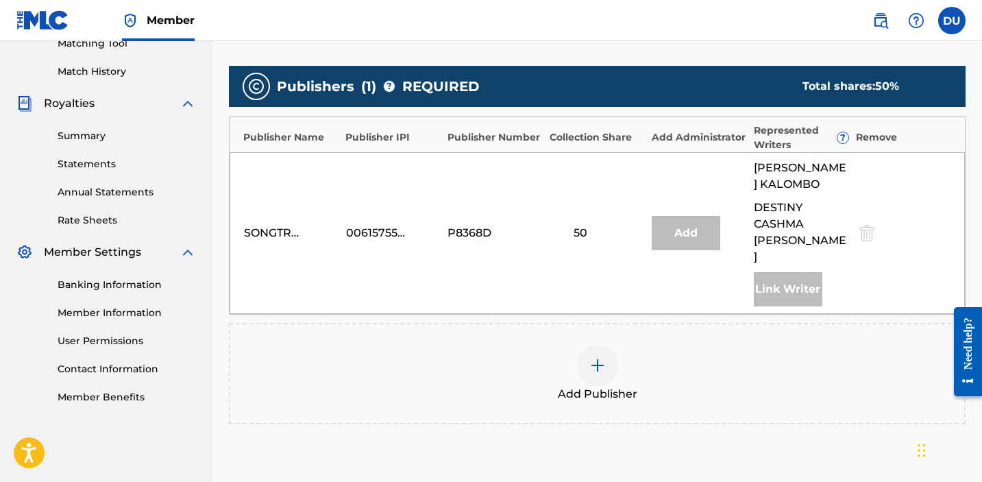
scroll to position [357, 0]
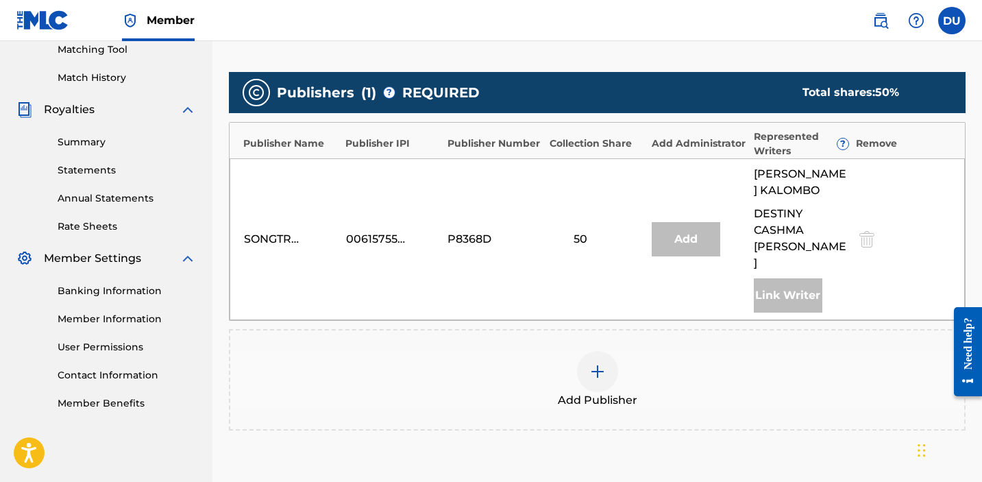
click at [600, 363] on img at bounding box center [597, 371] width 16 height 16
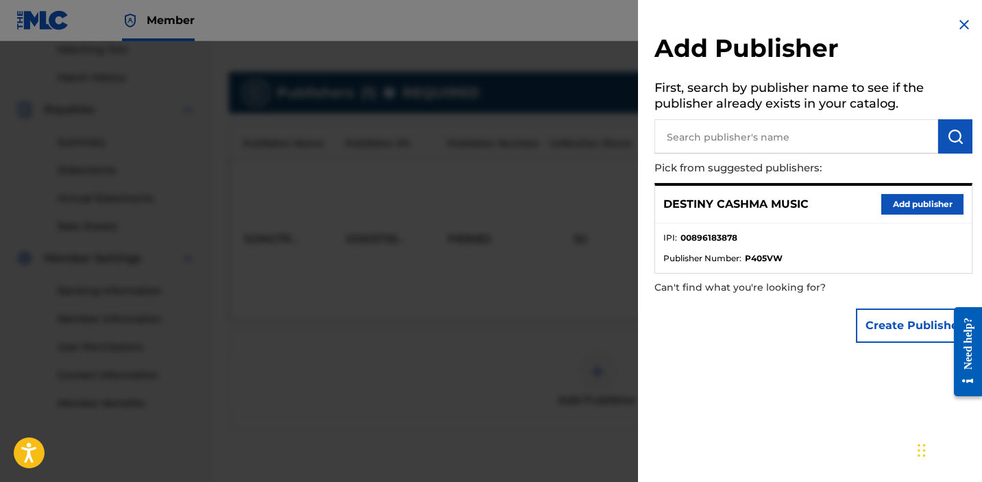
click at [916, 199] on button "Add publisher" at bounding box center [922, 204] width 82 height 21
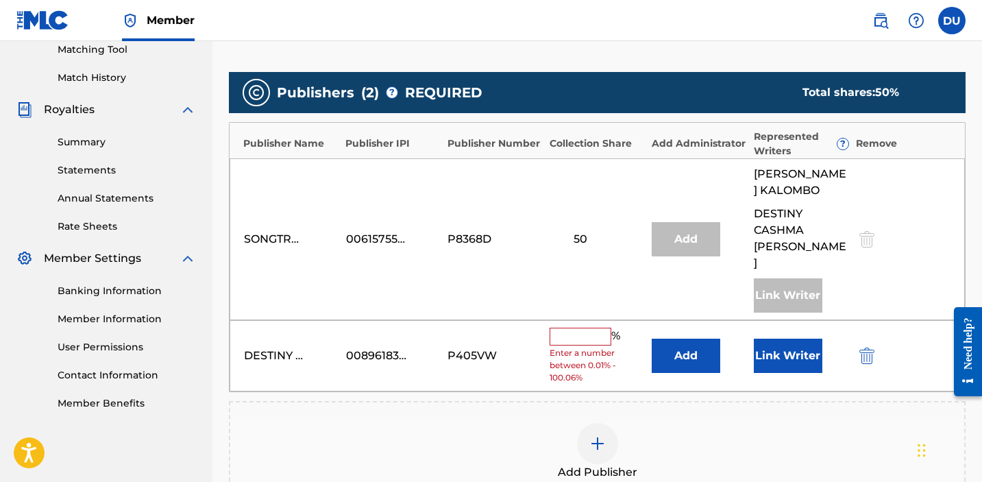
click at [584, 327] on input "text" at bounding box center [580, 336] width 62 height 18
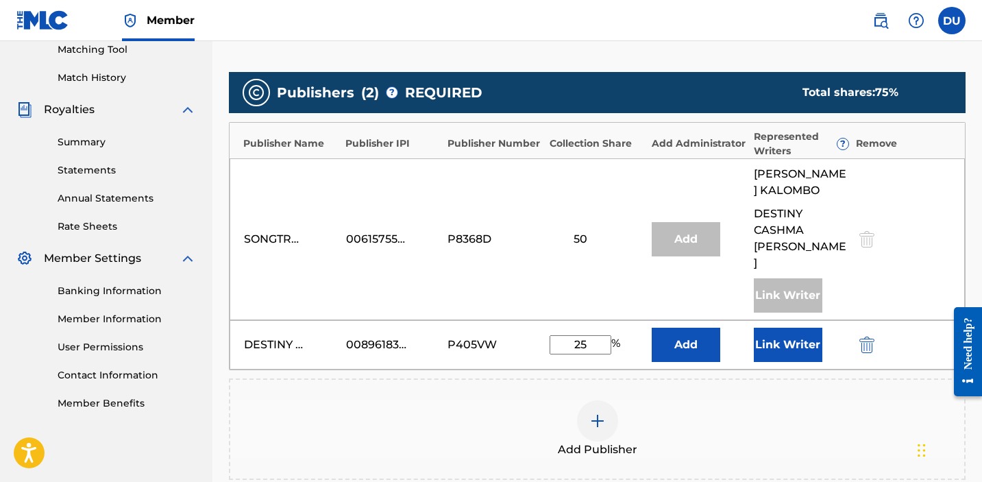
type input "25"
click at [794, 338] on button "Link Writer" at bounding box center [787, 344] width 68 height 34
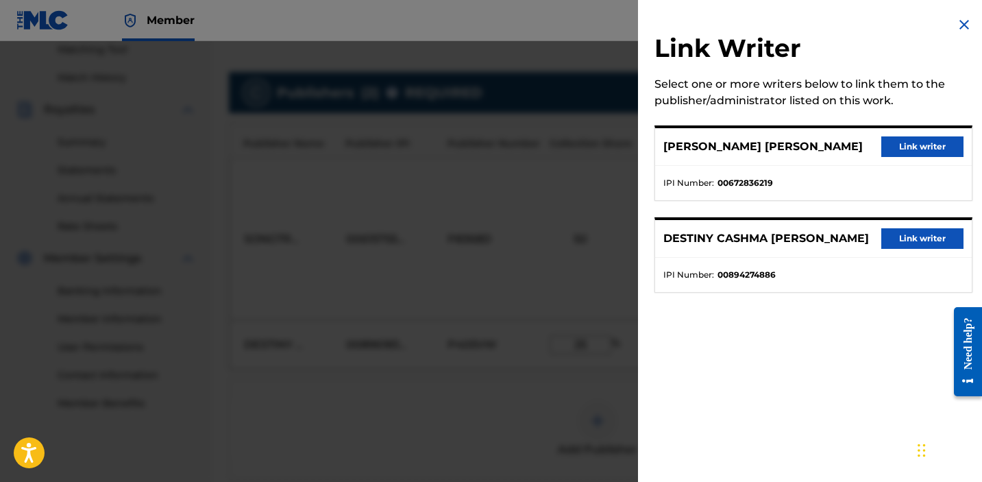
click at [908, 240] on button "Link writer" at bounding box center [922, 238] width 82 height 21
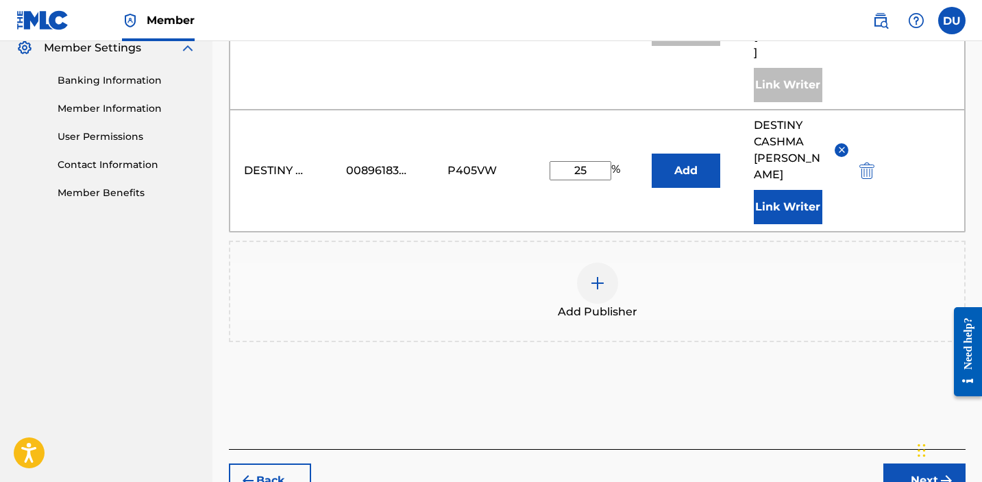
scroll to position [616, 0]
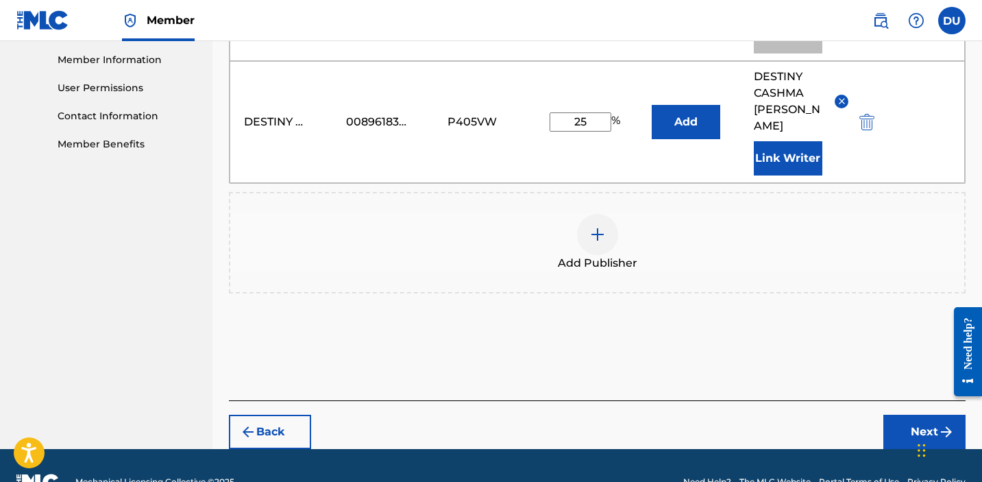
click at [908, 422] on button "Next" at bounding box center [924, 431] width 82 height 34
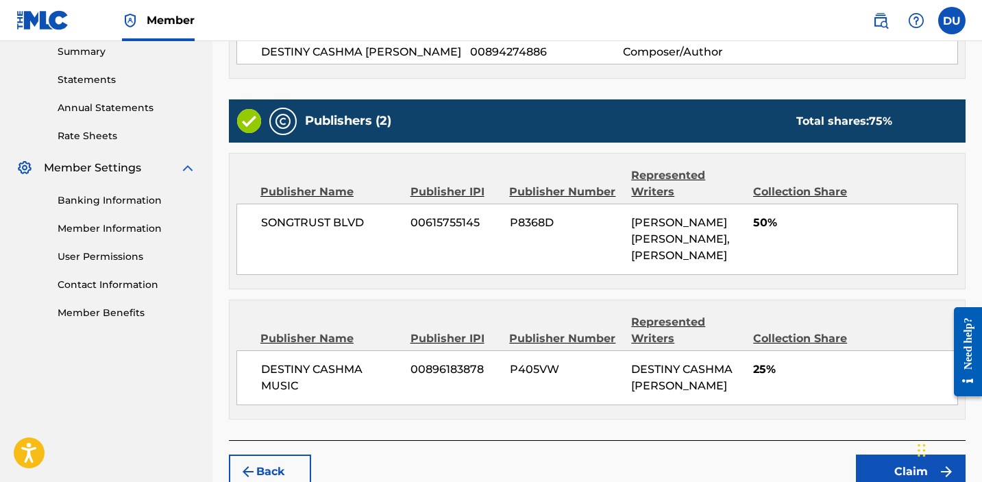
scroll to position [534, 0]
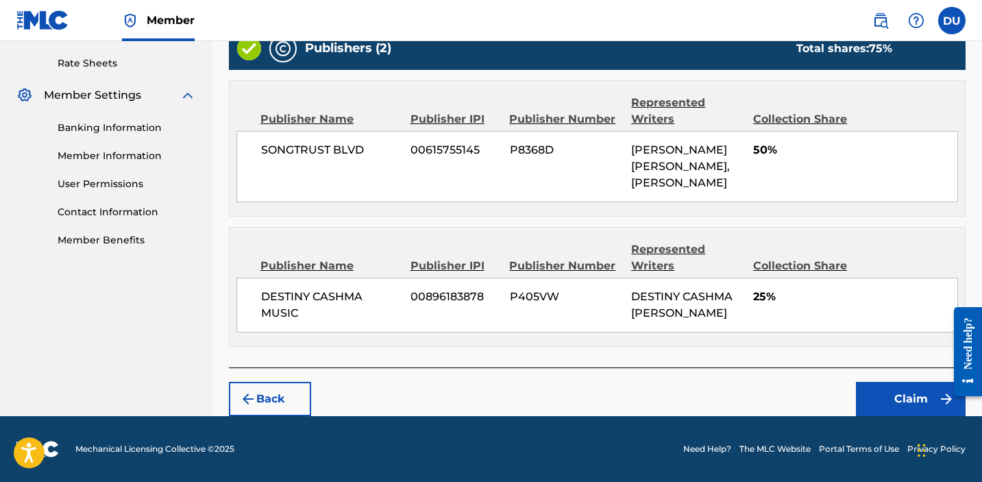
click at [906, 400] on button "Claim" at bounding box center [911, 399] width 110 height 34
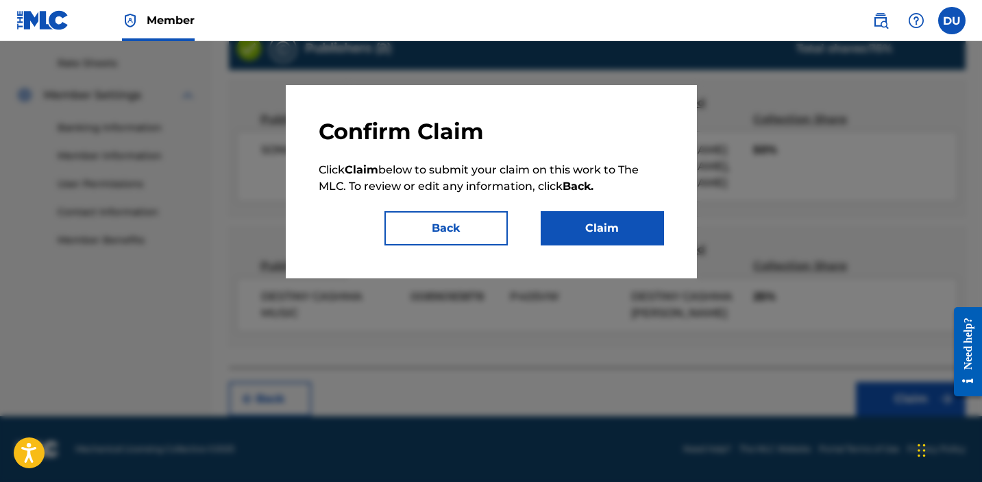
click at [625, 224] on button "Claim" at bounding box center [601, 228] width 123 height 34
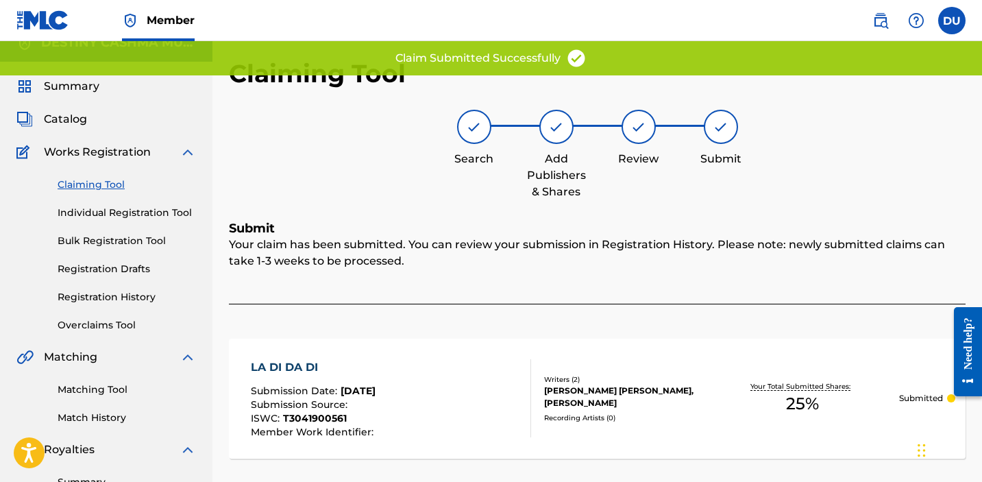
scroll to position [0, 0]
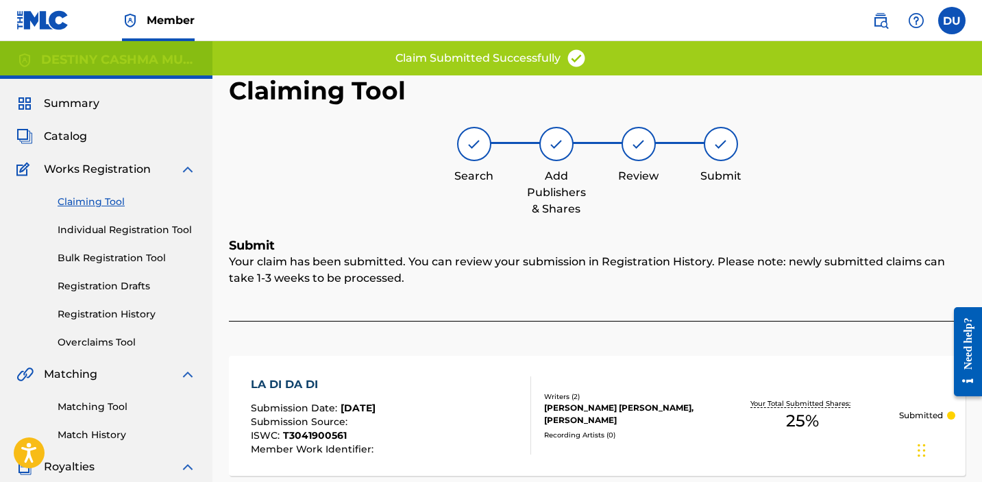
click at [113, 205] on link "Claiming Tool" at bounding box center [127, 202] width 138 height 14
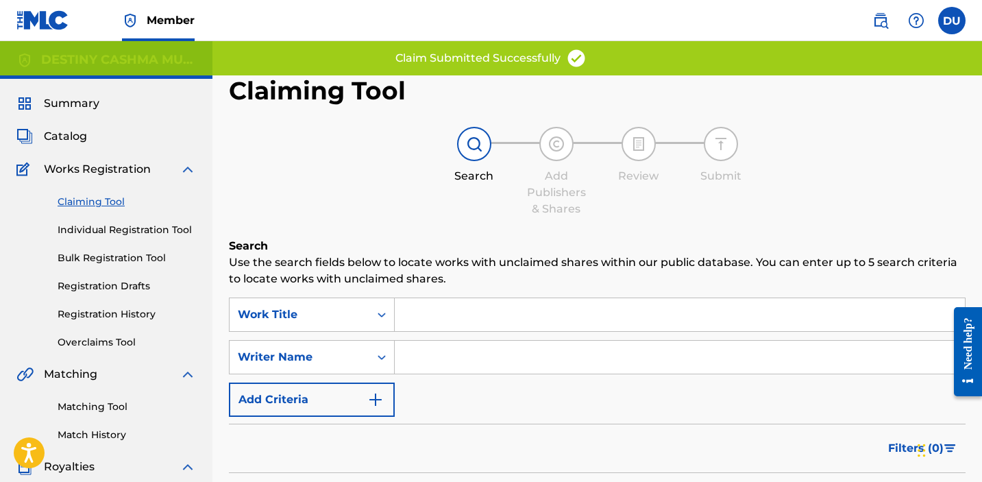
click at [438, 362] on input "Search Form" at bounding box center [680, 356] width 570 height 33
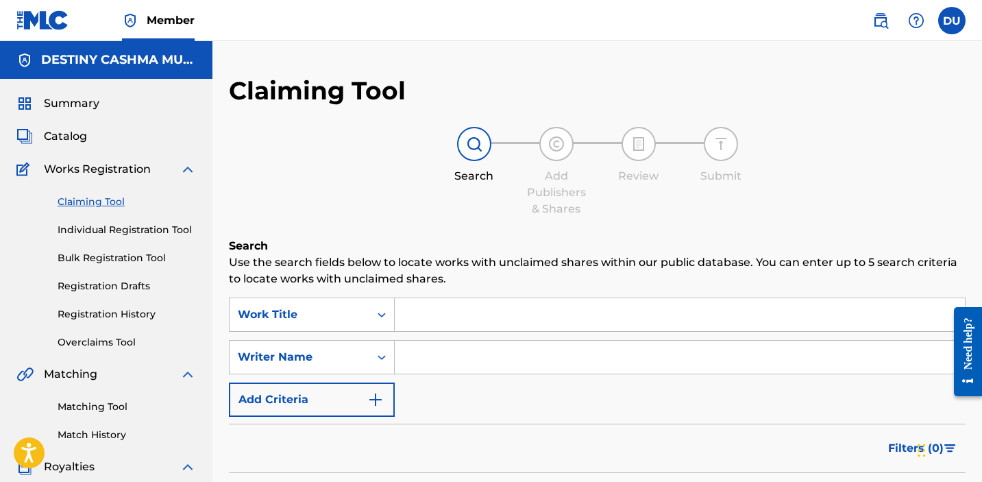
type input "destiny [PERSON_NAME]"
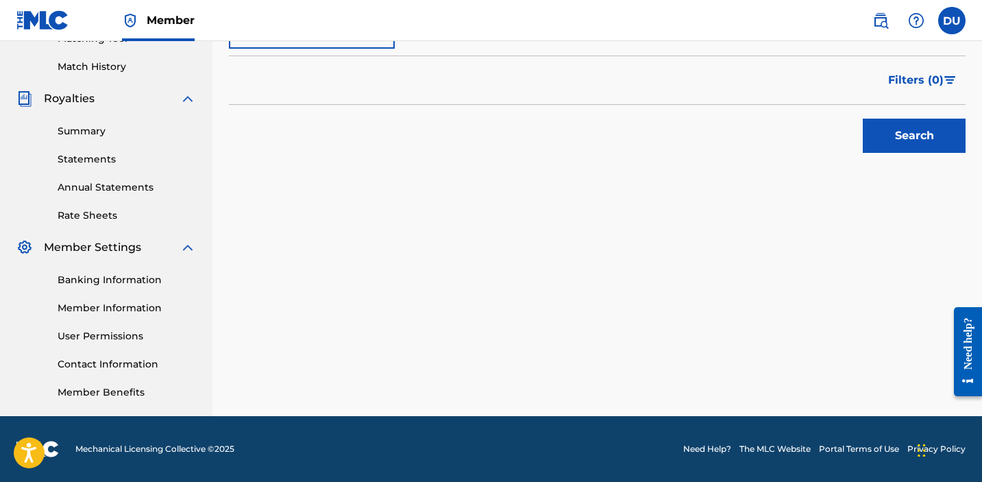
scroll to position [179, 0]
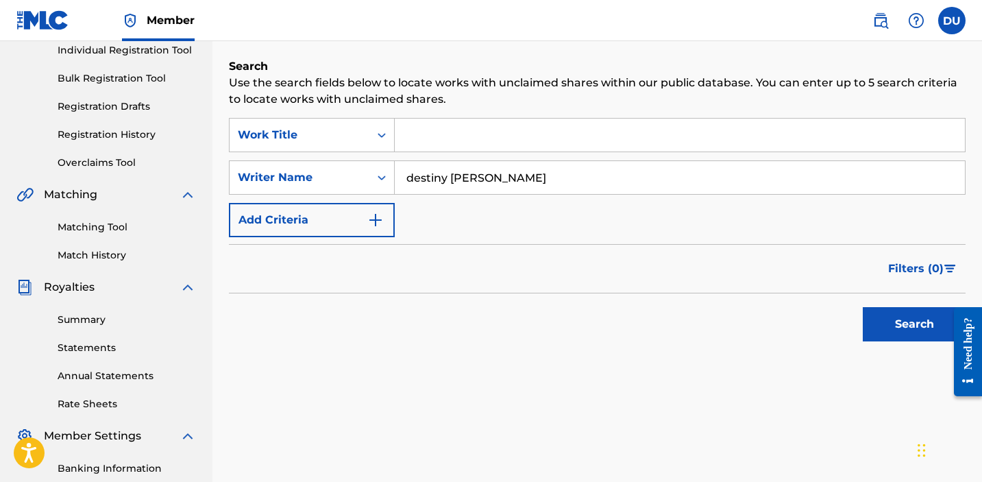
click at [901, 328] on button "Search" at bounding box center [913, 324] width 103 height 34
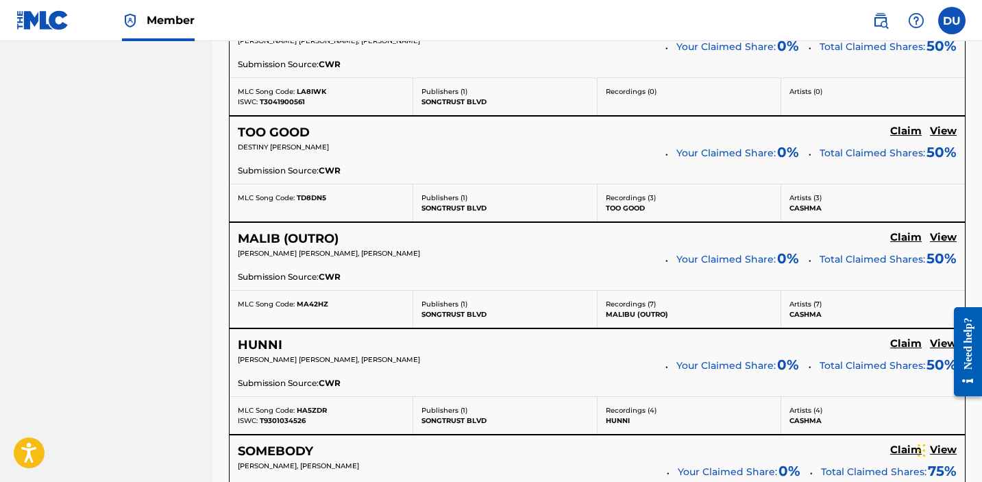
scroll to position [966, 0]
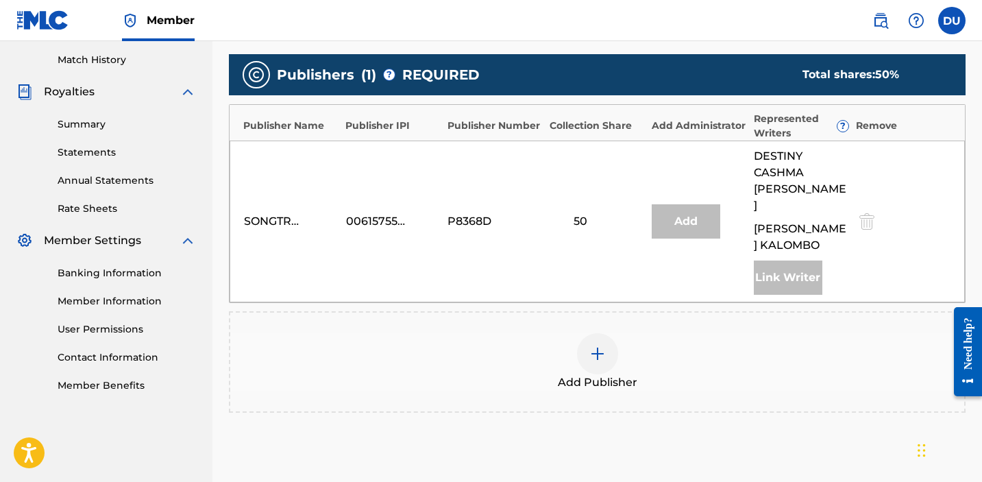
scroll to position [332, 0]
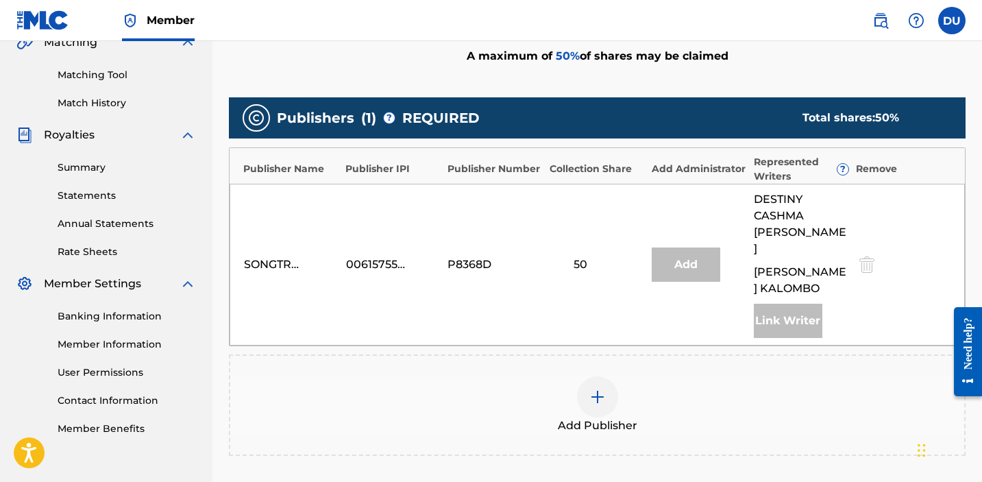
click at [594, 388] on img at bounding box center [597, 396] width 16 height 16
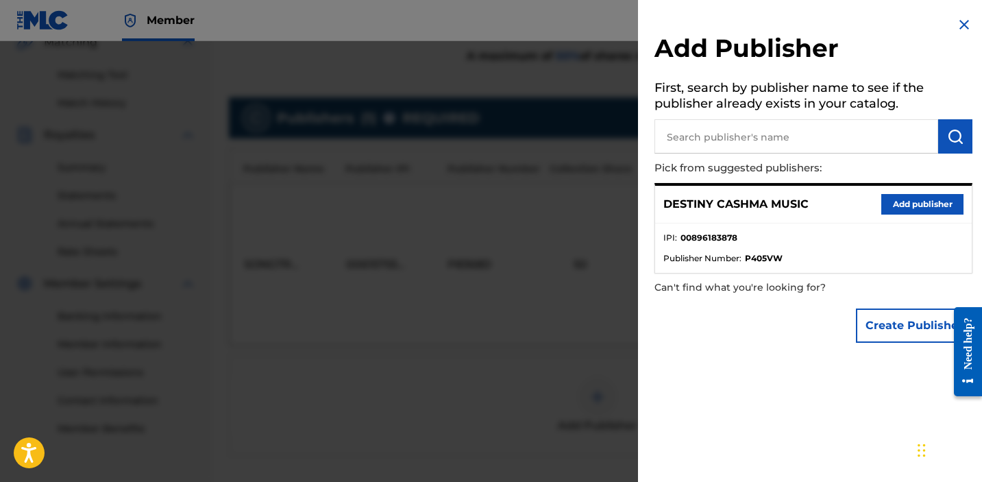
click at [901, 203] on button "Add publisher" at bounding box center [922, 204] width 82 height 21
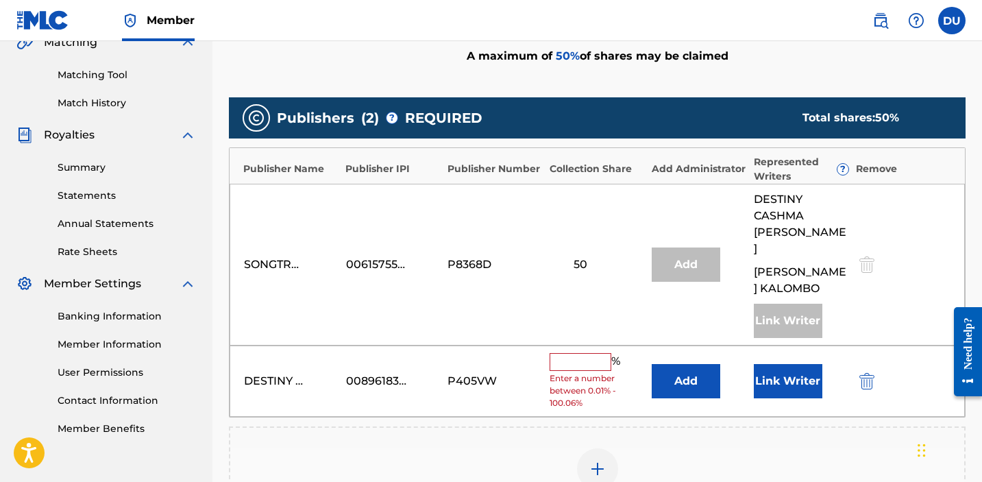
click at [588, 353] on input "text" at bounding box center [580, 362] width 62 height 18
type input "3"
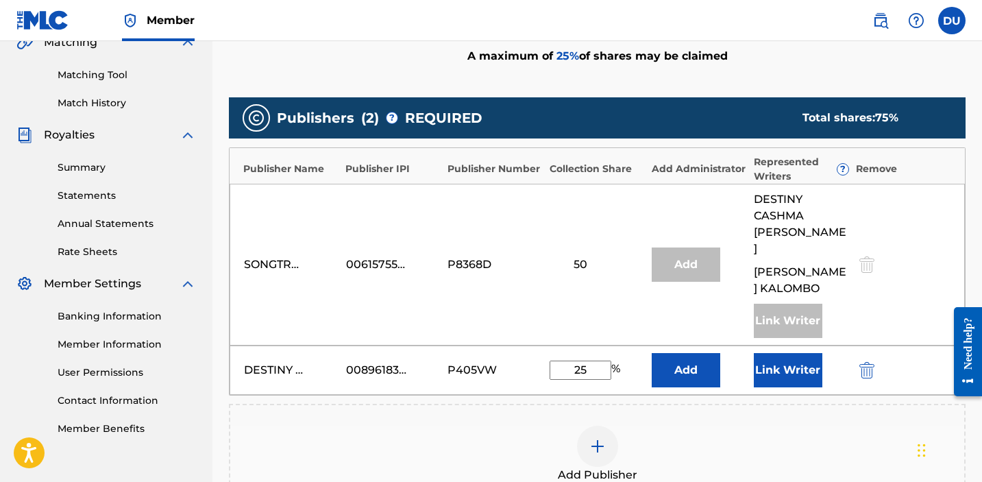
type input "25"
click at [787, 353] on button "Link Writer" at bounding box center [787, 370] width 68 height 34
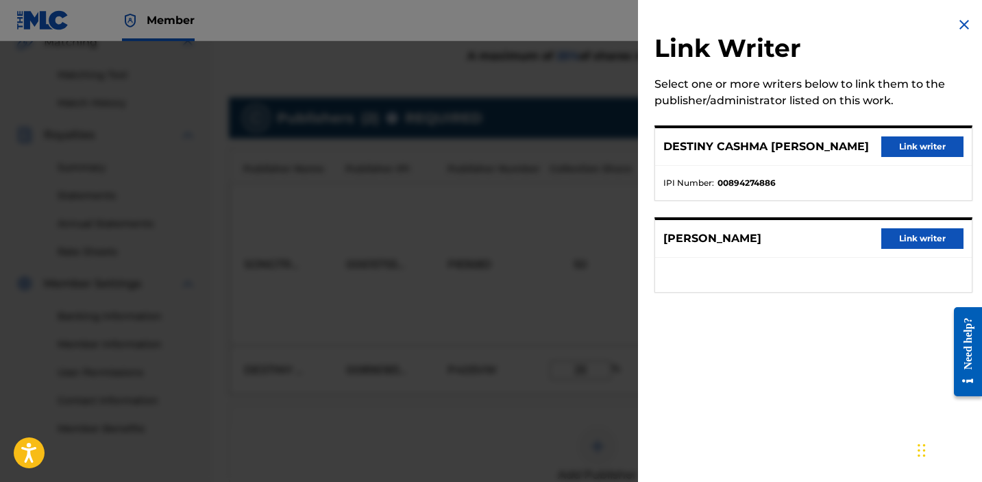
click at [899, 145] on button "Link writer" at bounding box center [922, 146] width 82 height 21
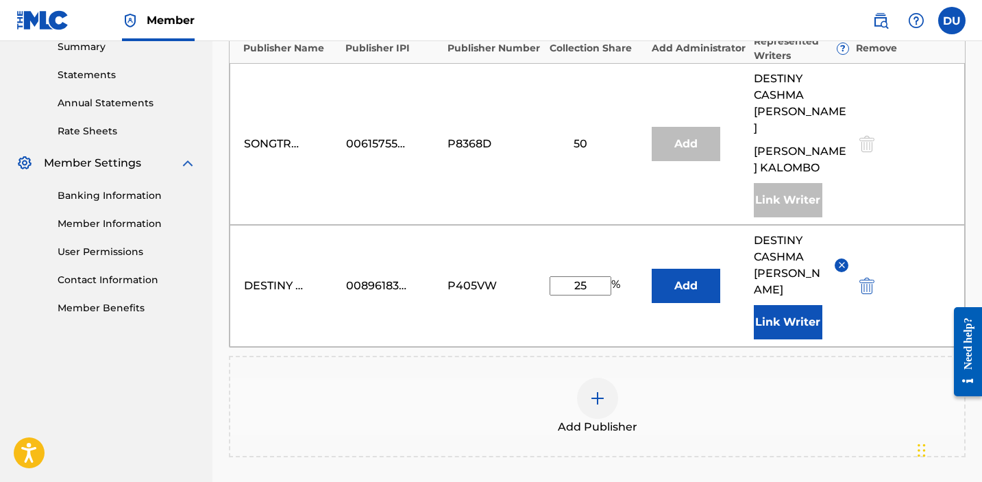
scroll to position [616, 0]
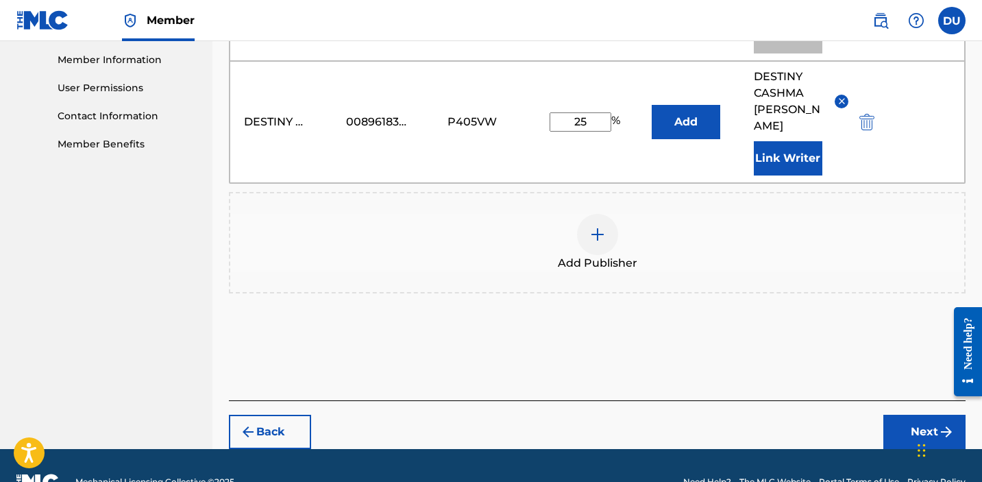
click at [940, 423] on img "submit" at bounding box center [946, 431] width 16 height 16
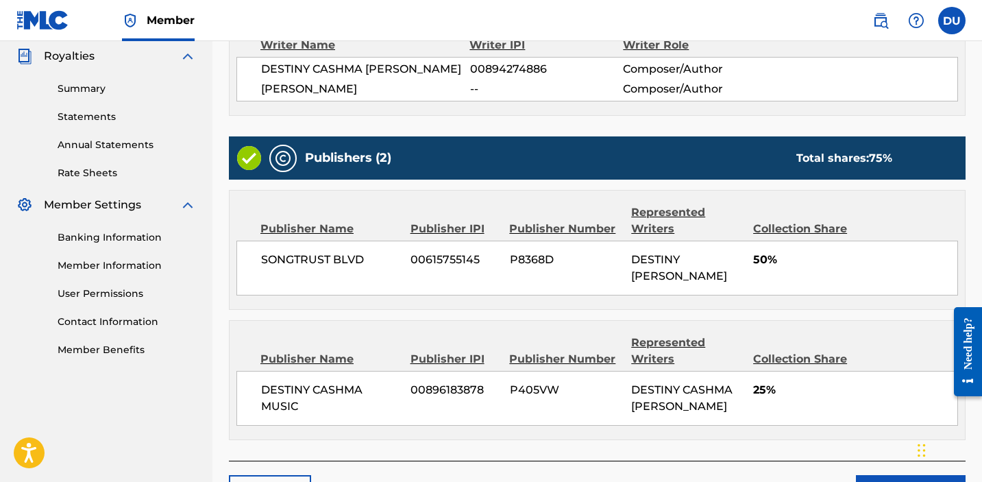
scroll to position [518, 0]
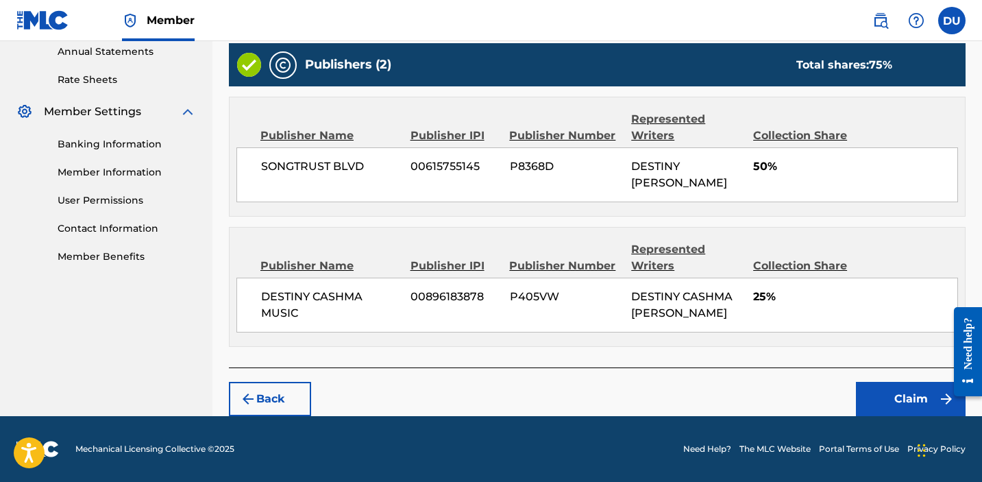
click at [900, 386] on button "Claim" at bounding box center [911, 399] width 110 height 34
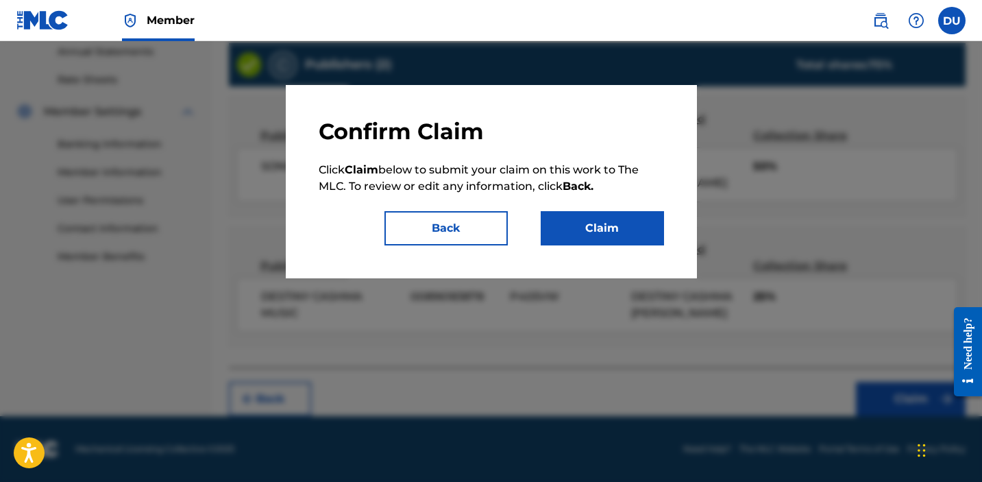
click at [598, 222] on button "Claim" at bounding box center [601, 228] width 123 height 34
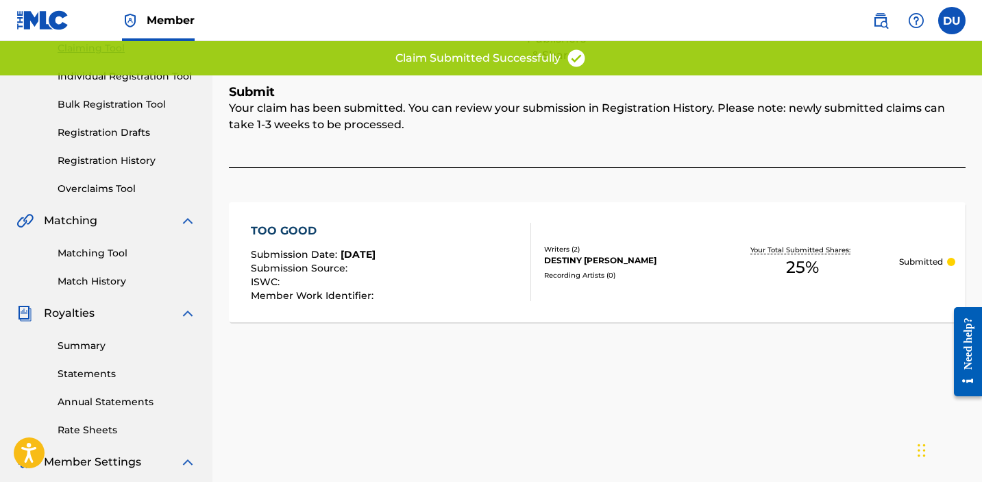
scroll to position [0, 0]
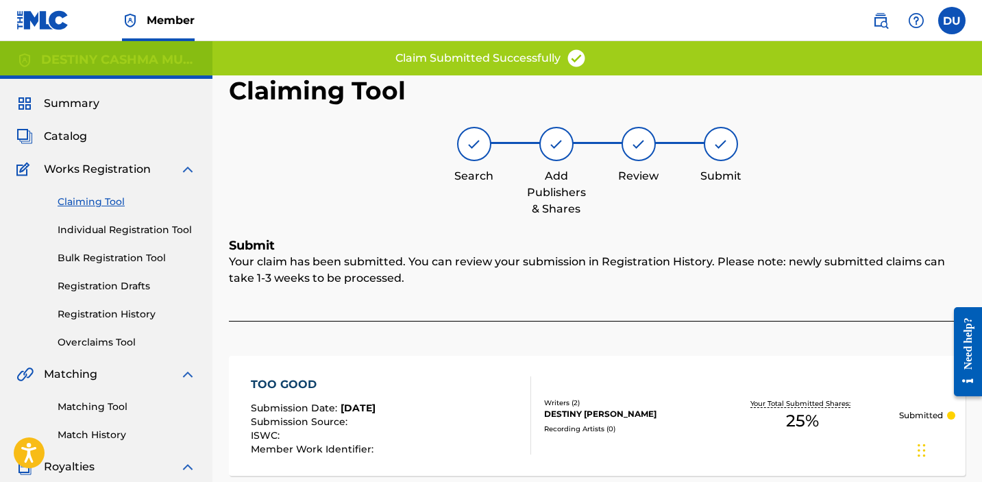
click at [90, 198] on link "Claiming Tool" at bounding box center [127, 202] width 138 height 14
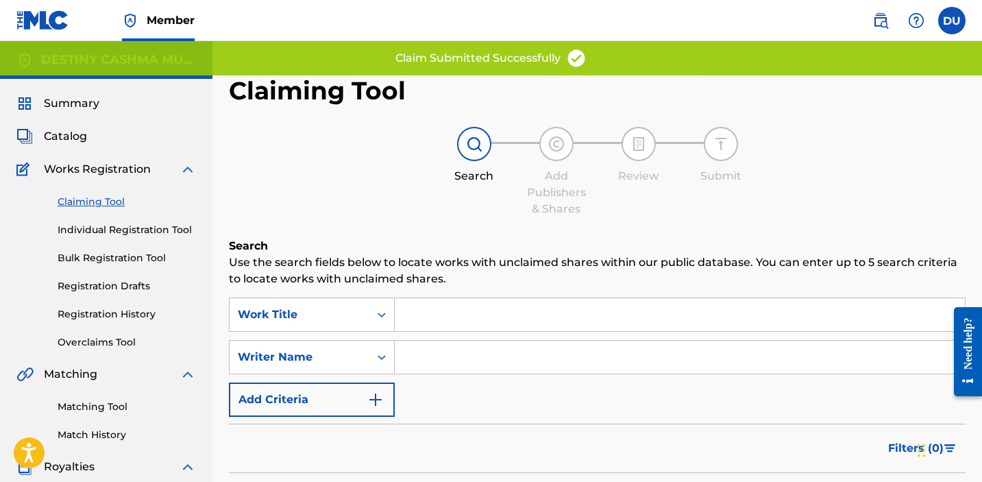
click at [413, 358] on input "Search Form" at bounding box center [680, 356] width 570 height 33
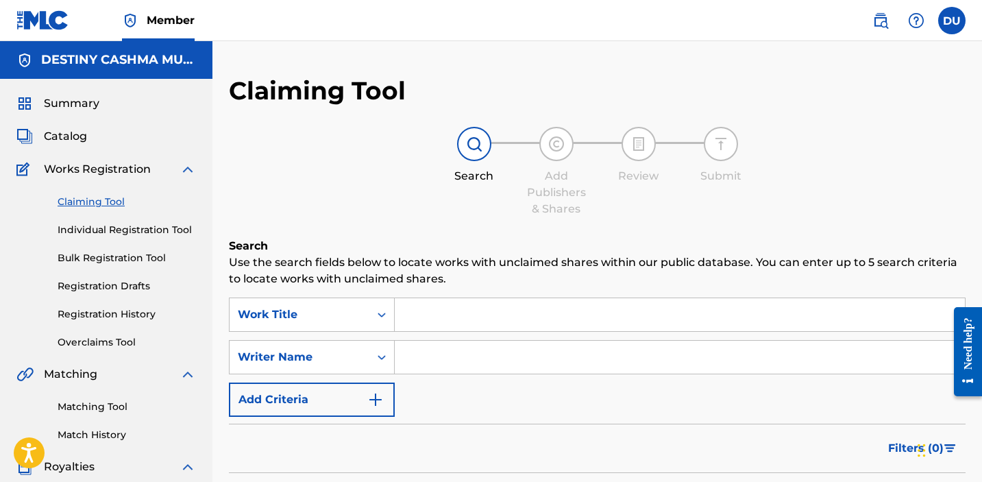
type input "destiny [PERSON_NAME]"
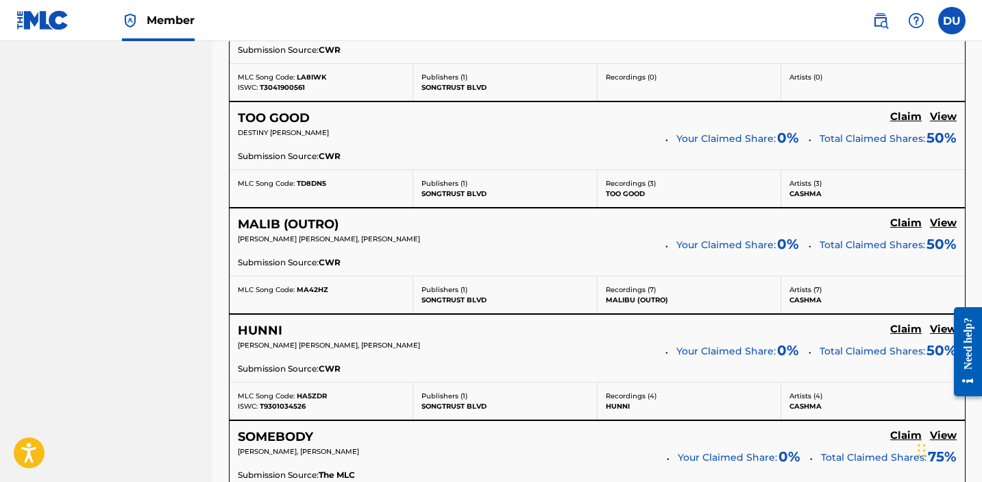
scroll to position [982, 0]
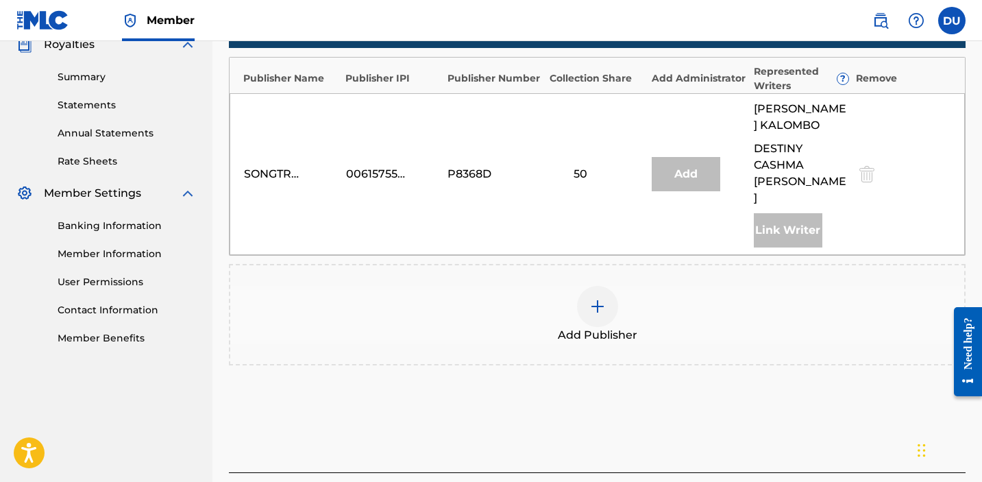
scroll to position [415, 0]
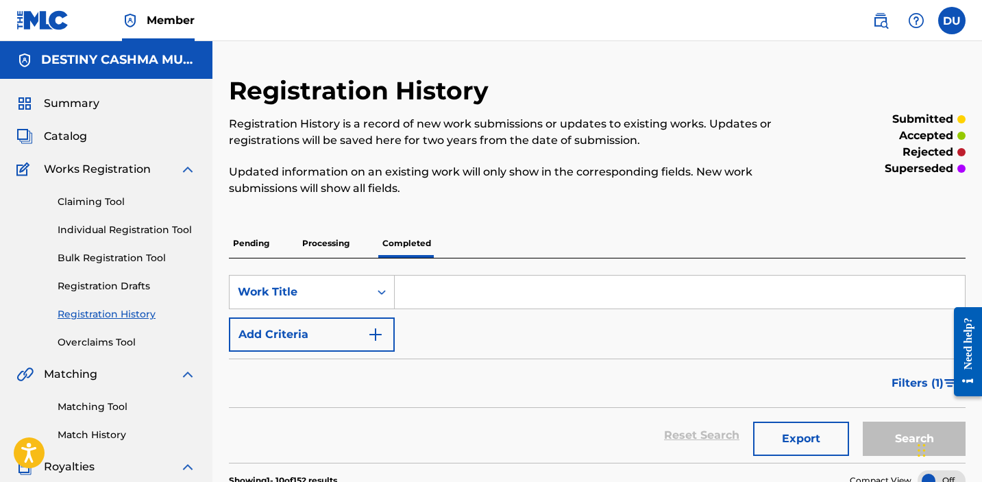
click at [87, 200] on link "Claiming Tool" at bounding box center [127, 202] width 138 height 14
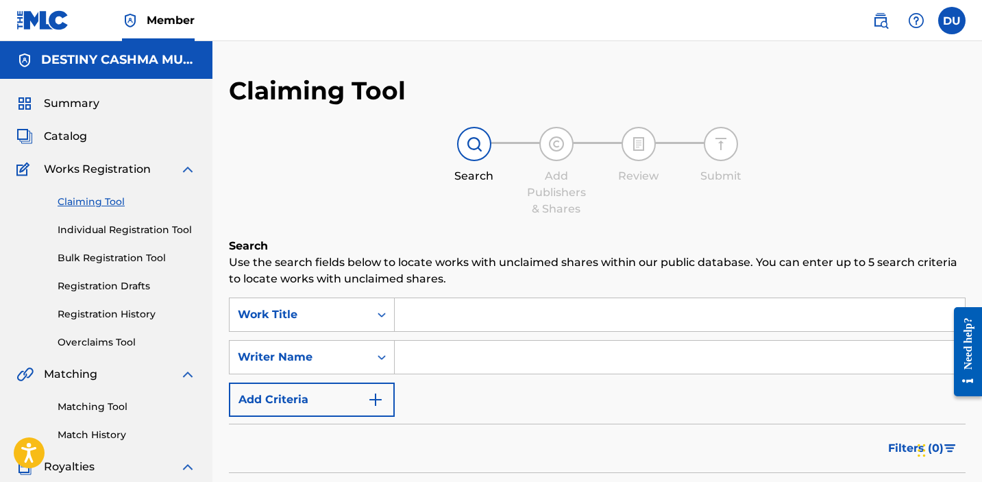
click at [533, 349] on input "Search Form" at bounding box center [680, 356] width 570 height 33
type input "destiny [PERSON_NAME]"
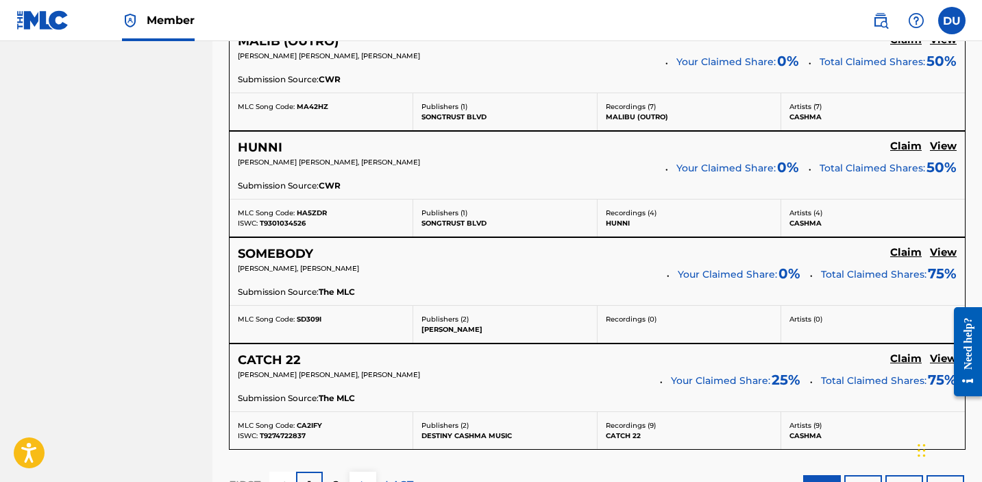
scroll to position [1332, 0]
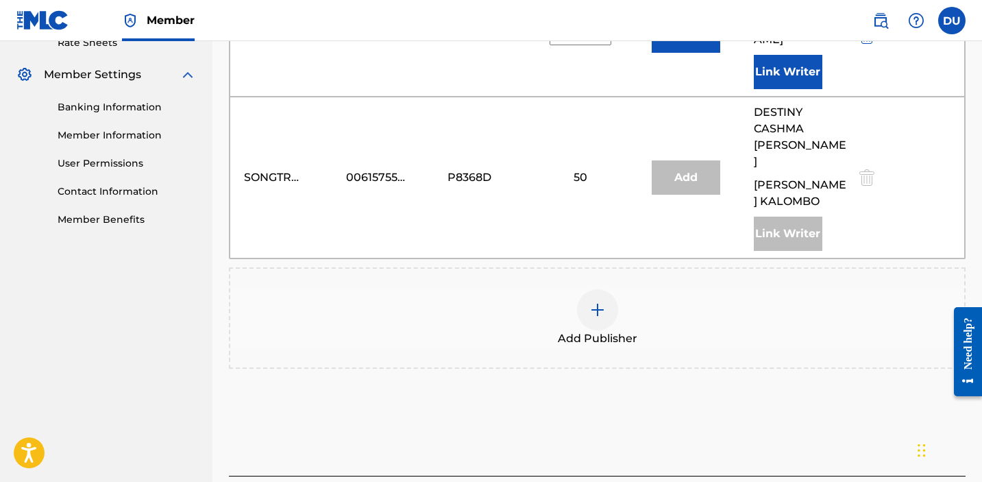
scroll to position [632, 0]
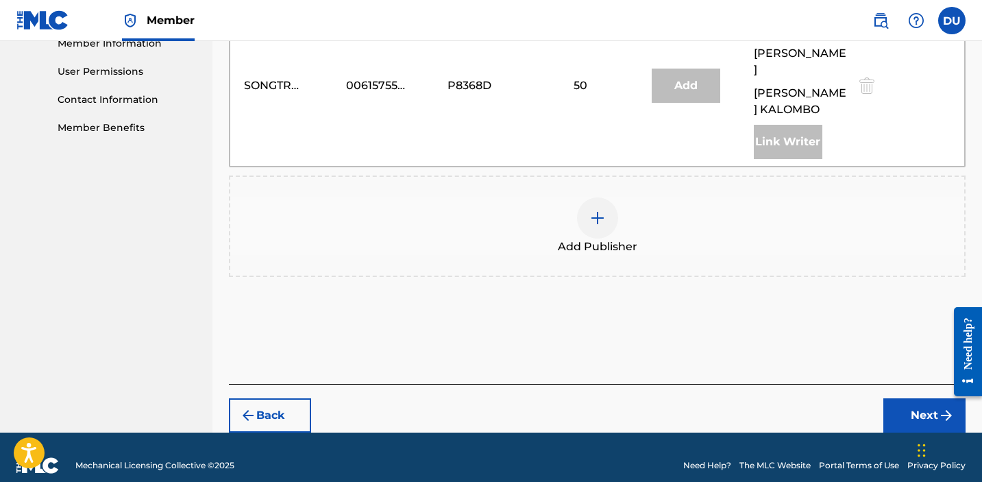
click at [277, 398] on button "Back" at bounding box center [270, 415] width 82 height 34
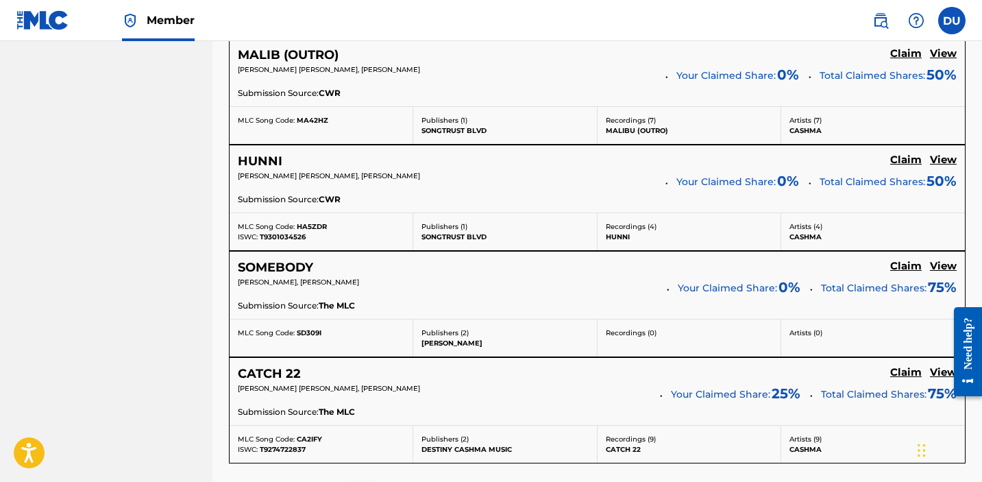
scroll to position [1332, 0]
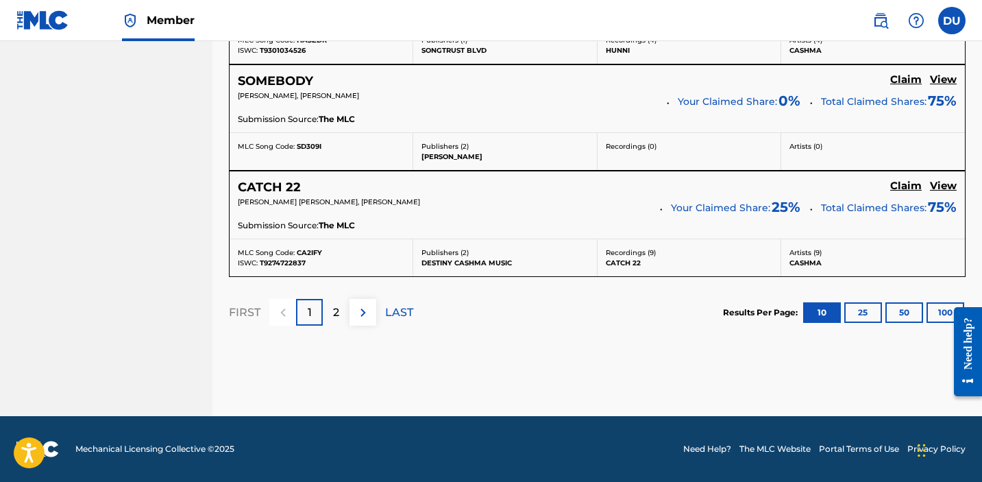
click at [339, 308] on div "2" at bounding box center [336, 312] width 27 height 27
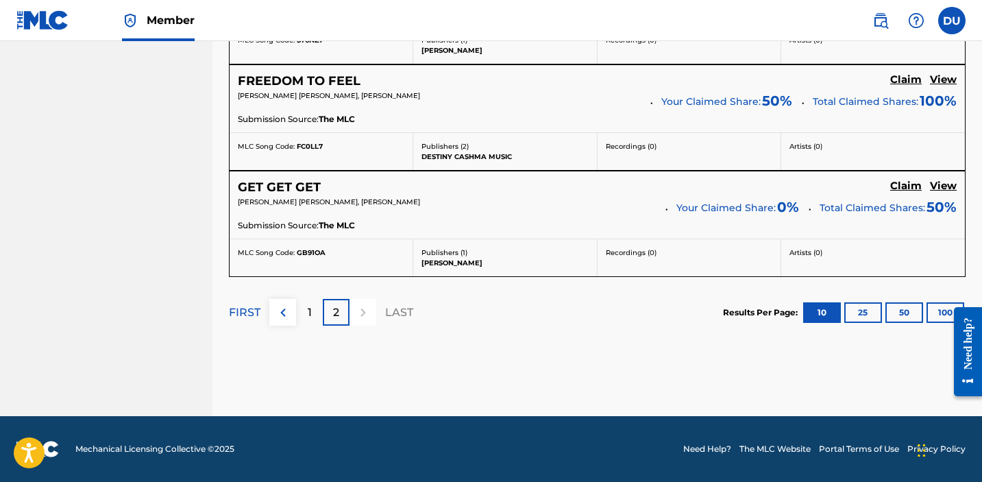
click at [310, 307] on p "1" at bounding box center [310, 312] width 4 height 16
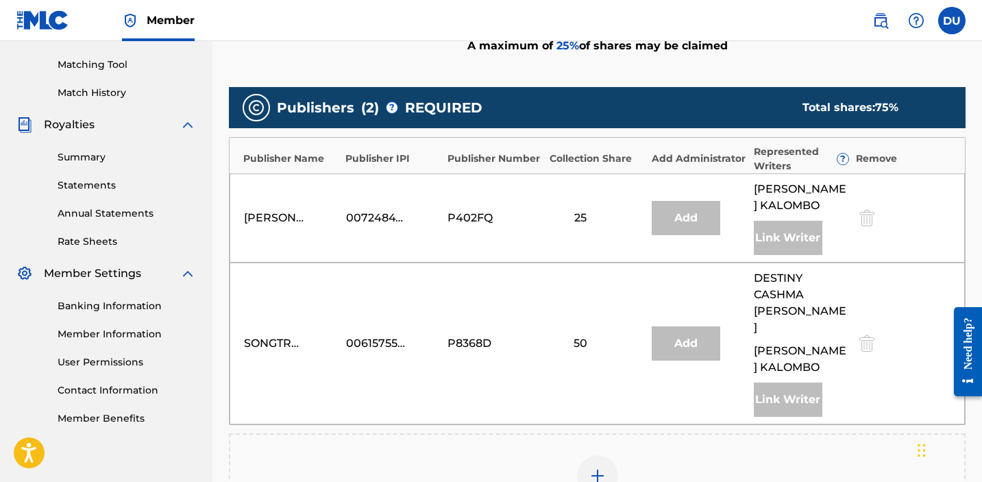
scroll to position [566, 0]
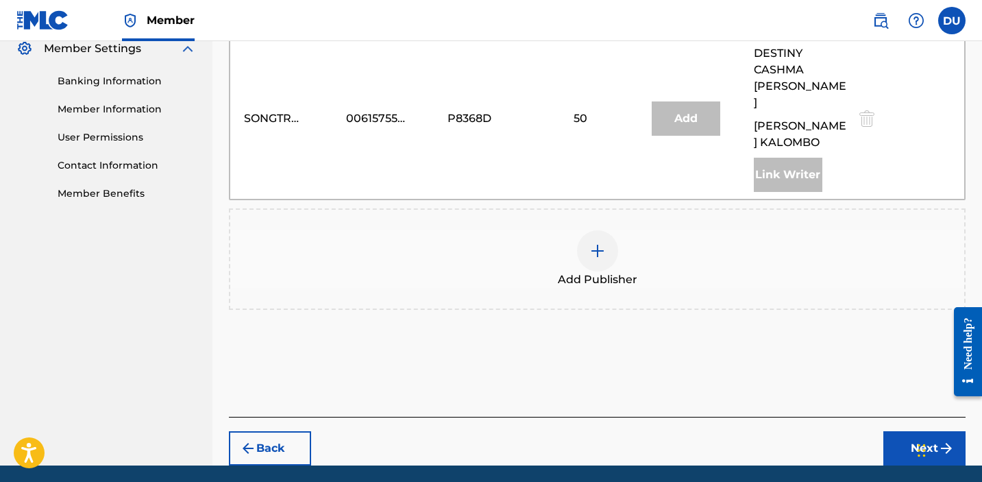
click at [279, 431] on button "Back" at bounding box center [270, 448] width 82 height 34
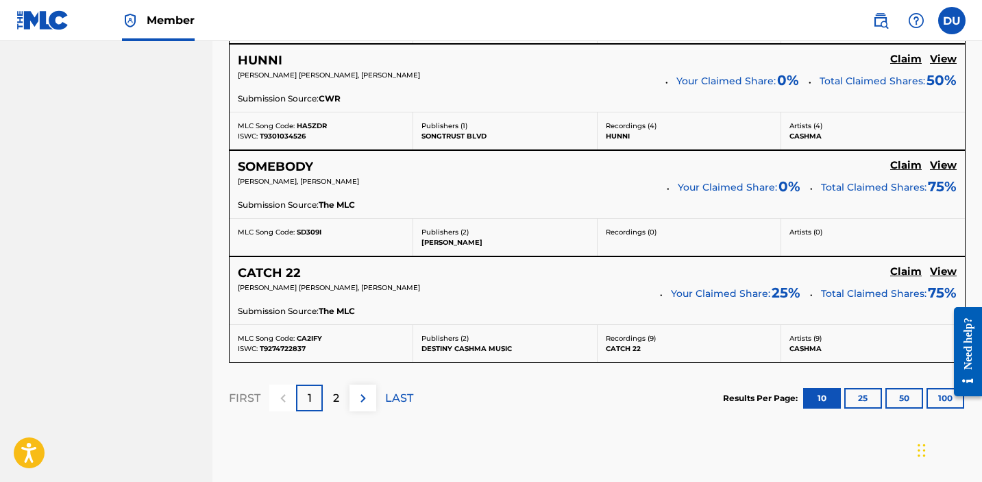
scroll to position [1246, 0]
click at [336, 399] on p "2" at bounding box center [336, 398] width 6 height 16
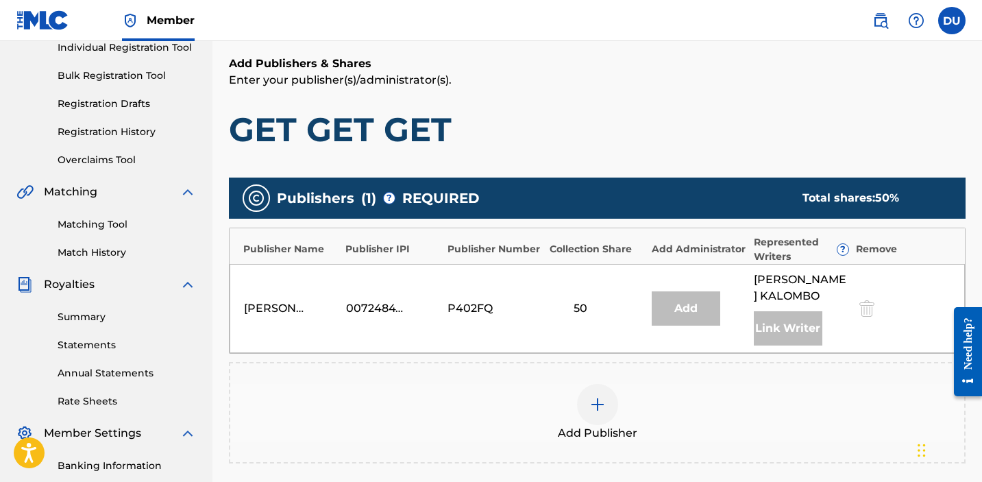
scroll to position [186, 0]
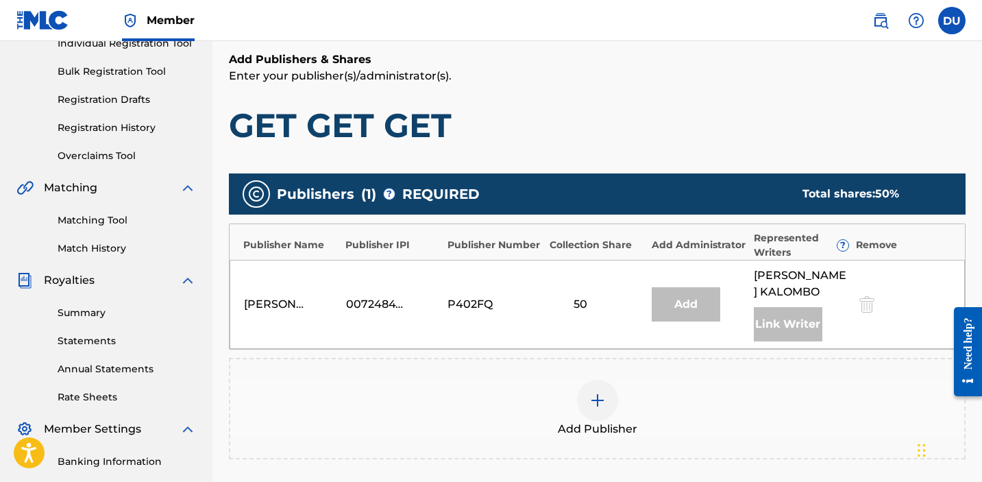
click at [128, 127] on link "Registration History" at bounding box center [127, 128] width 138 height 14
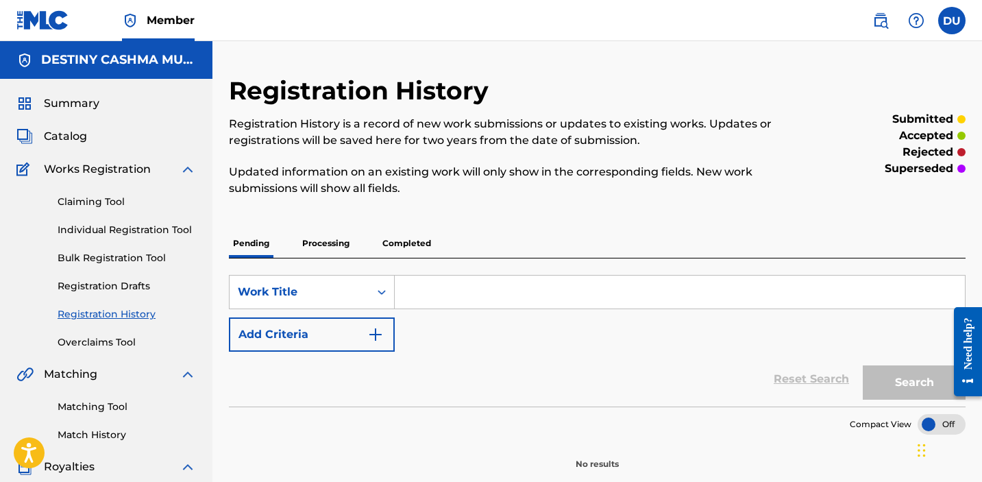
click at [419, 248] on p "Completed" at bounding box center [406, 243] width 57 height 29
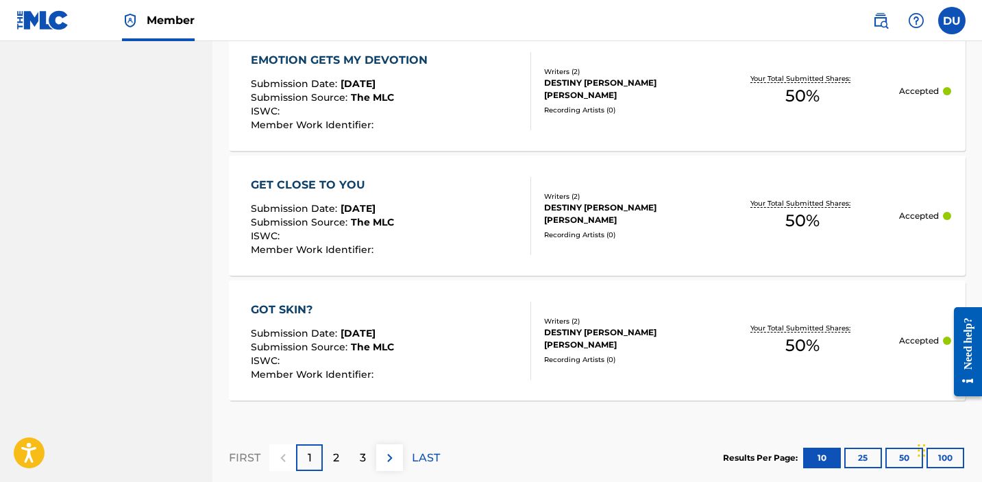
scroll to position [1392, 0]
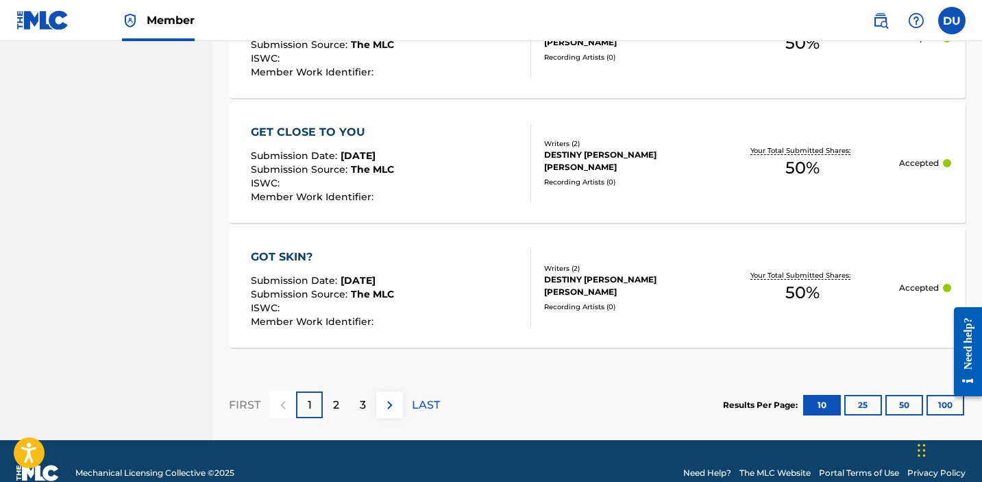
click at [332, 407] on div "2" at bounding box center [336, 404] width 27 height 27
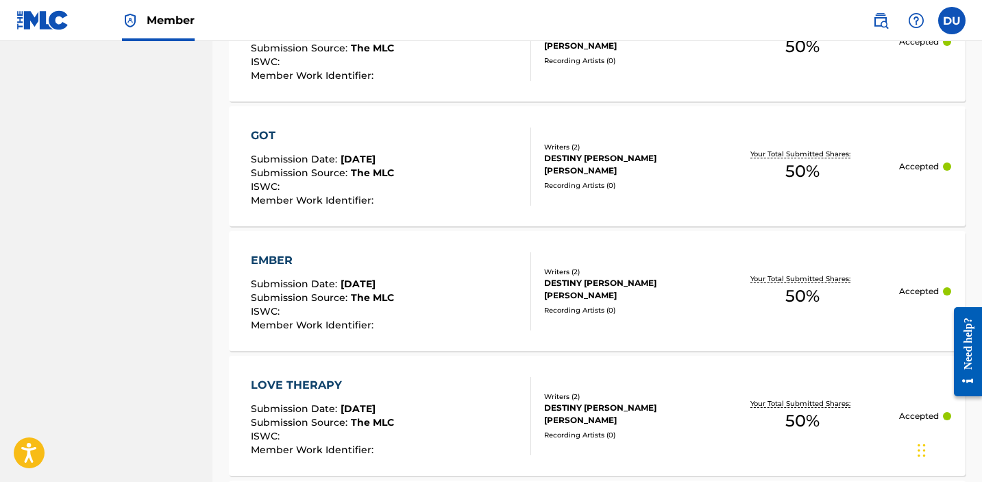
scroll to position [1416, 0]
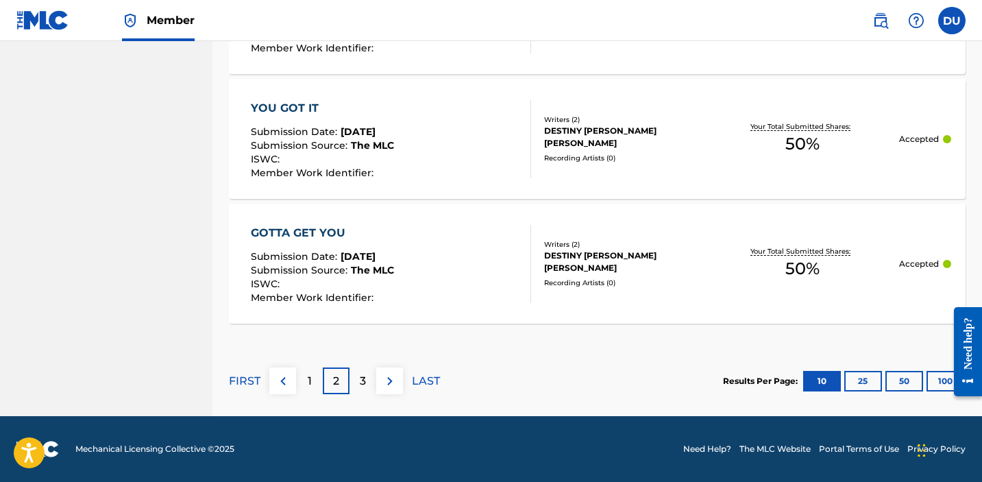
click at [364, 379] on p "3" at bounding box center [363, 381] width 6 height 16
click at [359, 379] on p "4" at bounding box center [363, 381] width 8 height 16
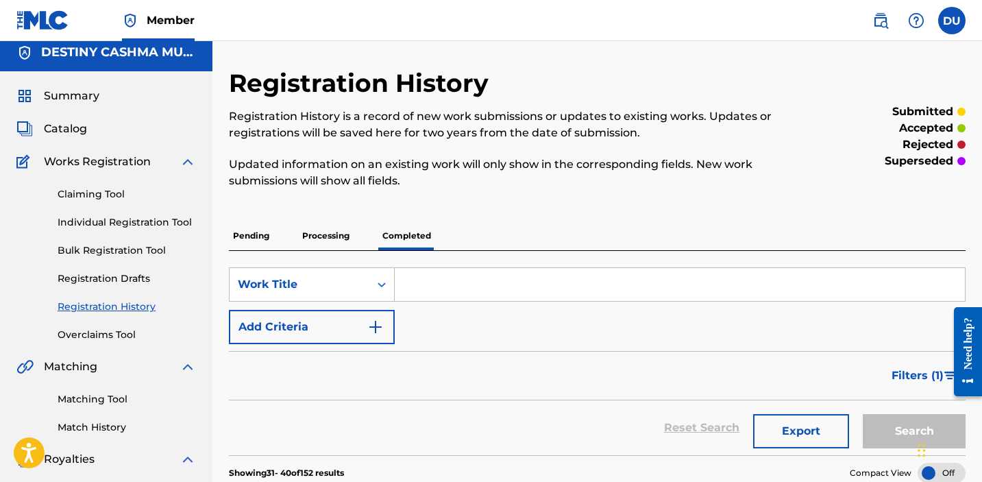
scroll to position [0, 0]
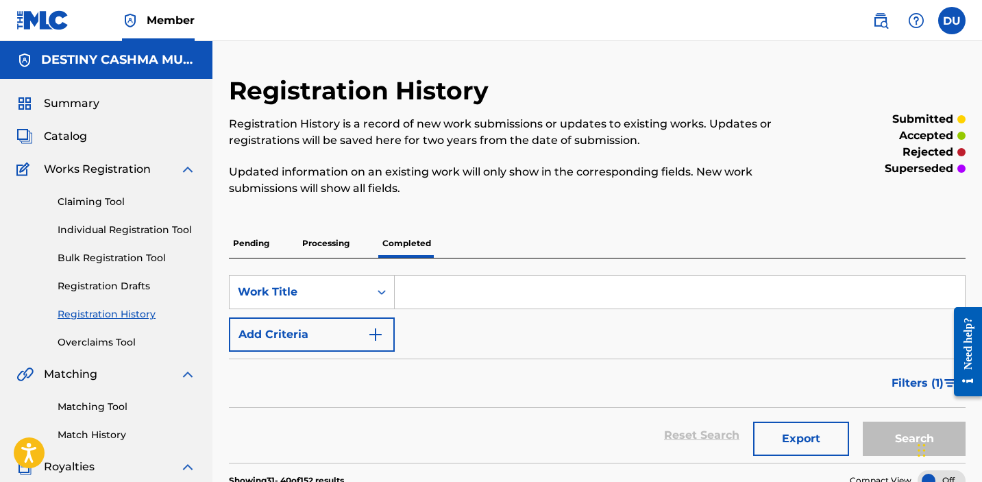
click at [90, 201] on link "Claiming Tool" at bounding box center [127, 202] width 138 height 14
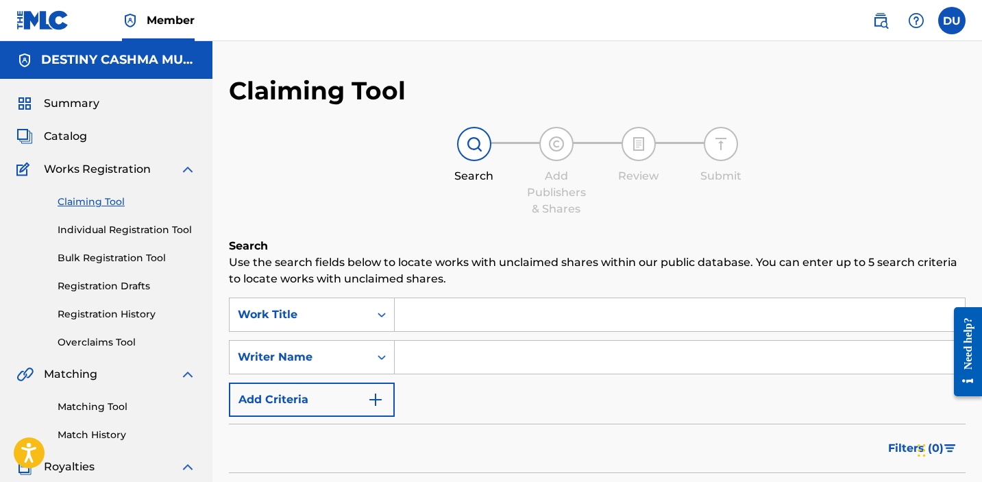
click at [449, 370] on input "Search Form" at bounding box center [680, 356] width 570 height 33
type input "destiny [PERSON_NAME]"
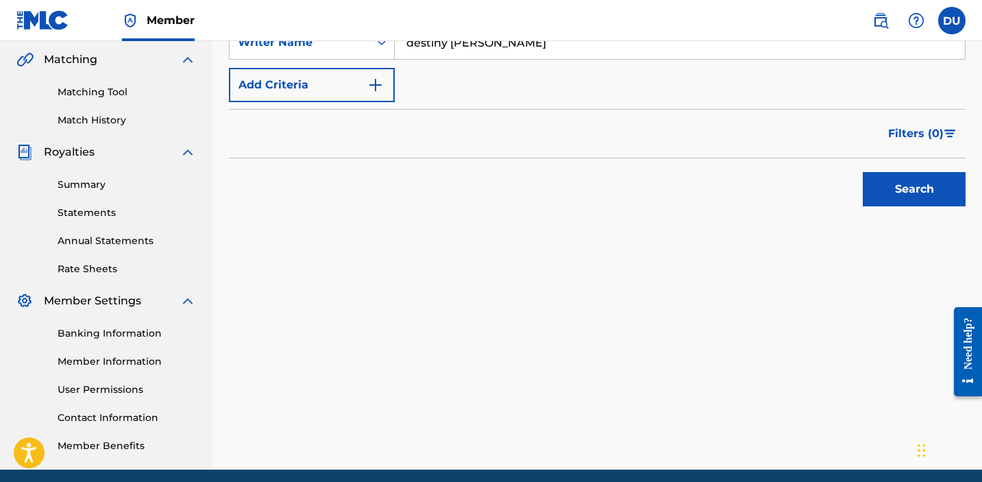
scroll to position [368, 0]
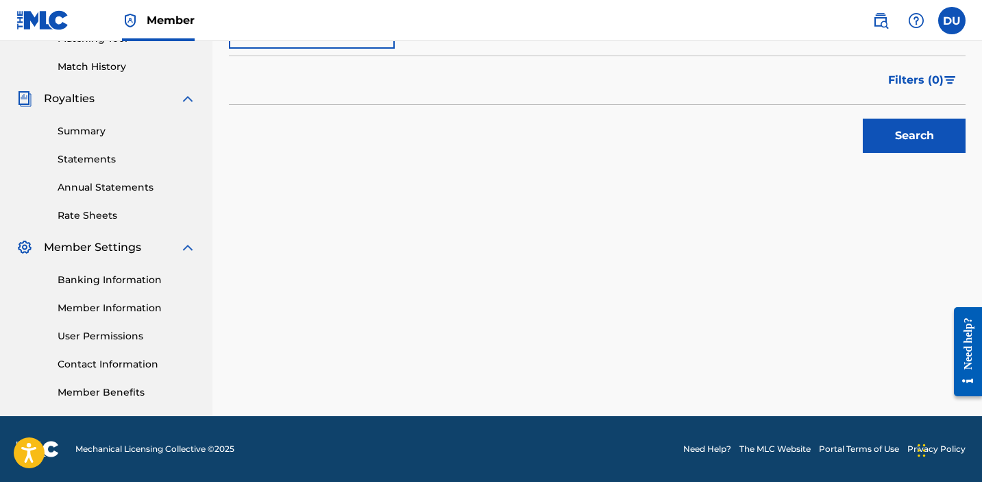
click at [883, 132] on button "Search" at bounding box center [913, 136] width 103 height 34
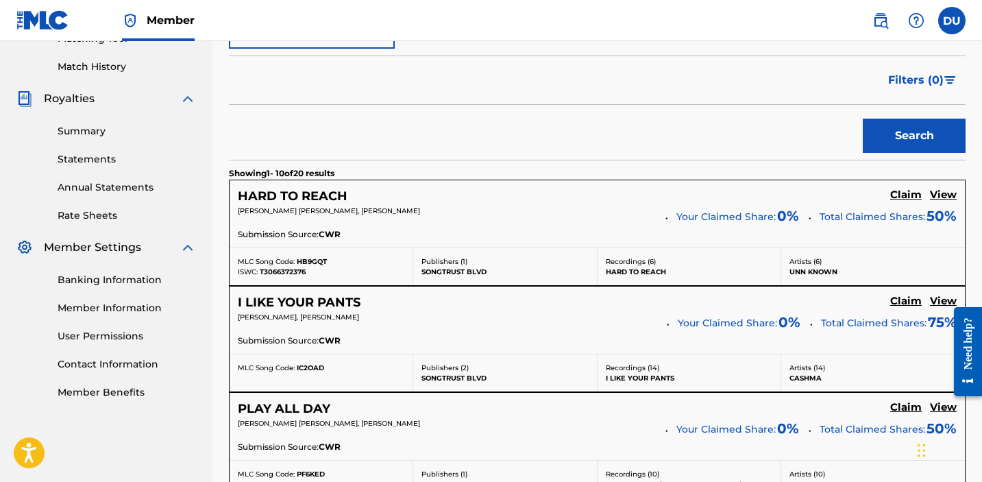
scroll to position [1332, 0]
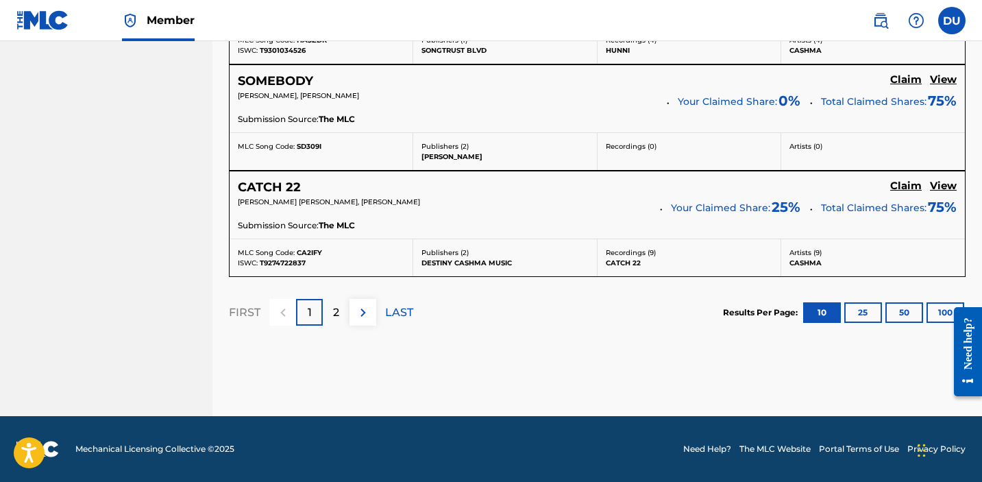
click at [399, 312] on p "LAST" at bounding box center [399, 312] width 28 height 16
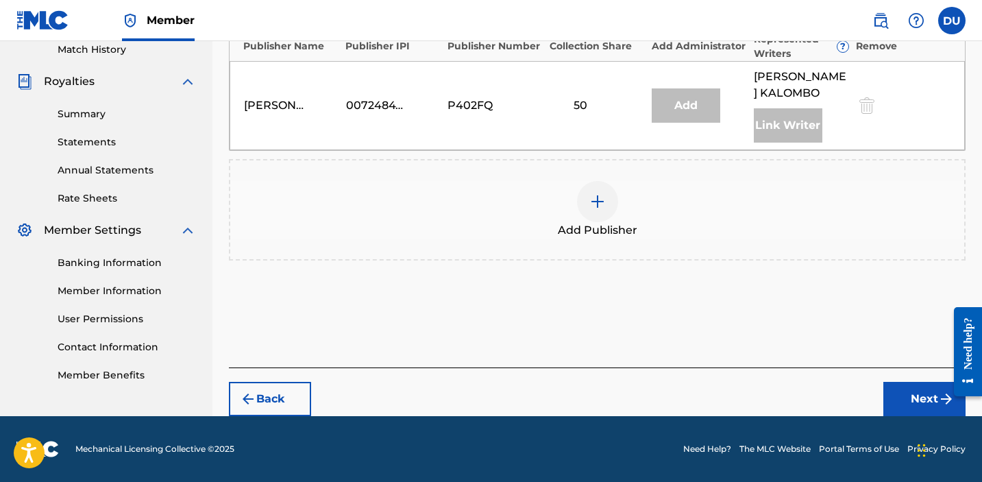
scroll to position [385, 0]
click at [599, 207] on img at bounding box center [597, 201] width 16 height 16
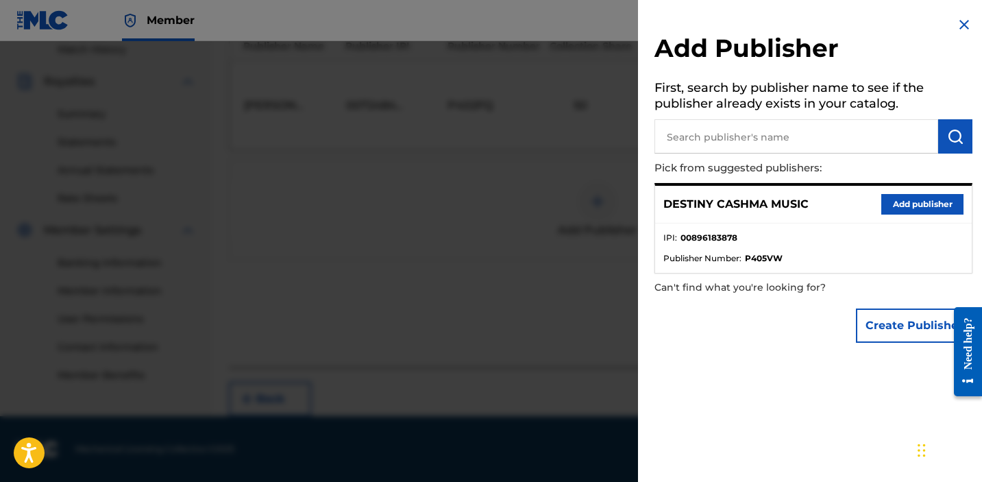
click at [907, 208] on button "Add publisher" at bounding box center [922, 204] width 82 height 21
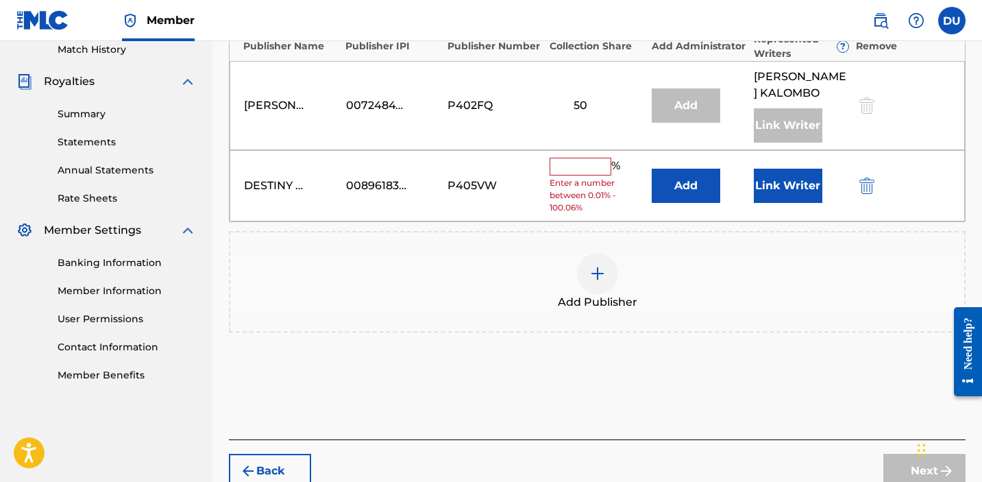
click at [593, 167] on input "text" at bounding box center [580, 167] width 62 height 18
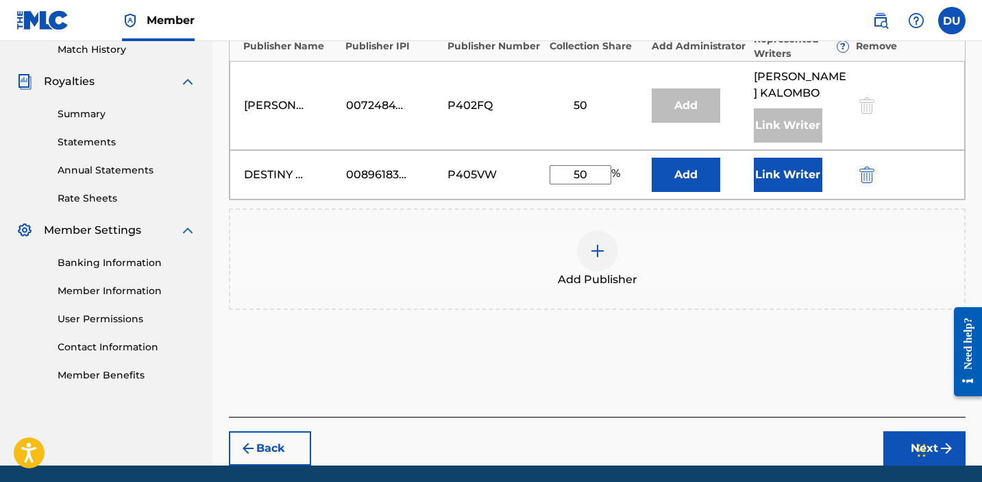
type input "50"
click at [783, 172] on button "Link Writer" at bounding box center [787, 175] width 68 height 34
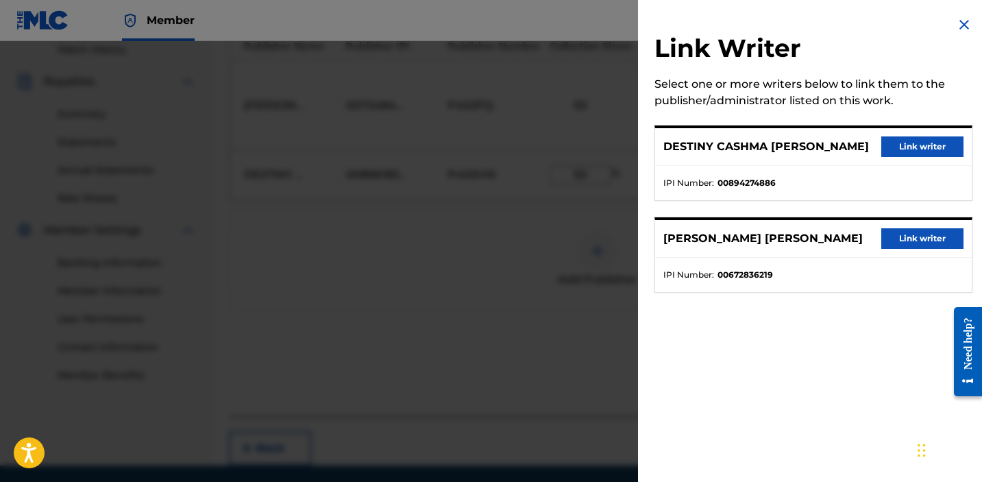
click at [911, 150] on button "Link writer" at bounding box center [922, 146] width 82 height 21
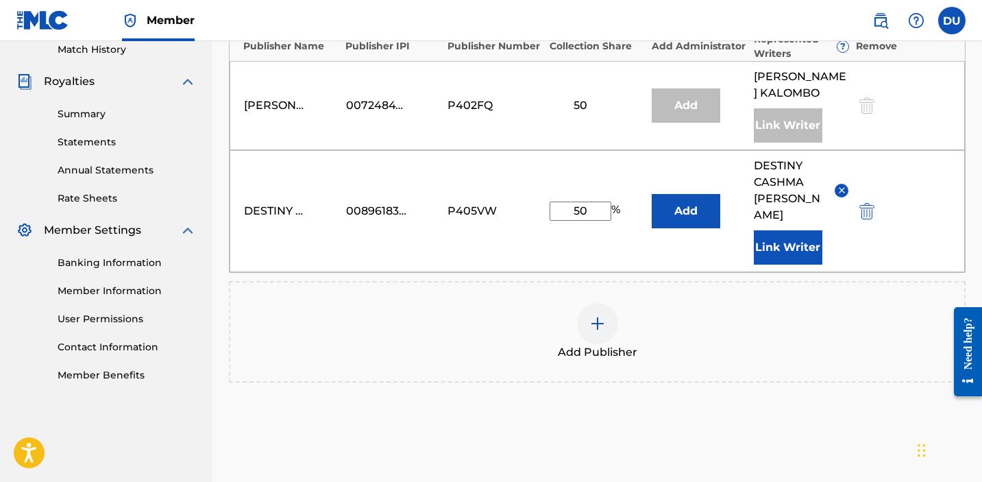
scroll to position [507, 0]
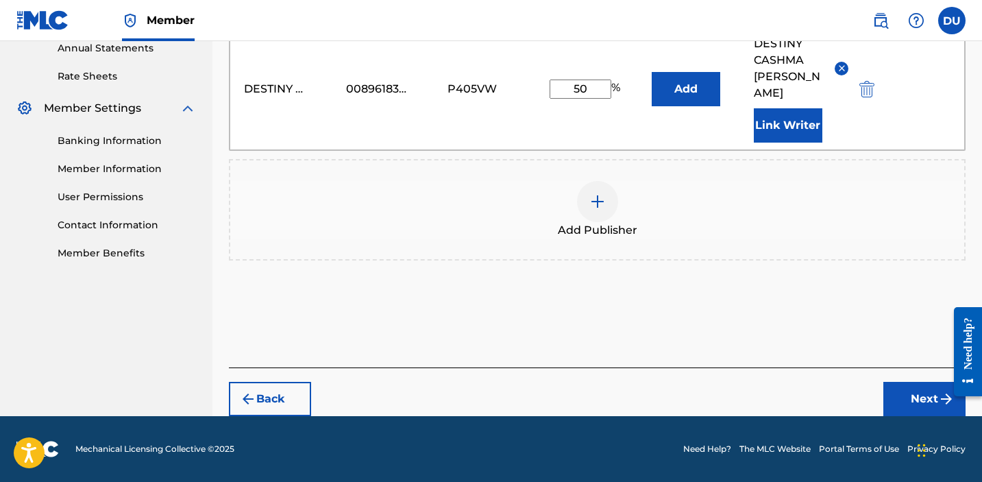
click at [898, 399] on button "Next" at bounding box center [924, 399] width 82 height 34
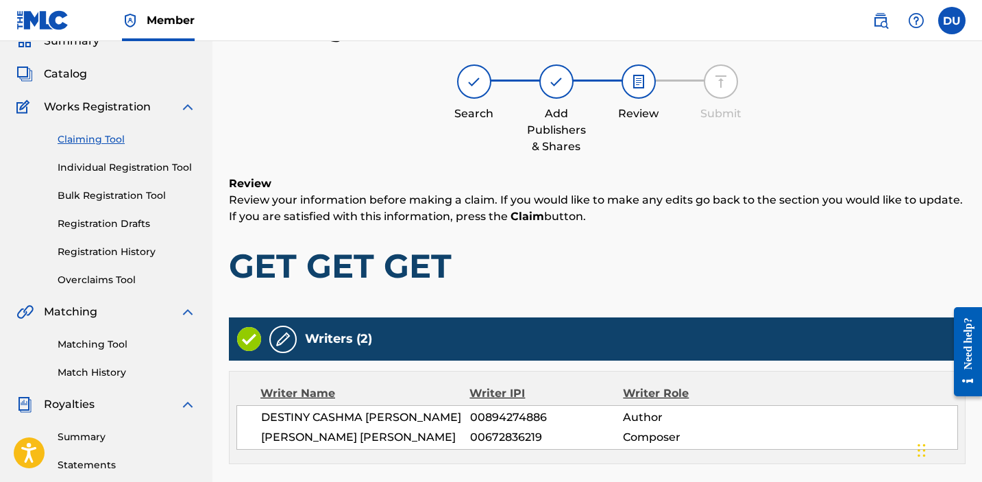
scroll to position [501, 0]
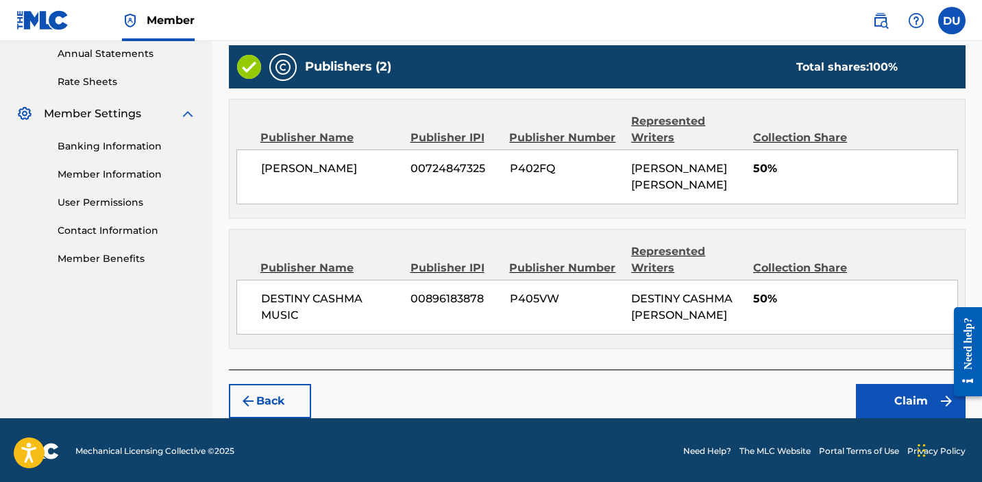
click at [897, 390] on button "Claim" at bounding box center [911, 401] width 110 height 34
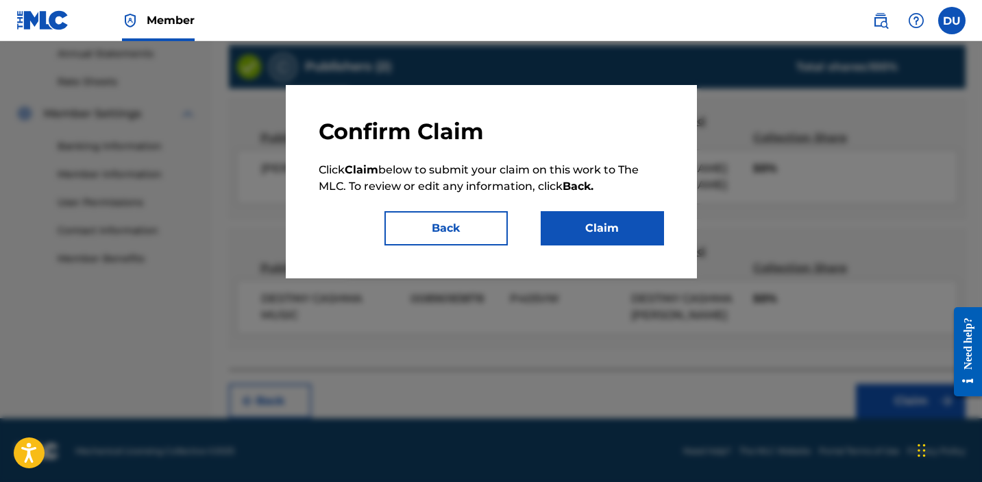
click at [603, 229] on button "Claim" at bounding box center [601, 228] width 123 height 34
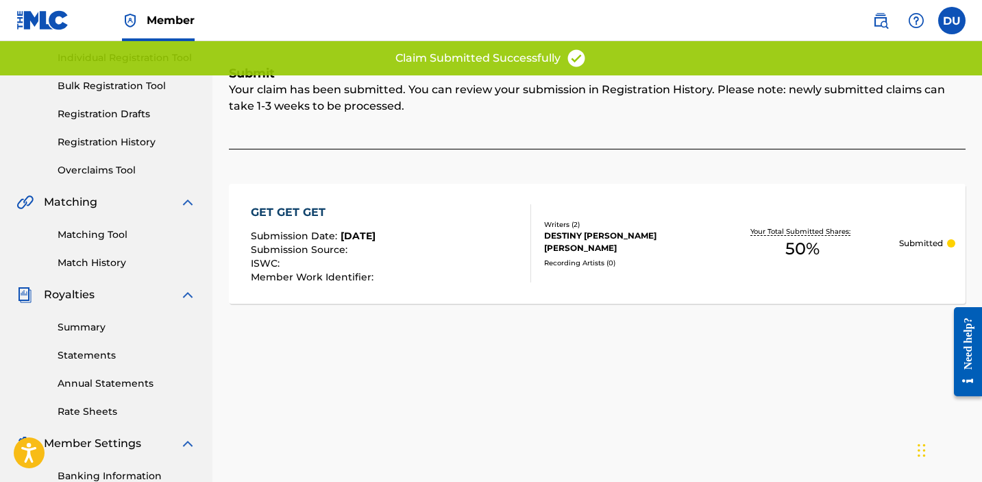
scroll to position [0, 0]
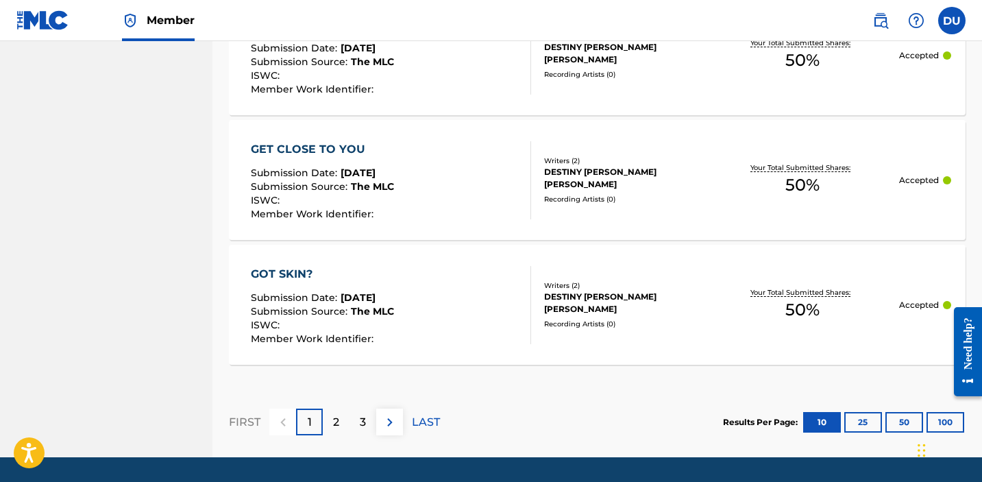
scroll to position [1416, 0]
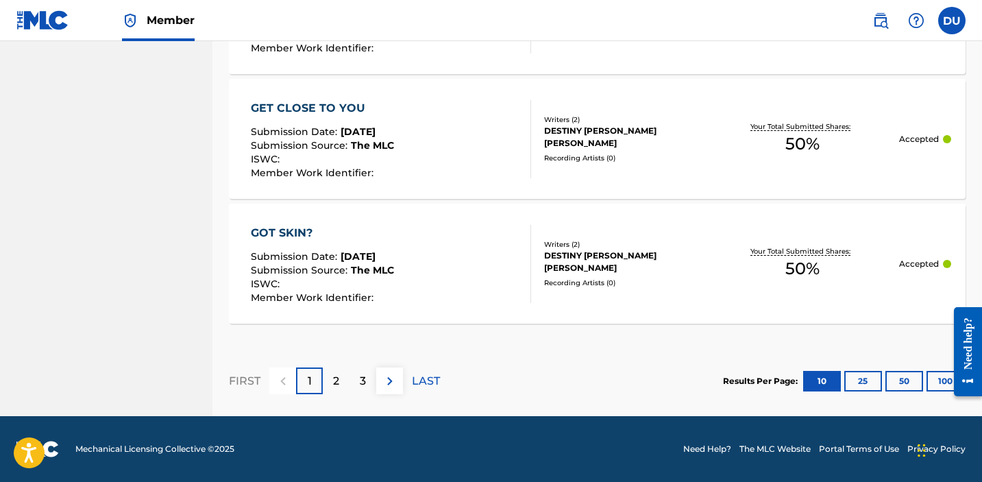
click at [426, 373] on p "LAST" at bounding box center [426, 381] width 28 height 16
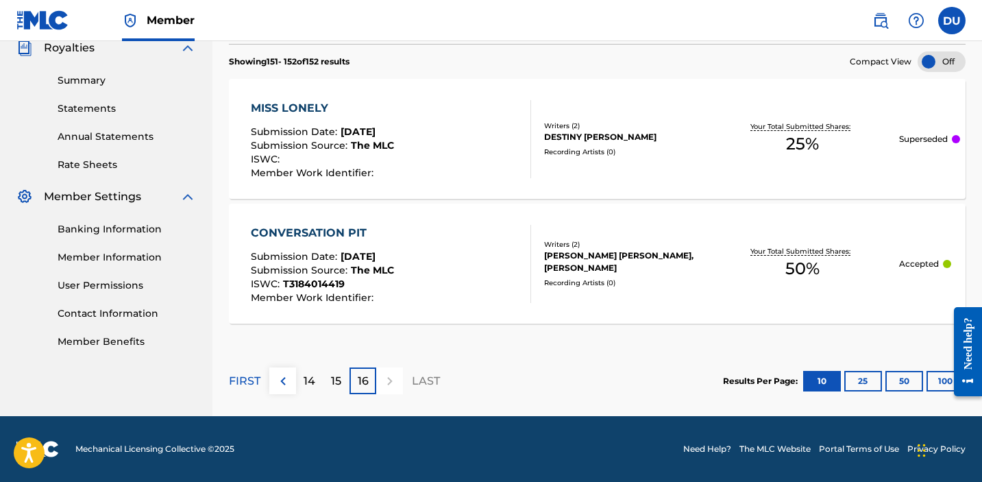
scroll to position [382, 0]
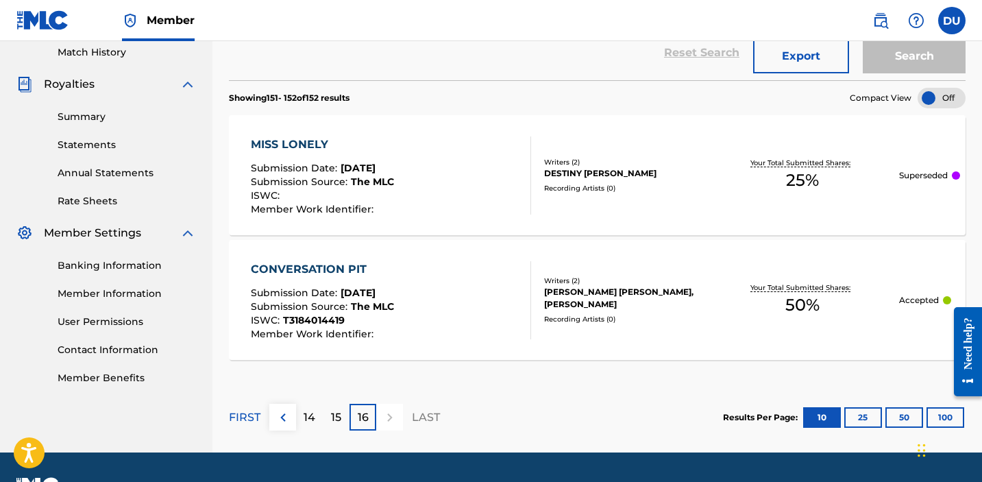
click at [423, 416] on p "LAST" at bounding box center [426, 417] width 28 height 16
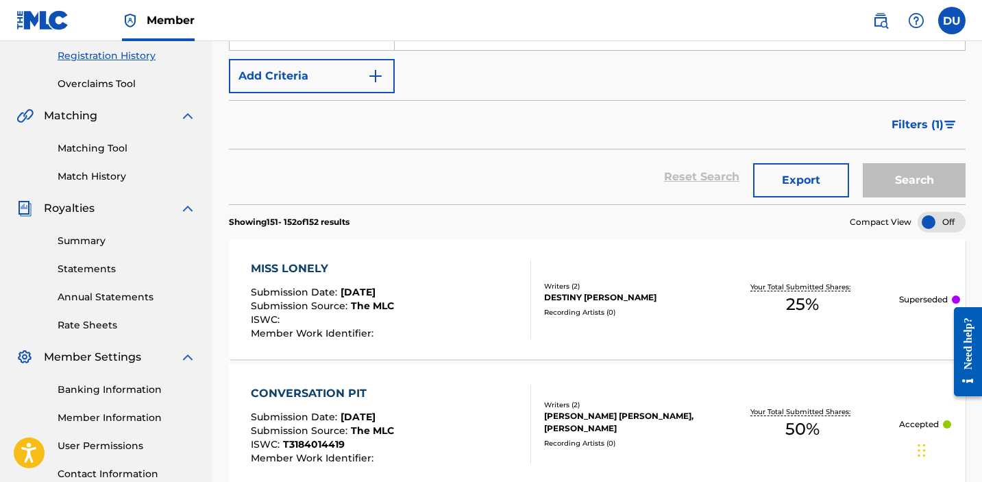
scroll to position [0, 0]
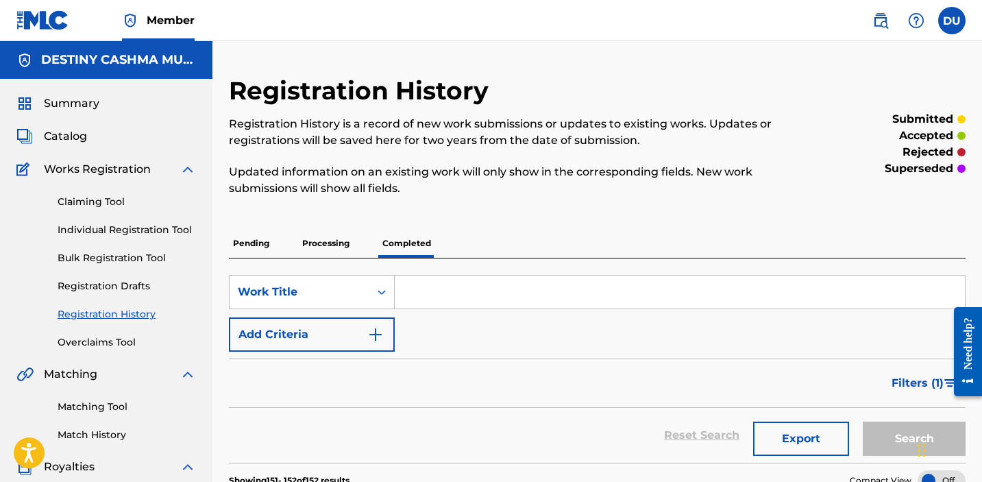
click at [97, 202] on link "Claiming Tool" at bounding box center [127, 202] width 138 height 14
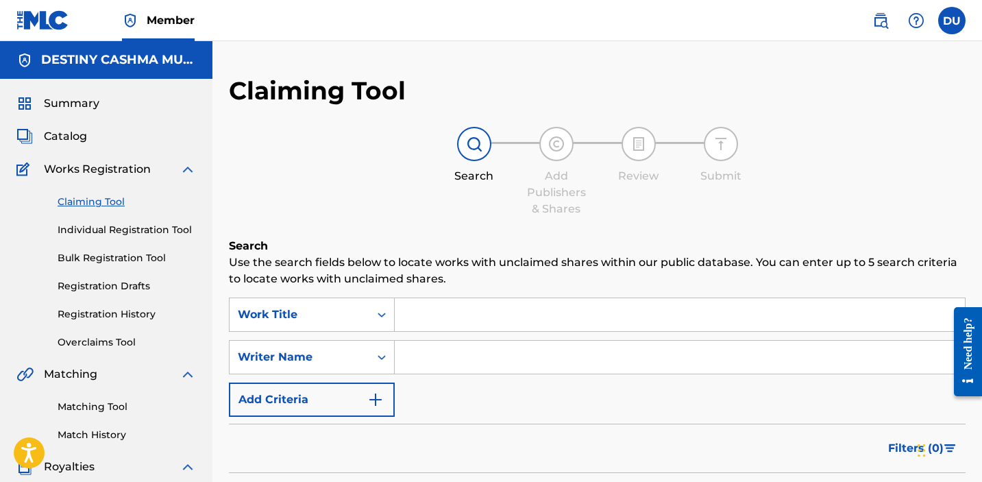
click at [480, 349] on input "Search Form" at bounding box center [680, 356] width 570 height 33
type input "destiny [PERSON_NAME]"
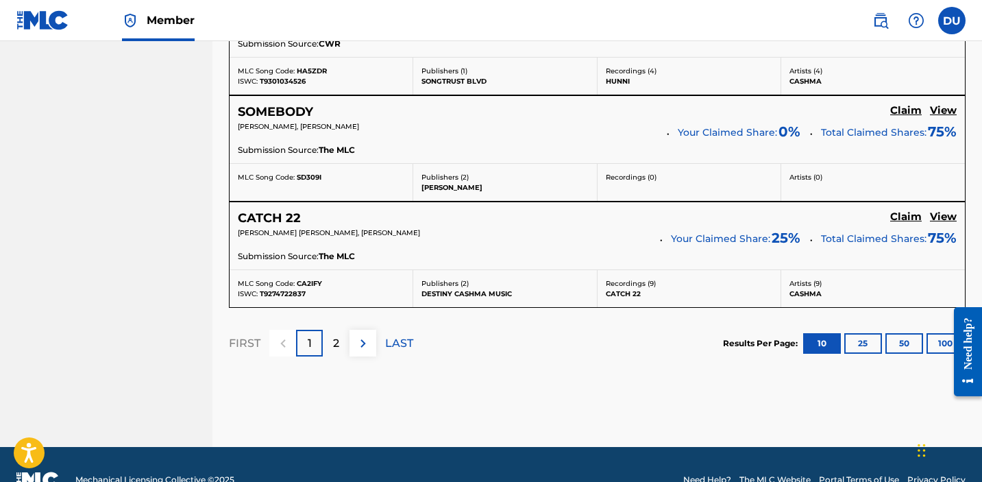
scroll to position [1332, 0]
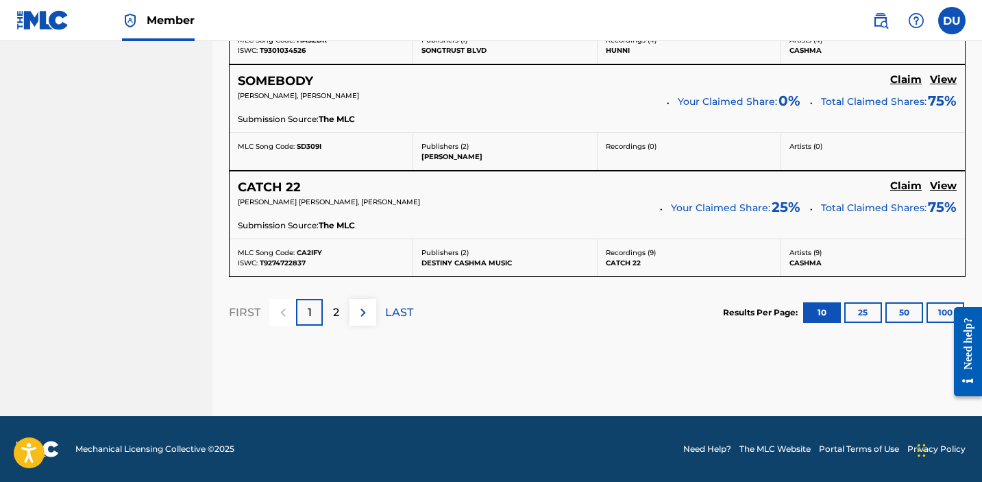
click at [395, 312] on p "LAST" at bounding box center [399, 312] width 28 height 16
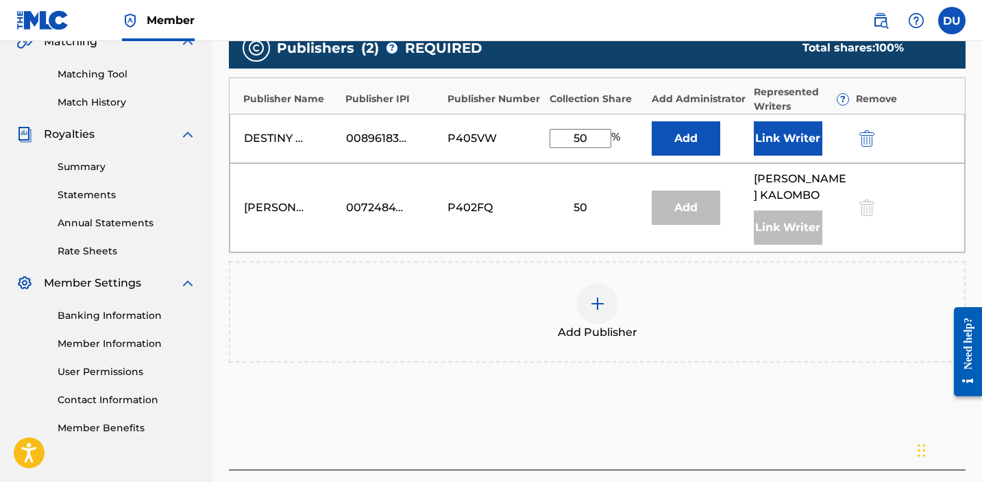
scroll to position [301, 0]
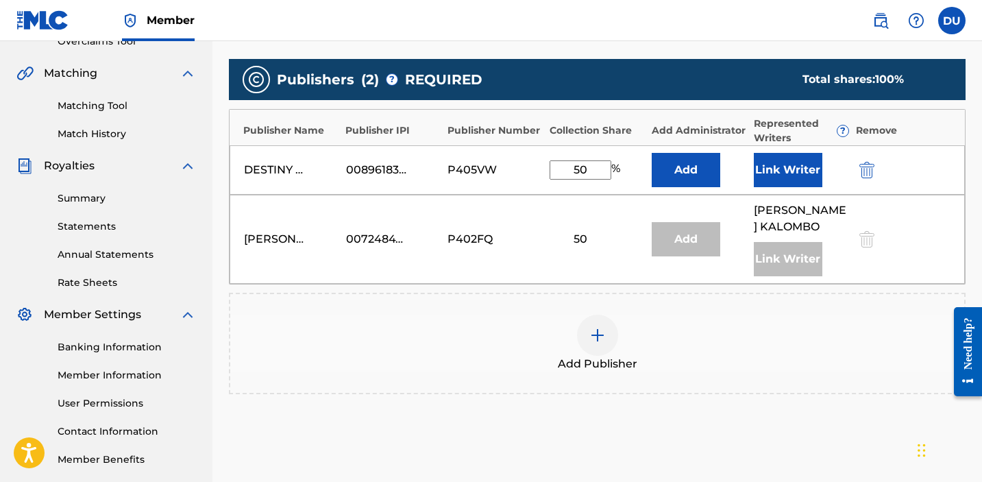
click at [792, 174] on button "Link Writer" at bounding box center [787, 170] width 68 height 34
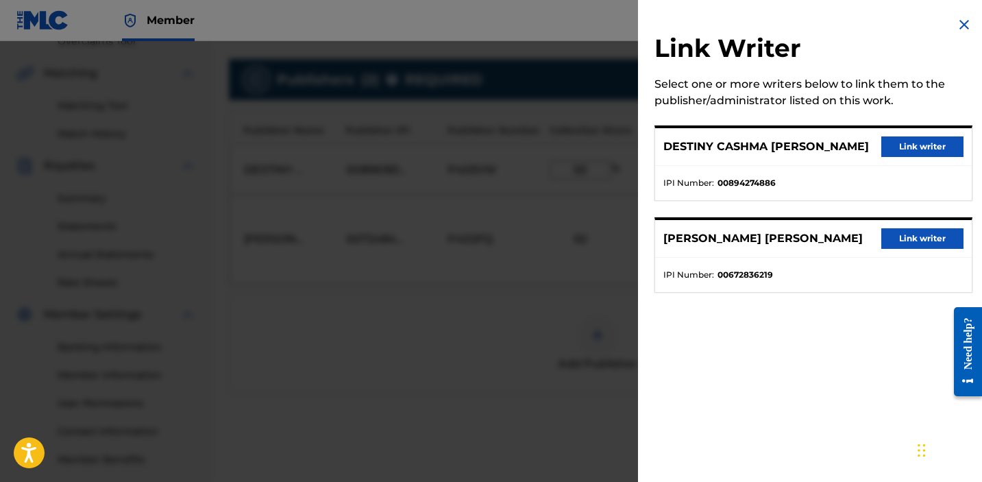
click at [901, 152] on button "Link writer" at bounding box center [922, 146] width 82 height 21
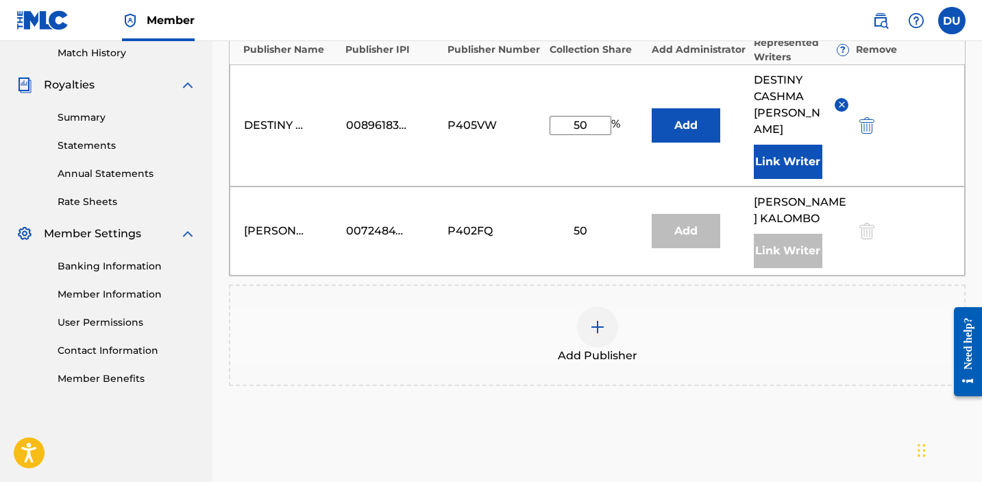
scroll to position [507, 0]
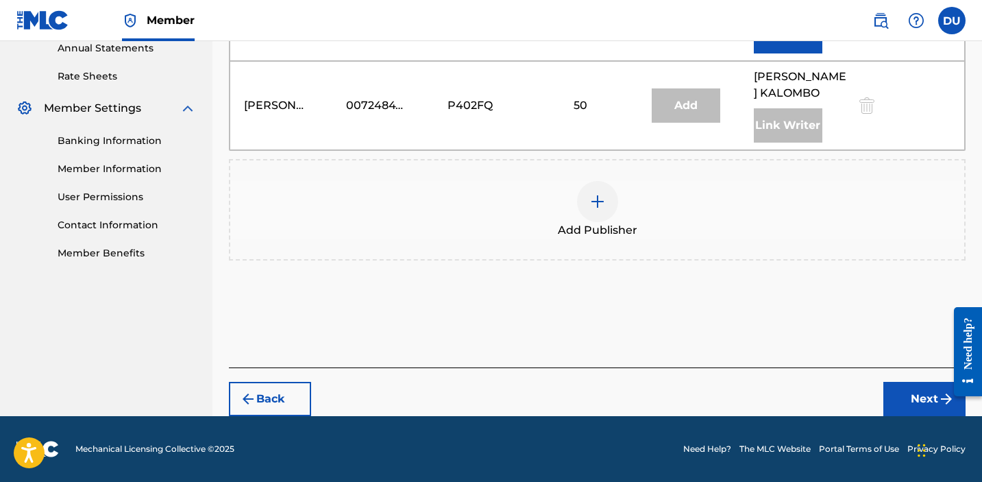
click at [907, 401] on button "Next" at bounding box center [924, 399] width 82 height 34
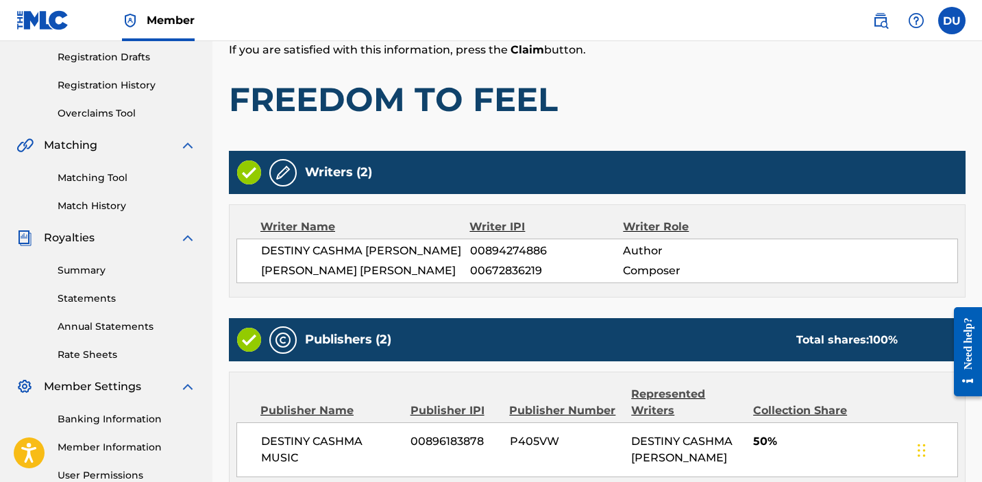
scroll to position [501, 0]
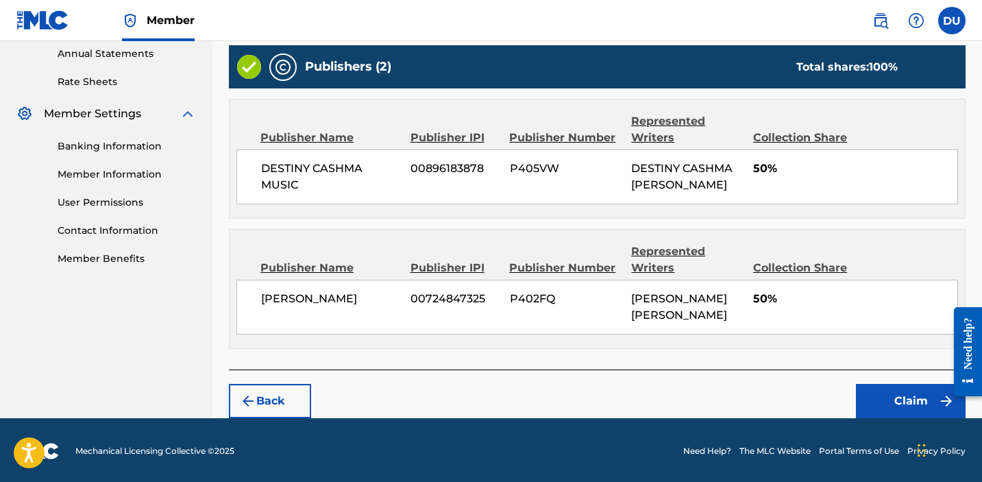
click at [893, 396] on button "Claim" at bounding box center [911, 401] width 110 height 34
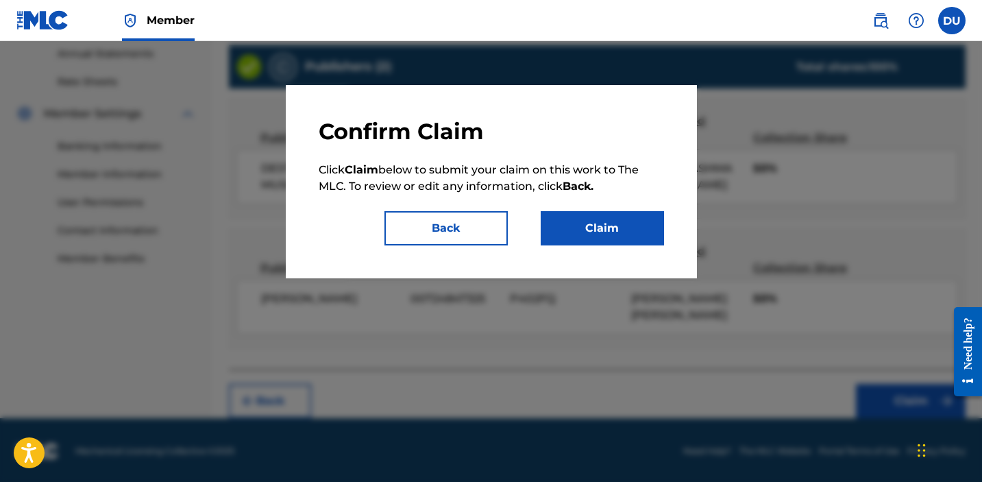
click at [599, 216] on button "Claim" at bounding box center [601, 228] width 123 height 34
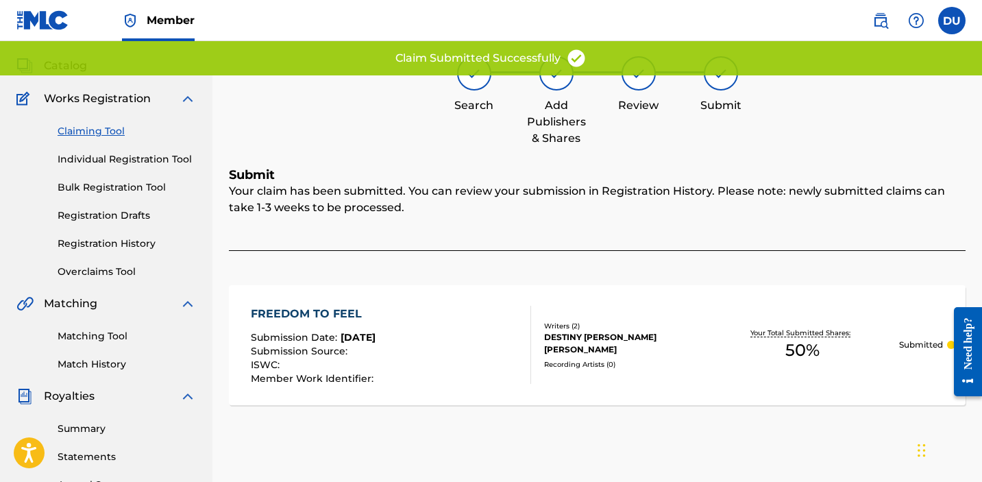
scroll to position [71, 0]
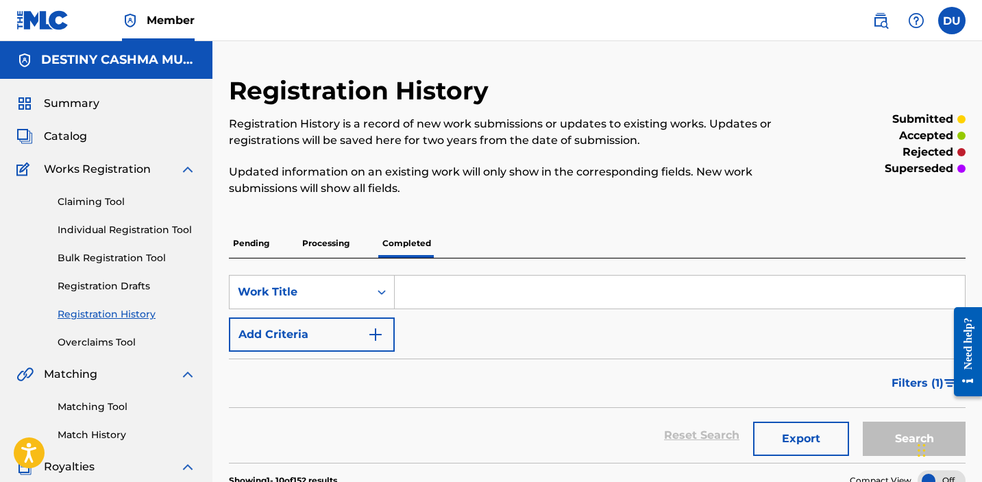
click at [105, 199] on link "Claiming Tool" at bounding box center [127, 202] width 138 height 14
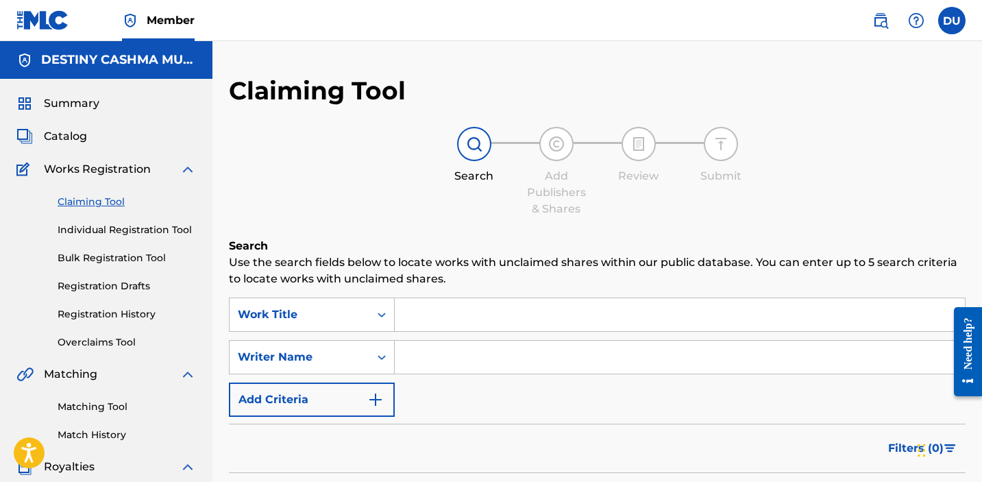
click at [421, 360] on input "Search Form" at bounding box center [680, 356] width 570 height 33
type input "destiny [PERSON_NAME]"
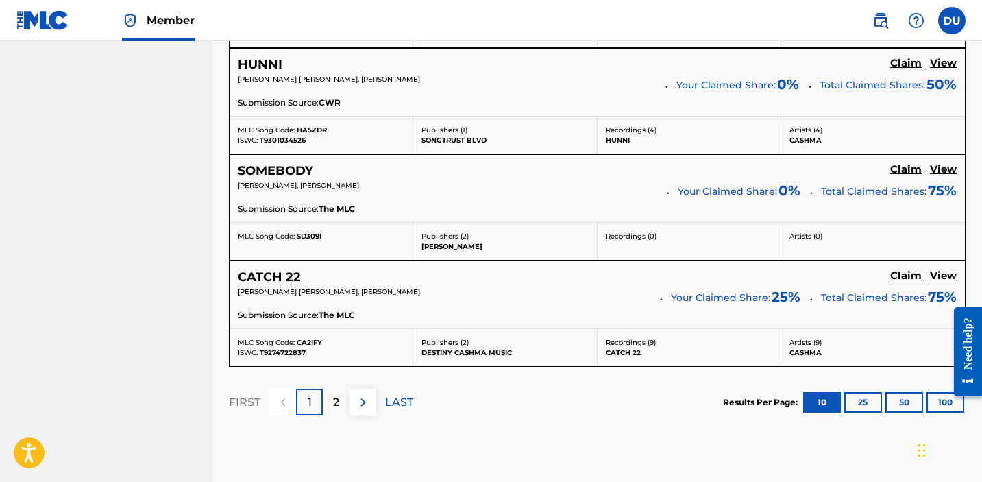
scroll to position [1332, 0]
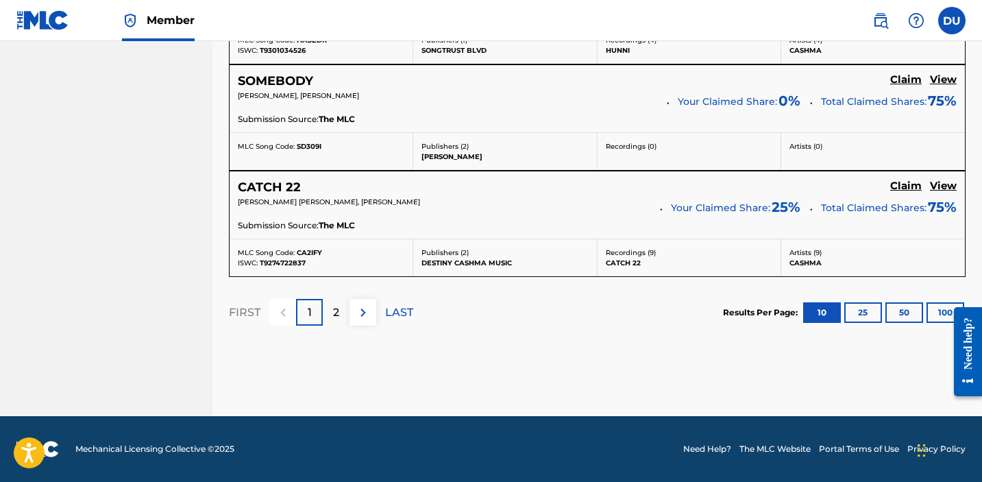
click at [406, 313] on p "LAST" at bounding box center [399, 312] width 28 height 16
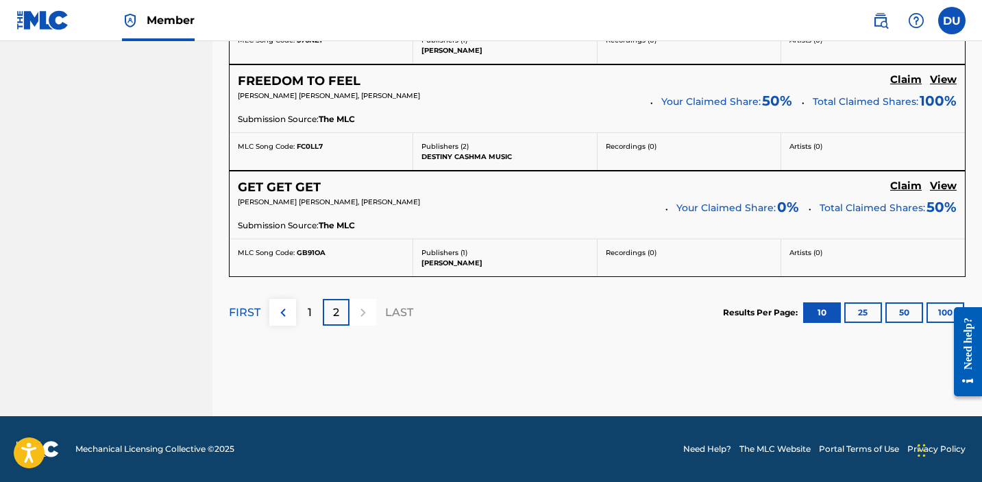
click at [315, 308] on div "1" at bounding box center [309, 312] width 27 height 27
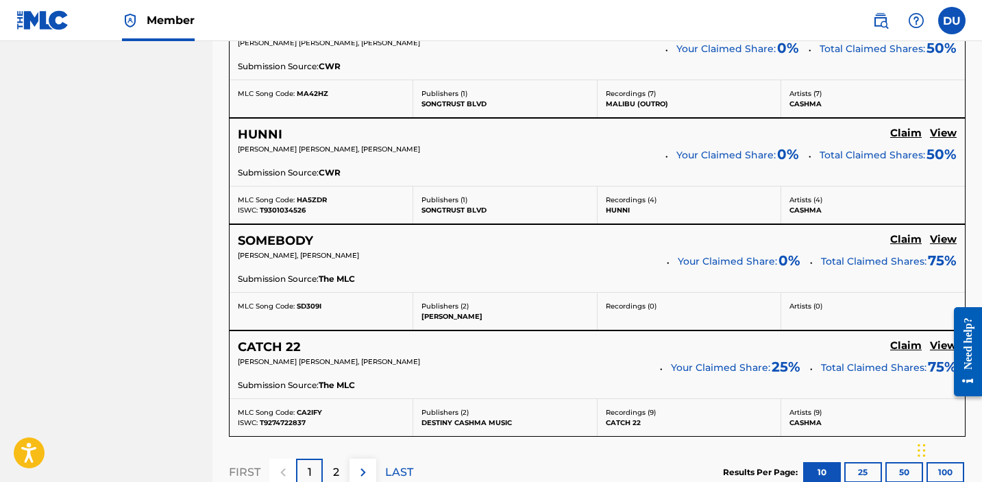
scroll to position [1203, 0]
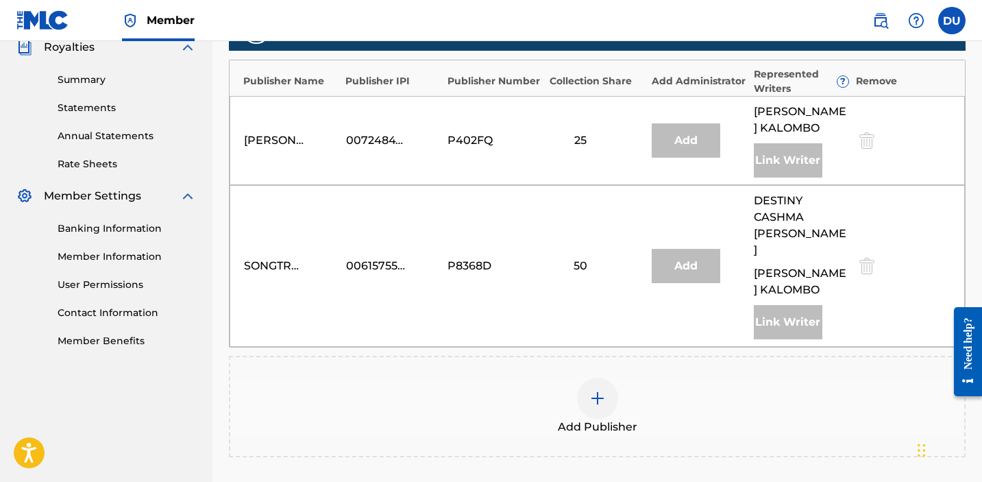
scroll to position [394, 0]
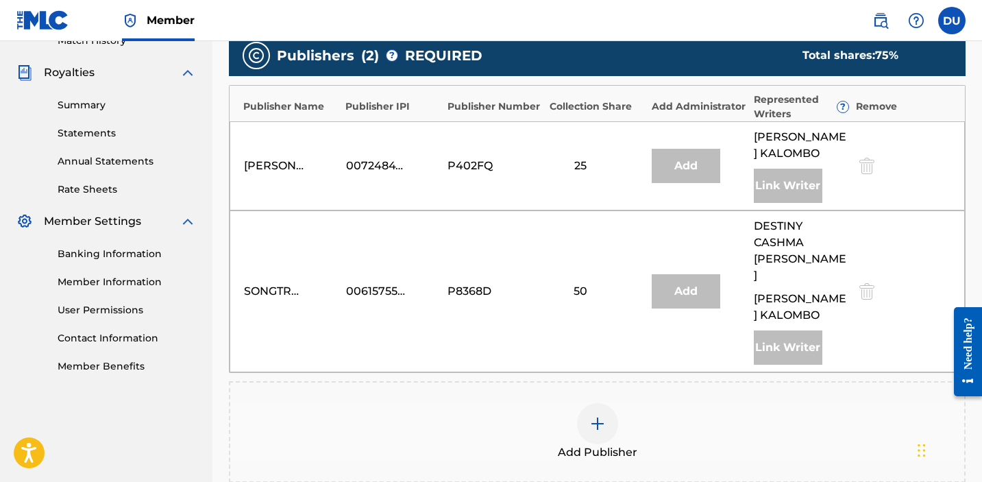
click at [596, 415] on img at bounding box center [597, 423] width 16 height 16
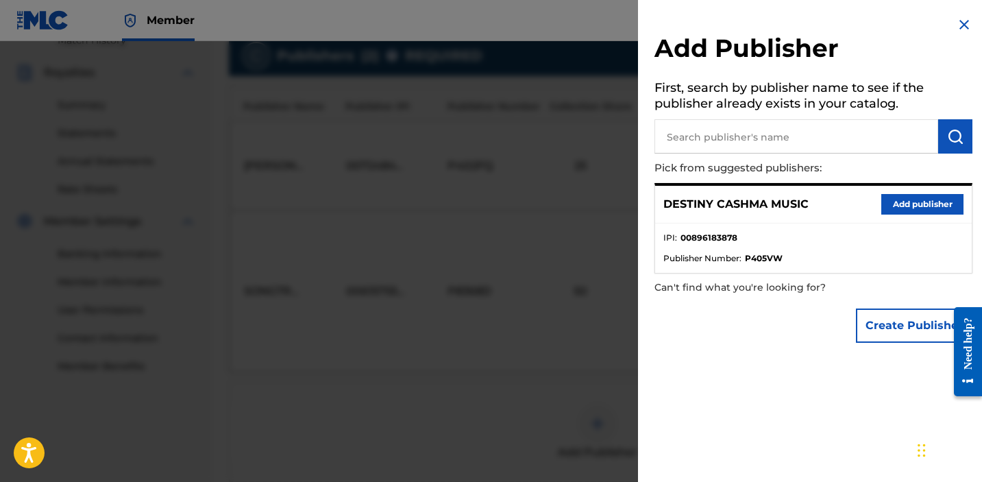
click at [912, 208] on button "Add publisher" at bounding box center [922, 204] width 82 height 21
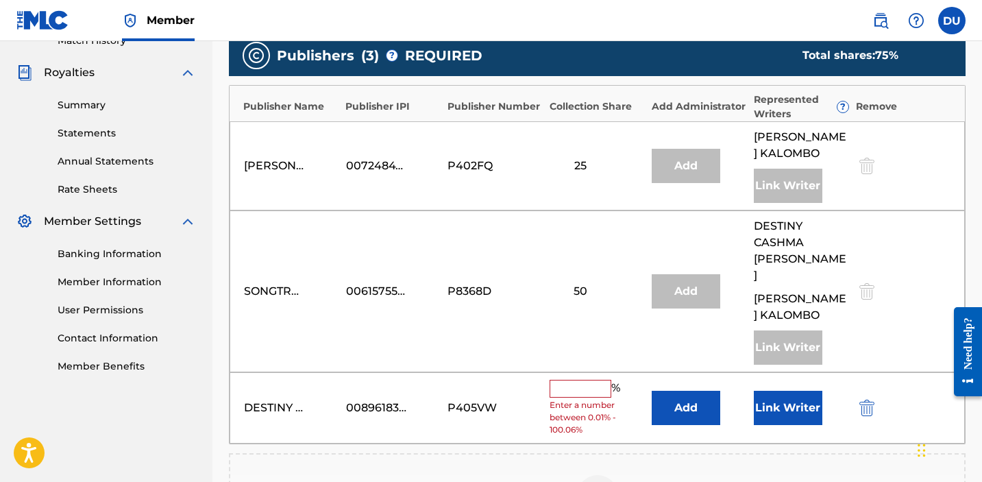
click at [599, 379] on input "text" at bounding box center [580, 388] width 62 height 18
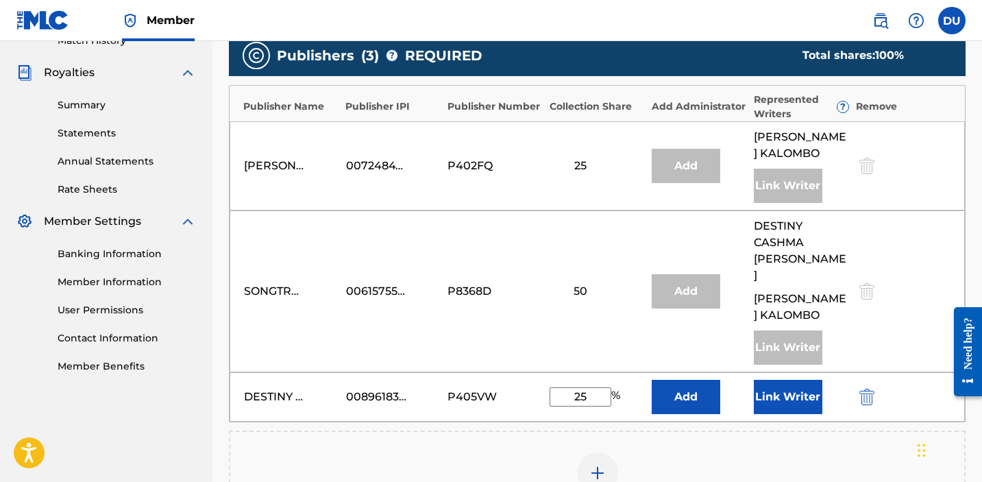
type input "25"
click at [782, 379] on button "Link Writer" at bounding box center [787, 396] width 68 height 34
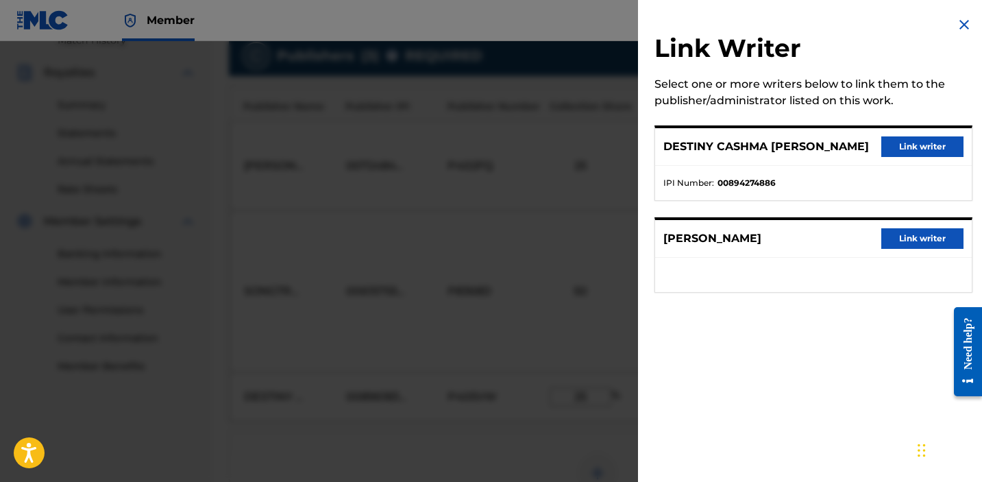
click at [893, 151] on button "Link writer" at bounding box center [922, 146] width 82 height 21
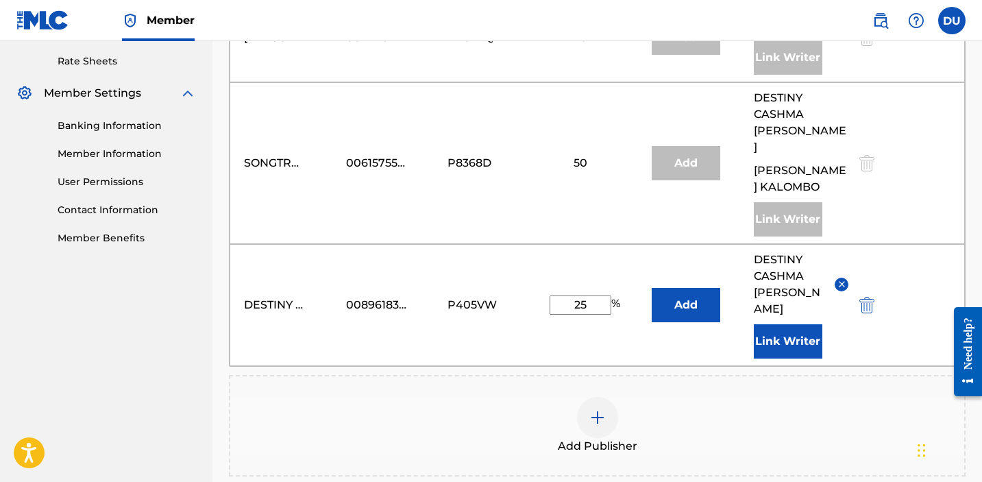
scroll to position [688, 0]
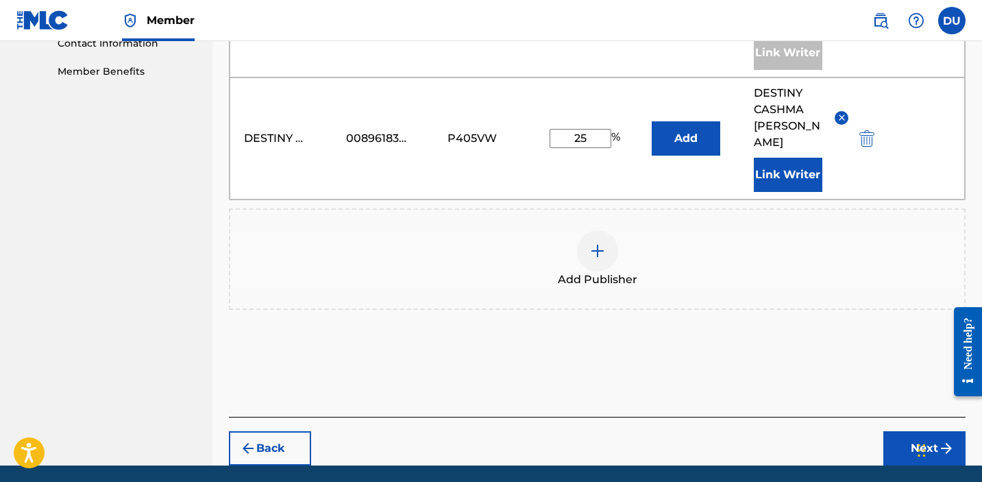
click at [925, 431] on button "Next" at bounding box center [924, 448] width 82 height 34
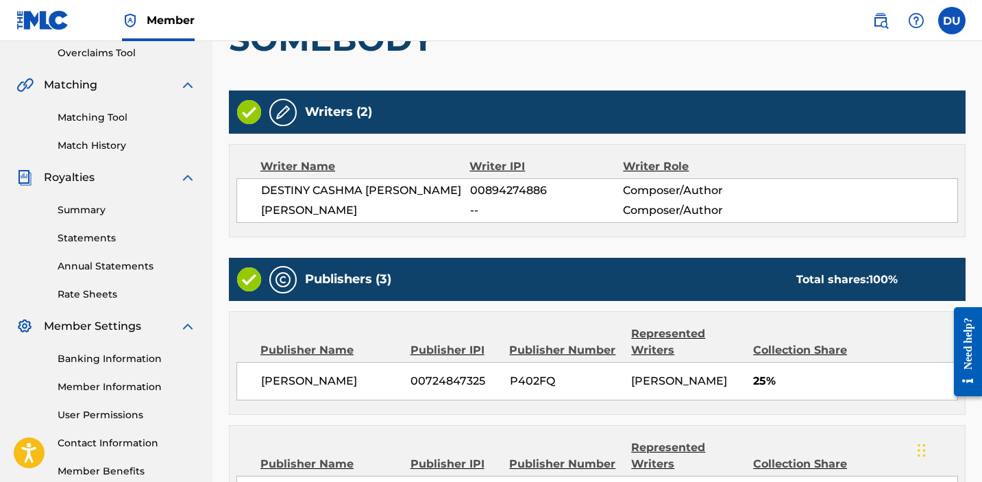
scroll to position [631, 0]
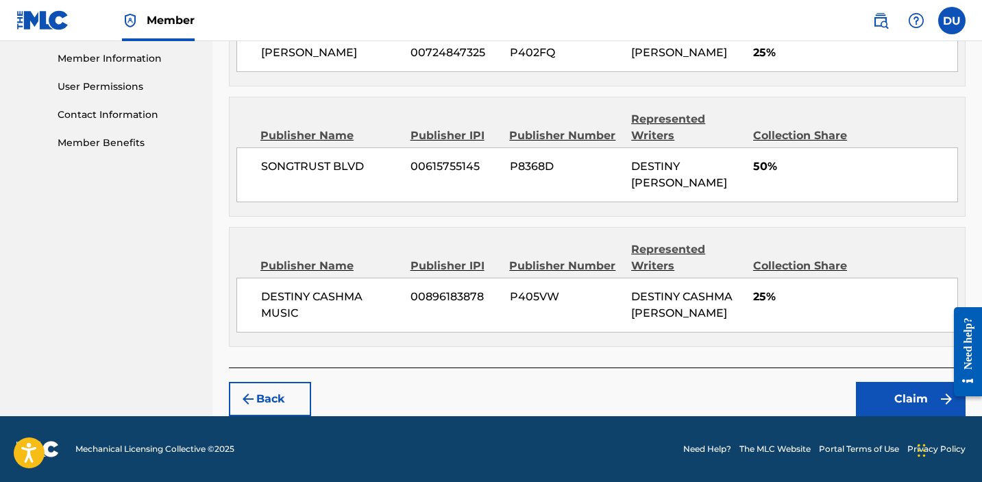
click at [896, 395] on button "Claim" at bounding box center [911, 399] width 110 height 34
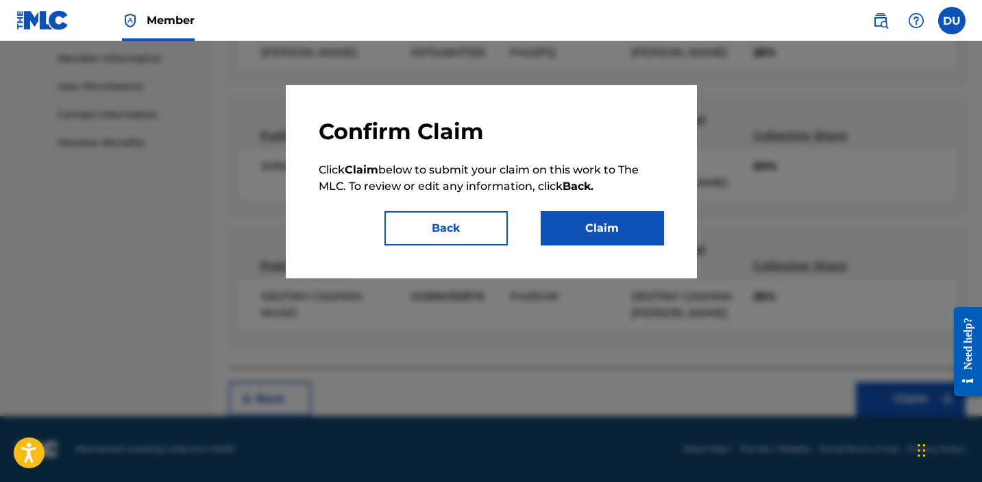
click at [593, 220] on button "Claim" at bounding box center [601, 228] width 123 height 34
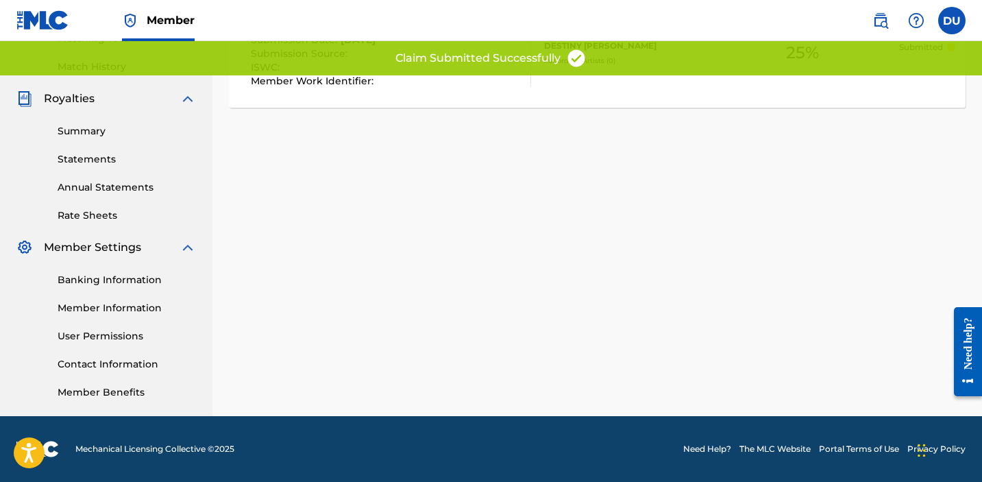
scroll to position [0, 0]
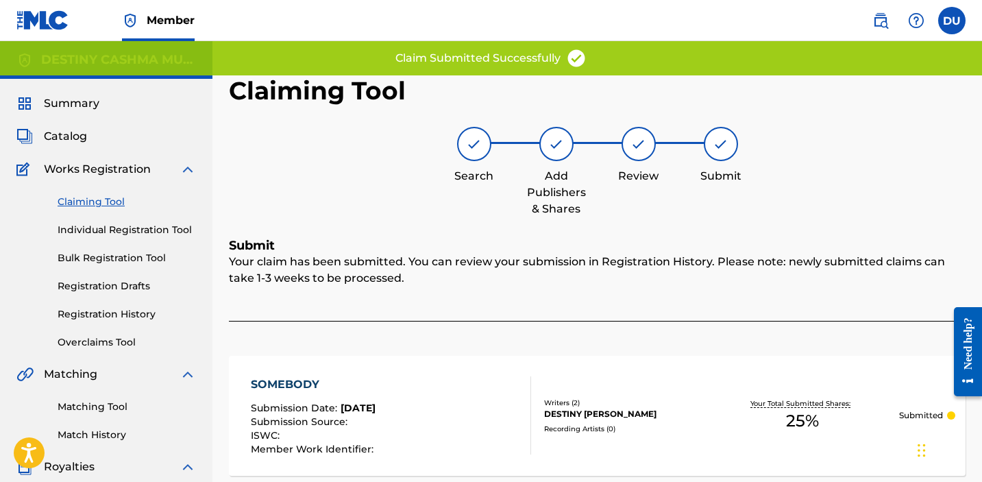
click at [107, 199] on link "Claiming Tool" at bounding box center [127, 202] width 138 height 14
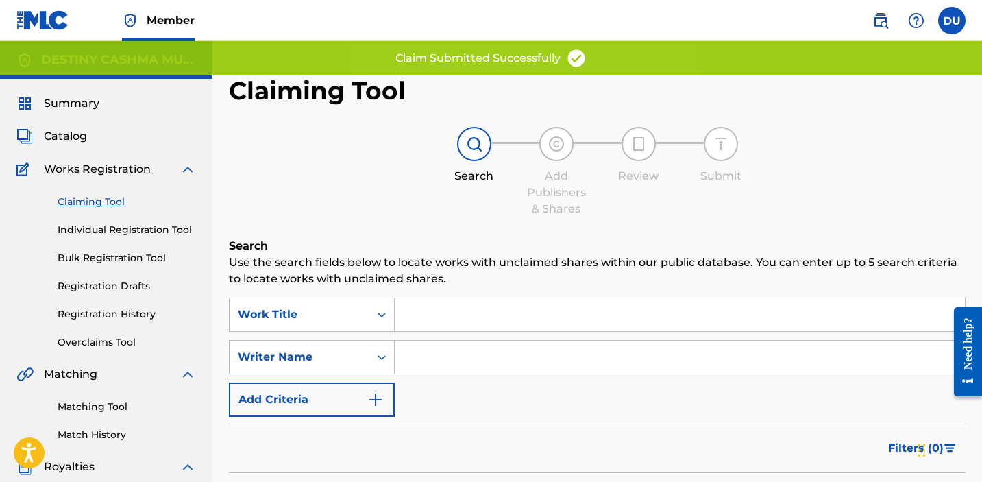
click at [447, 358] on input "Search Form" at bounding box center [680, 356] width 570 height 33
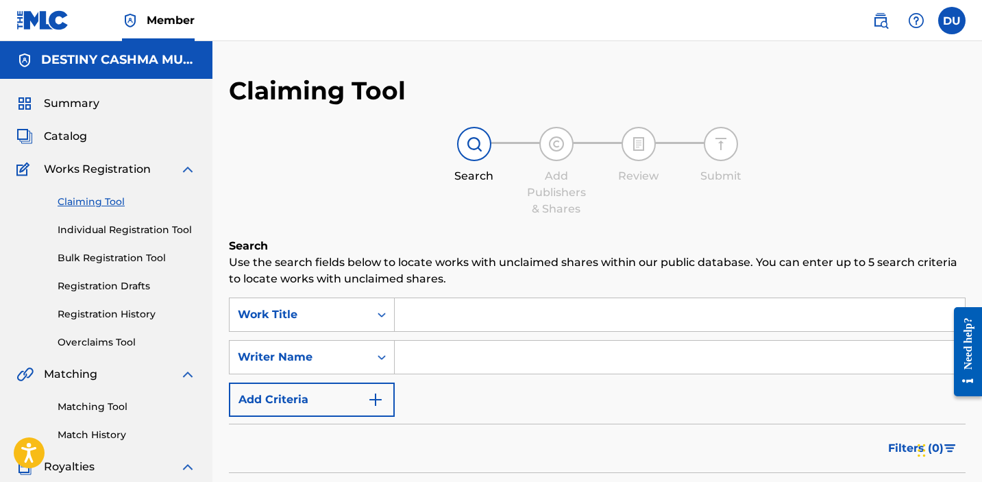
type input "destiny [PERSON_NAME]"
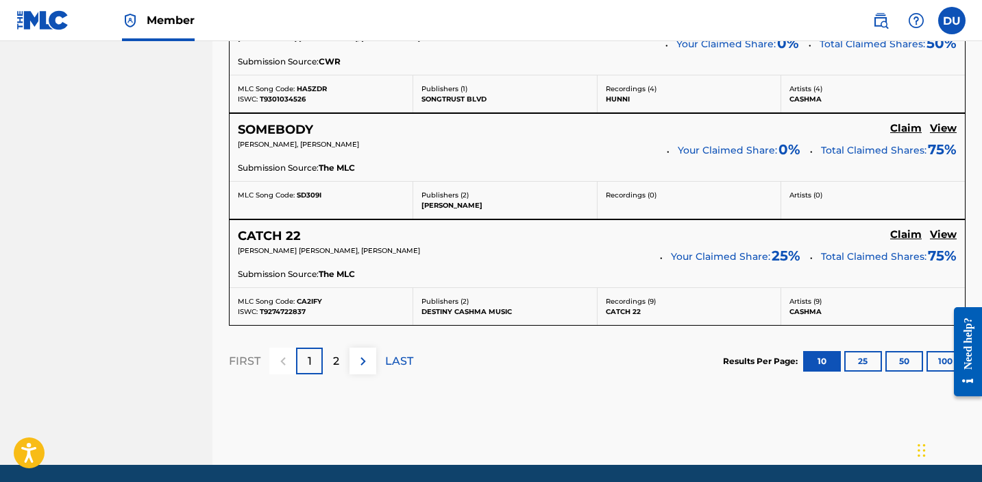
scroll to position [1332, 0]
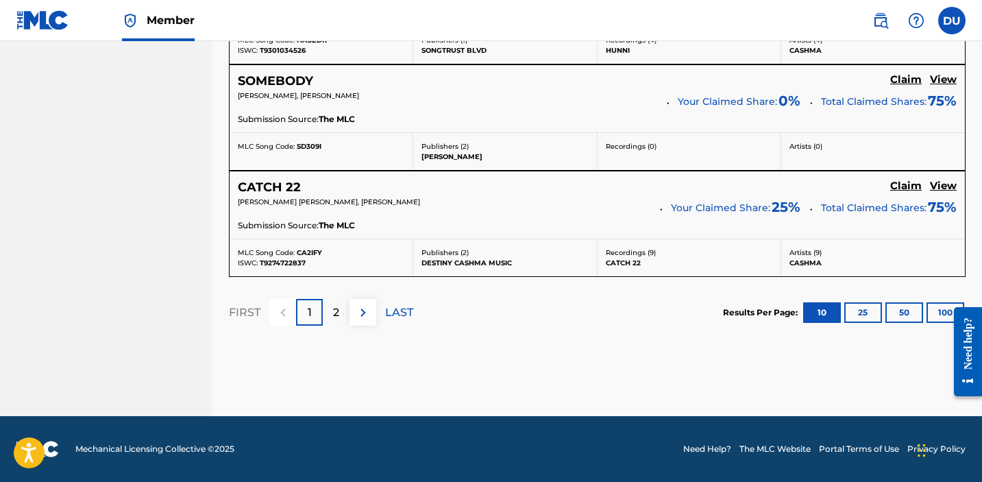
click at [404, 306] on p "LAST" at bounding box center [399, 312] width 28 height 16
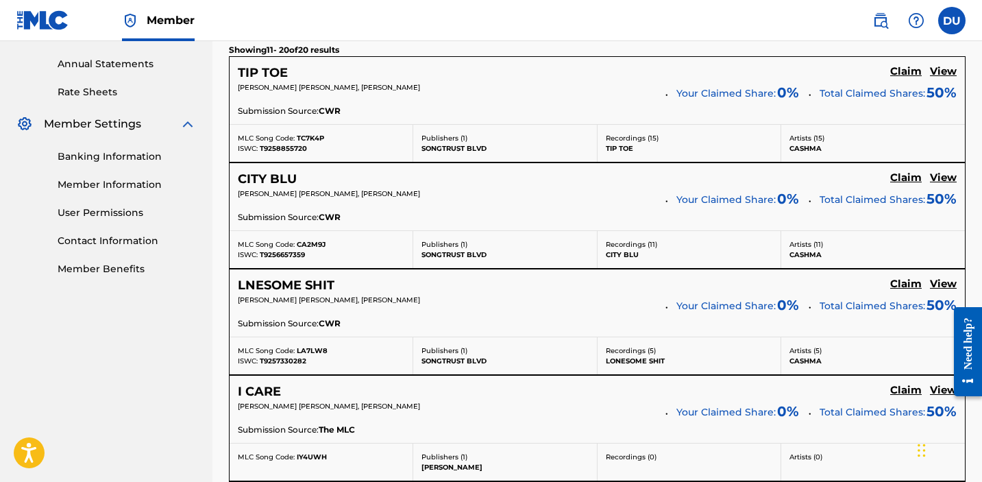
scroll to position [319, 0]
